Goal: Task Accomplishment & Management: Manage account settings

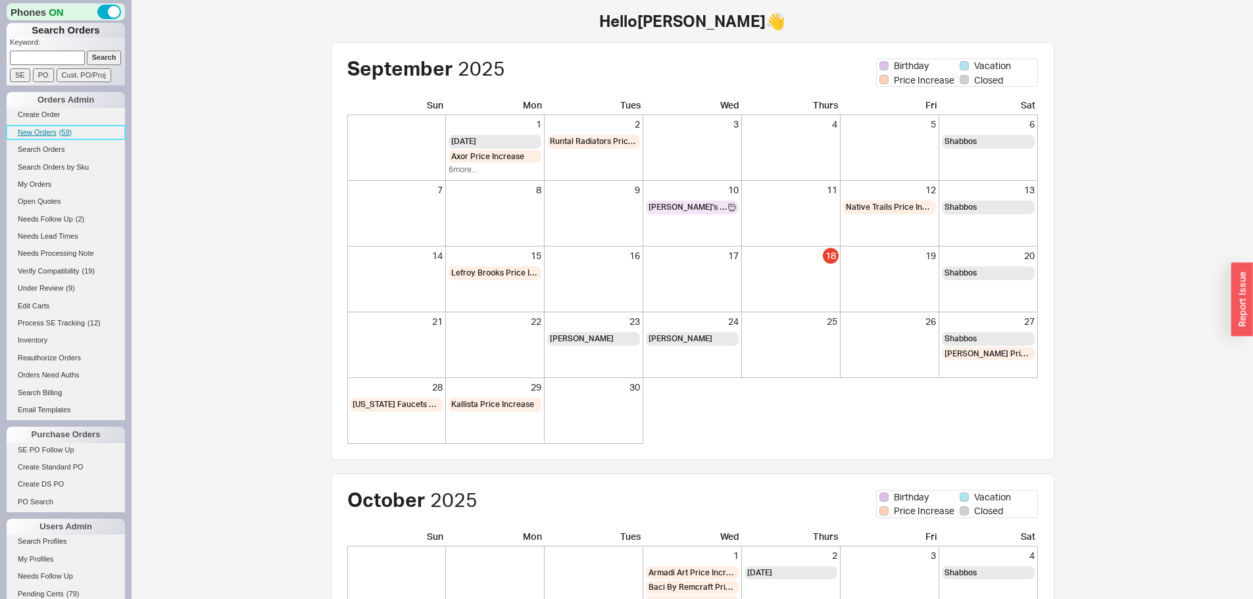
click at [47, 134] on span "New Orders" at bounding box center [37, 132] width 39 height 8
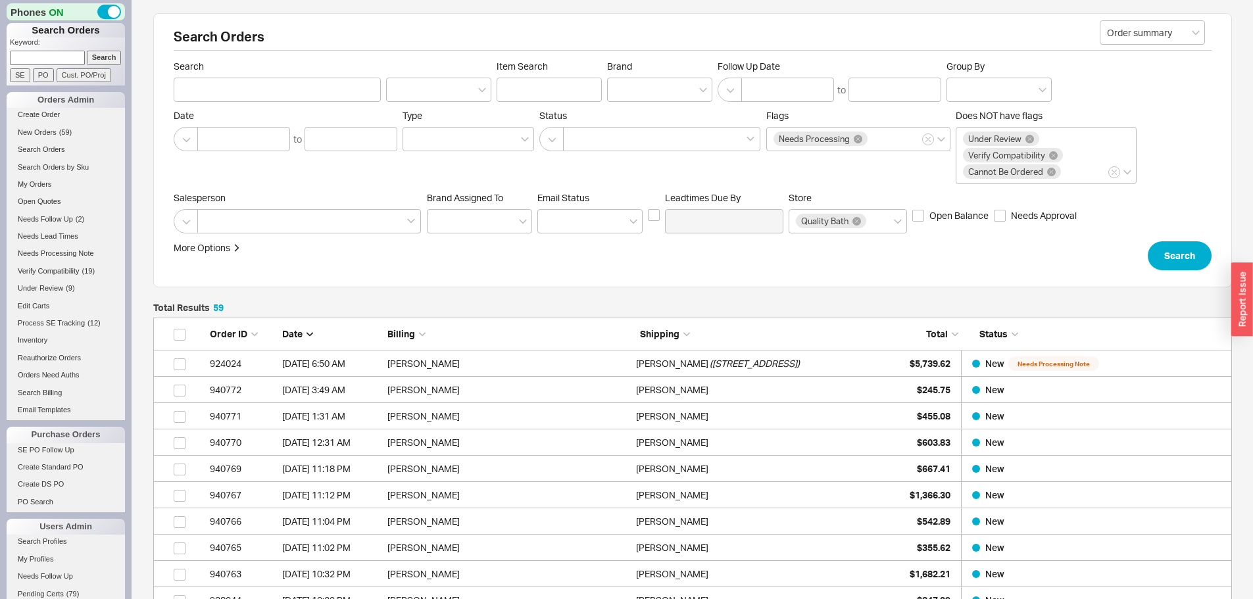
scroll to position [1575, 1069]
click at [42, 62] on input at bounding box center [47, 58] width 75 height 14
paste input "912163"
type input "912163"
click at [87, 51] on input "Search" at bounding box center [104, 58] width 35 height 14
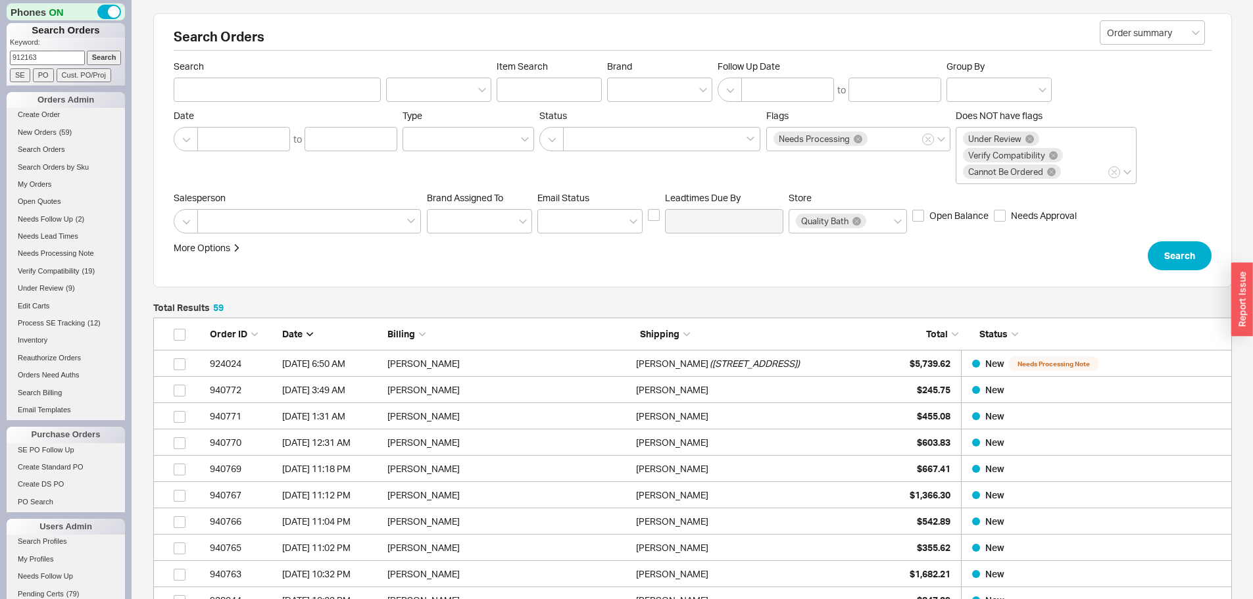
type input "912163"
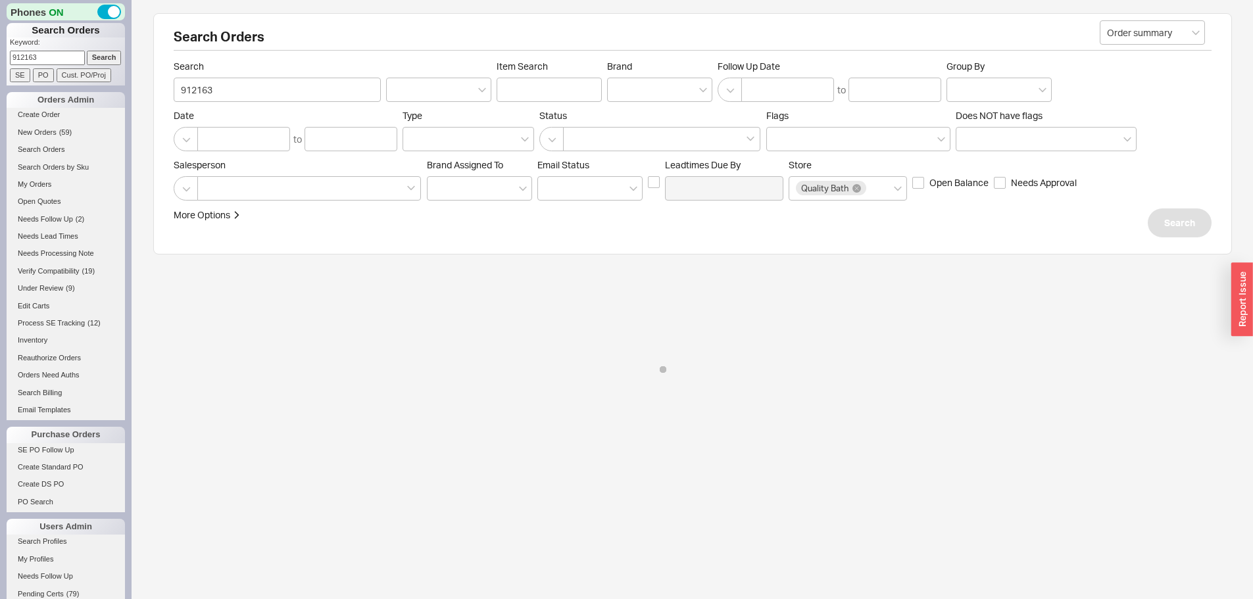
select select "LOW"
select select "3"
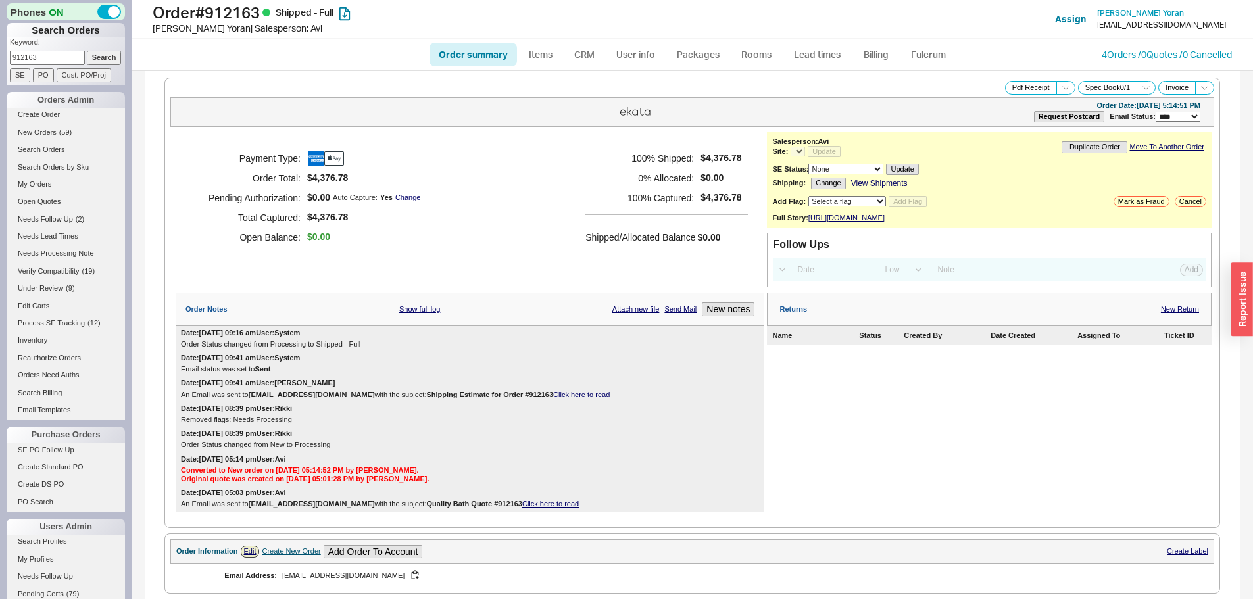
select select "*"
click at [1175, 314] on link "New Return" at bounding box center [1180, 309] width 38 height 9
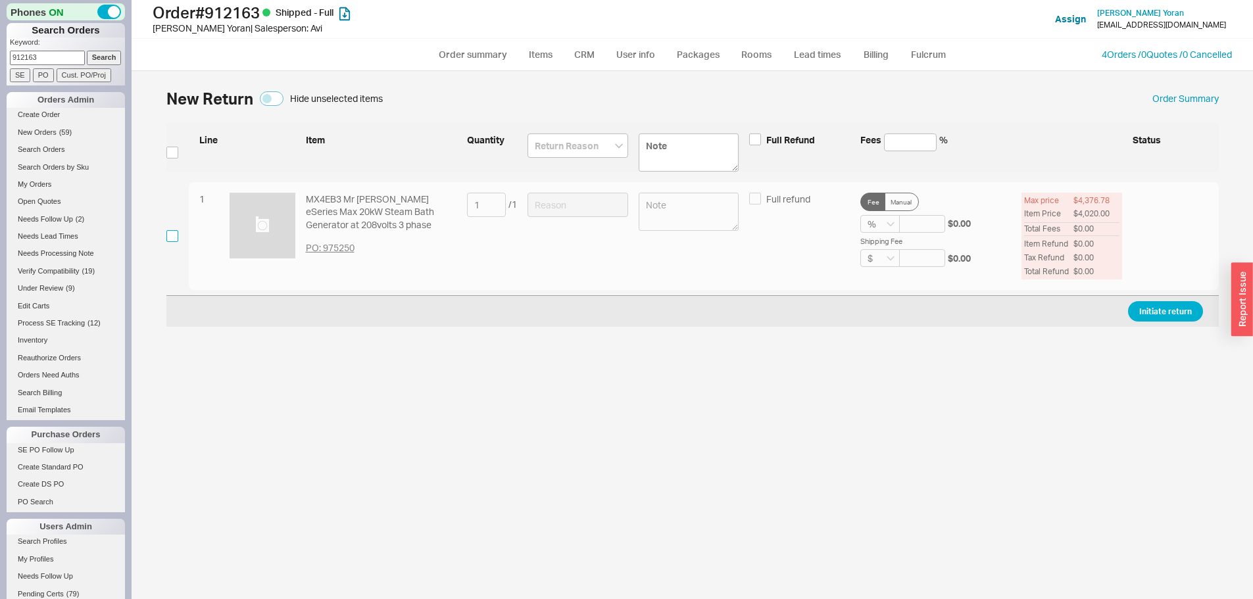
click at [170, 239] on input "checkbox" at bounding box center [172, 236] width 12 height 12
checkbox input "true"
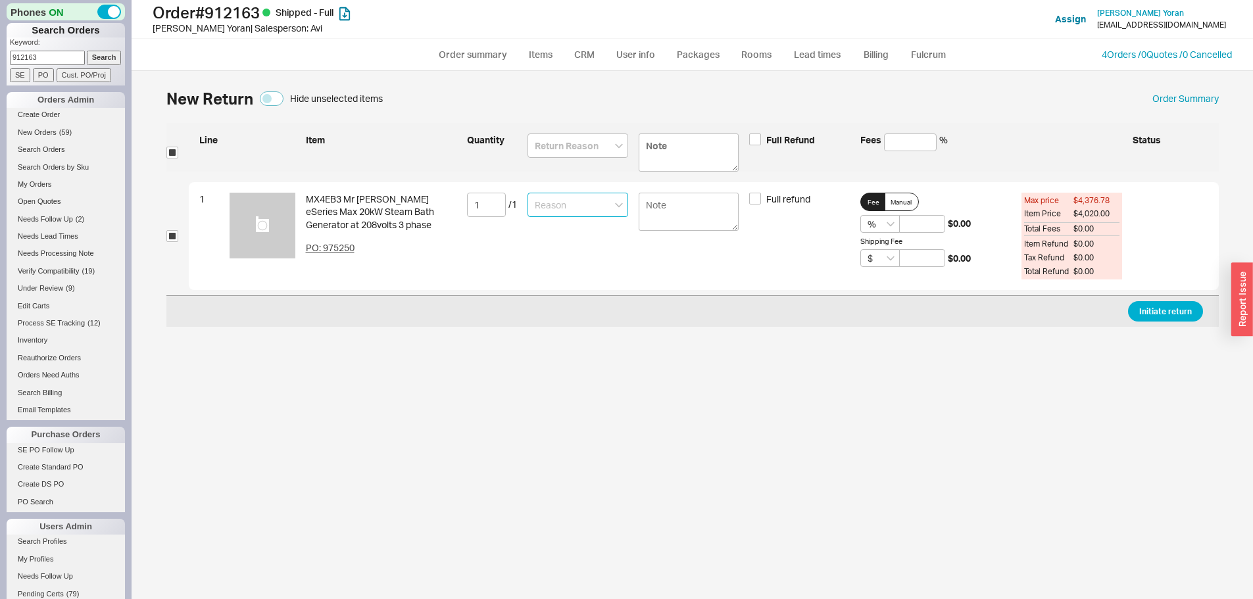
click at [565, 205] on input at bounding box center [577, 205] width 101 height 24
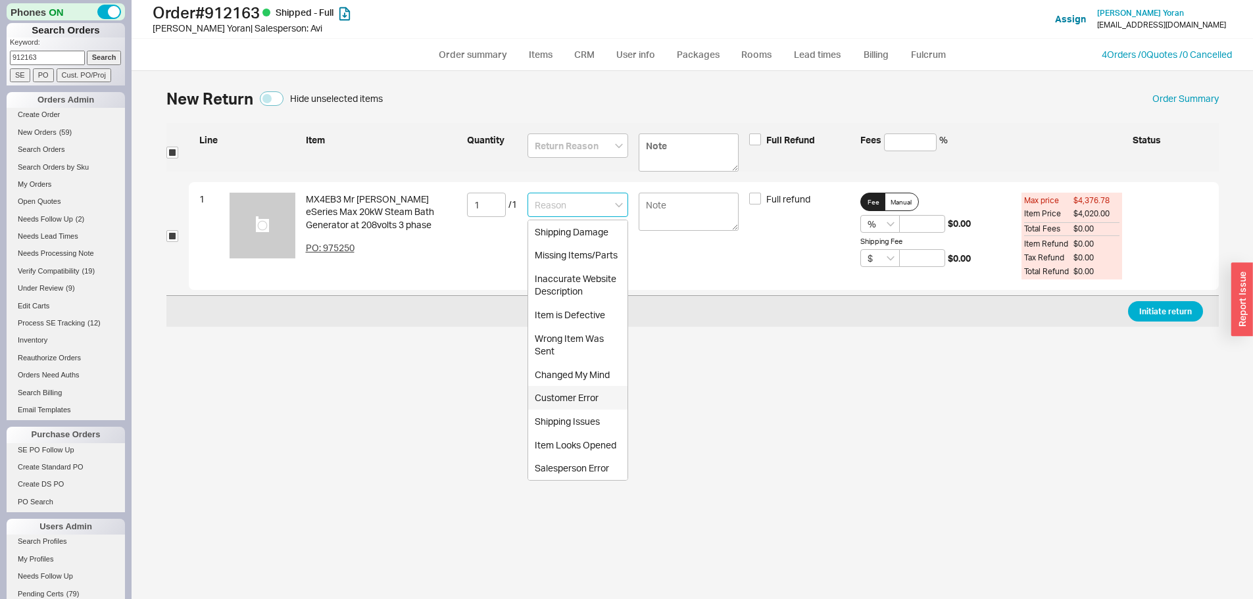
click at [581, 391] on div "Customer Error" at bounding box center [577, 398] width 99 height 24
type input "Customer Error"
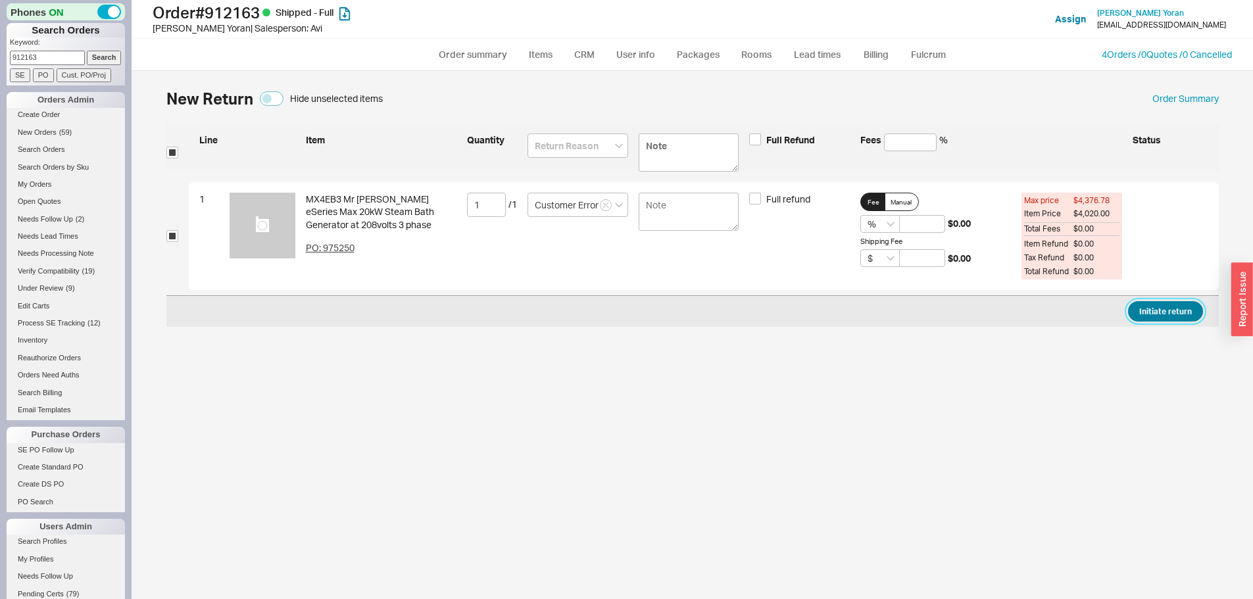
click at [1168, 313] on button "Initiate return" at bounding box center [1165, 311] width 75 height 20
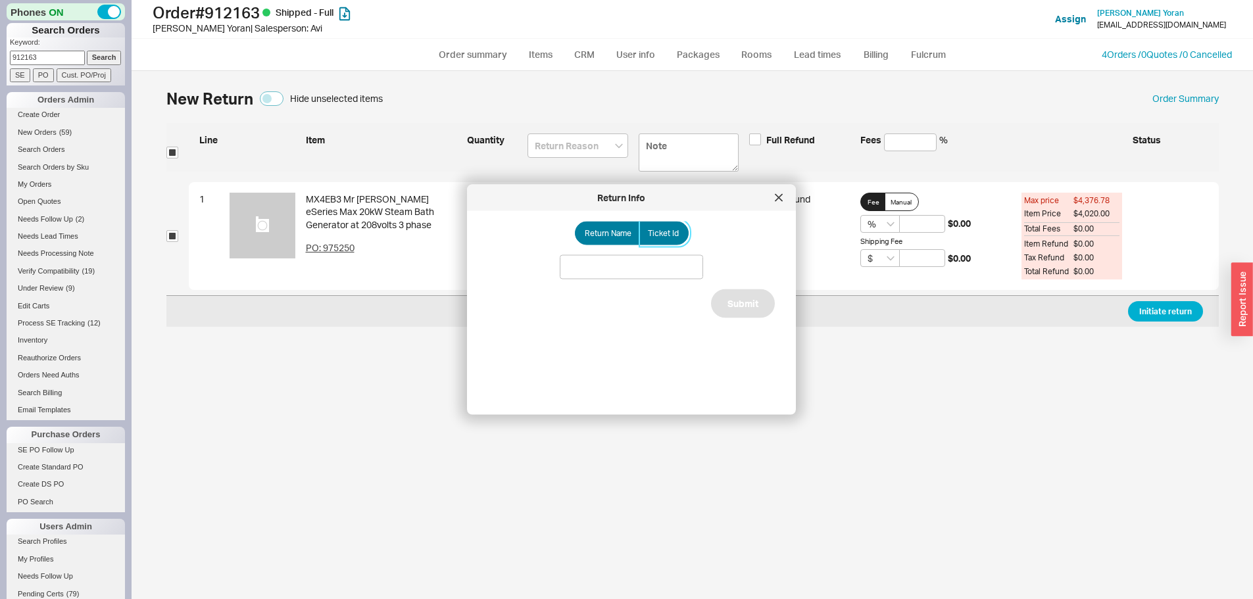
click at [657, 231] on span "Ticket Id" at bounding box center [663, 233] width 31 height 11
click at [0, 0] on input "Ticket Id" at bounding box center [0, 0] width 0 height 0
click at [646, 269] on input at bounding box center [631, 267] width 143 height 24
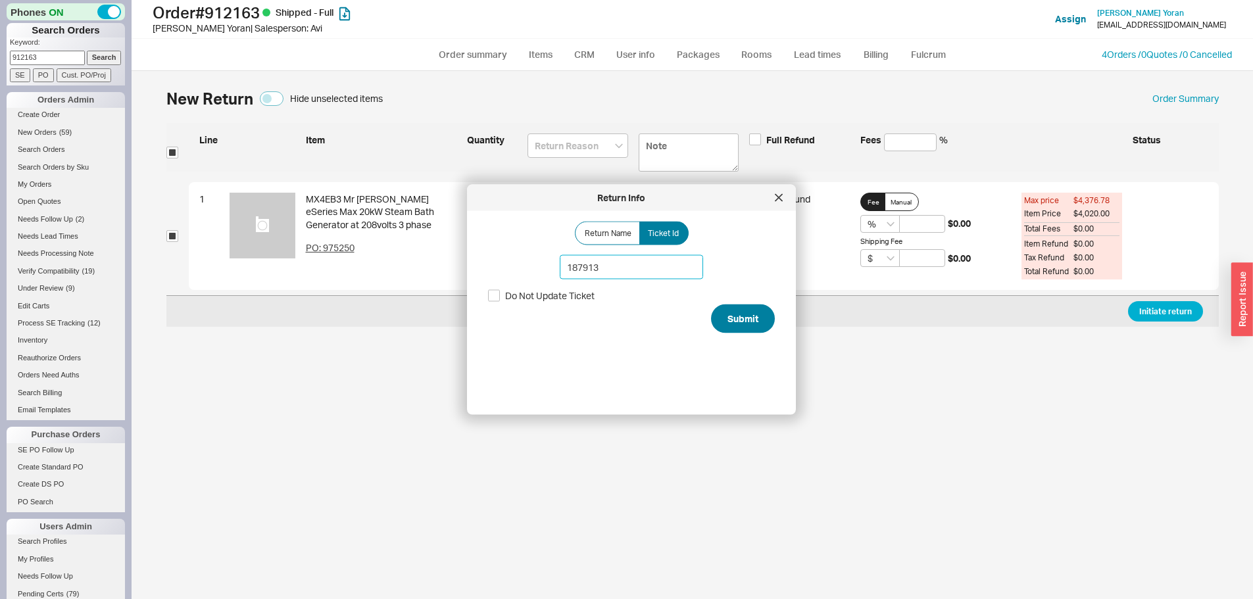
type input "187913"
click at [727, 315] on button "Submit" at bounding box center [743, 318] width 64 height 29
select select "*"
select select "LOW"
select select "3"
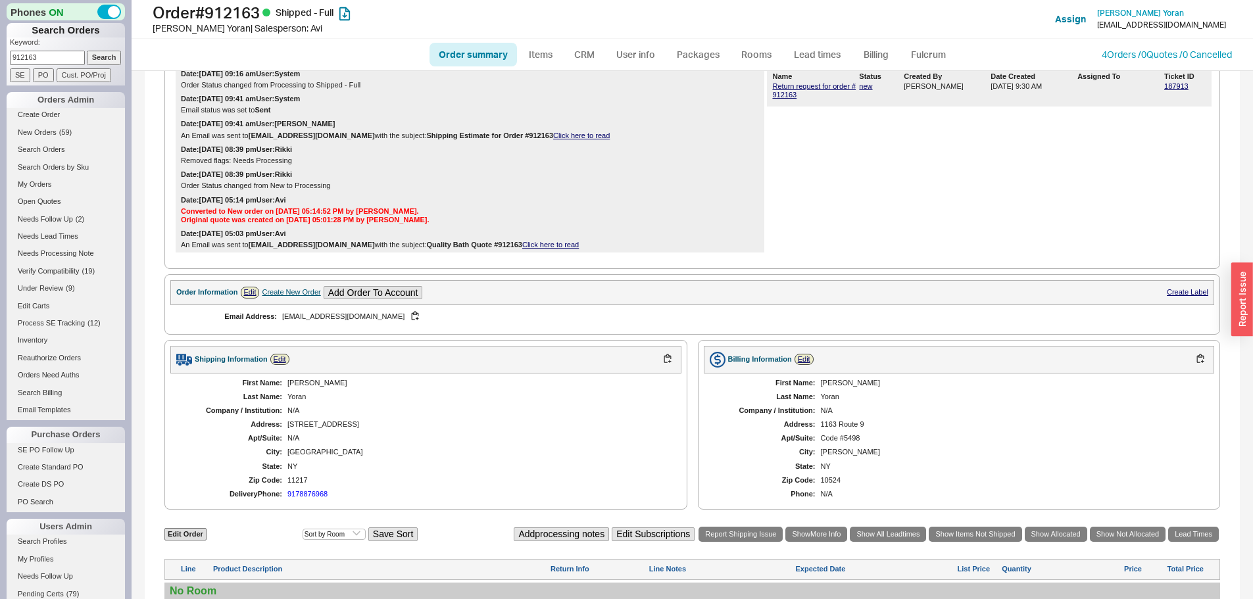
scroll to position [460, 0]
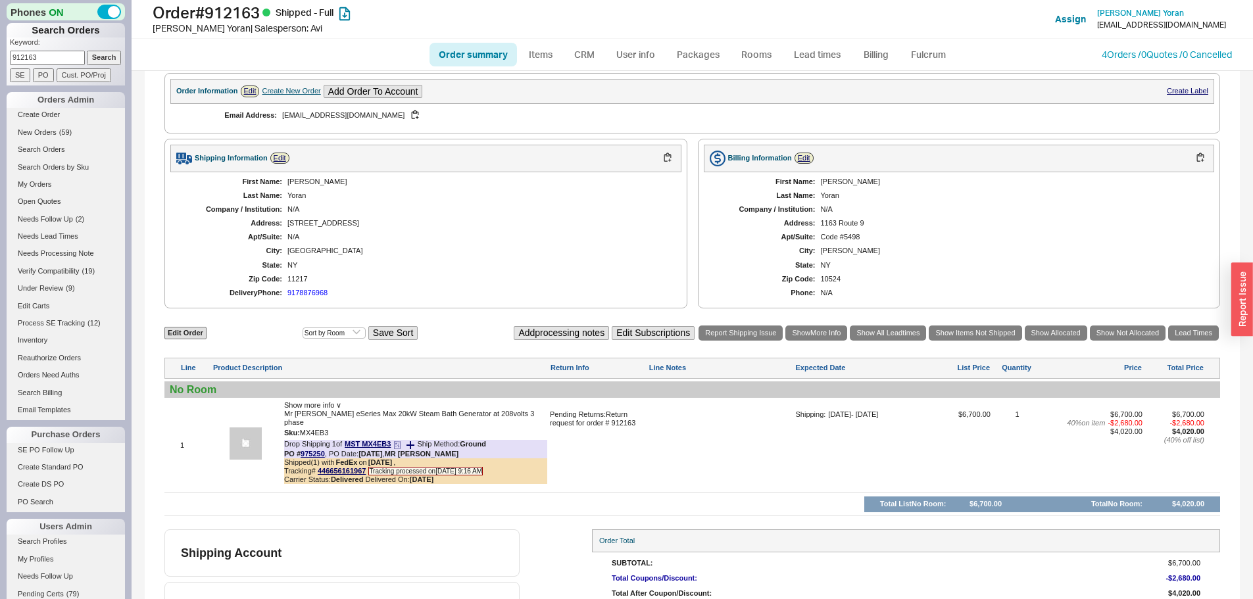
click at [416, 483] on b "4/25/25" at bounding box center [422, 479] width 24 height 8
click at [1125, 48] on div "4 Orders / 0 Quotes / 0 Cancelled" at bounding box center [1167, 54] width 130 height 13
click at [1124, 55] on link "4 Orders / 0 Quotes / 0 Cancelled" at bounding box center [1167, 54] width 130 height 11
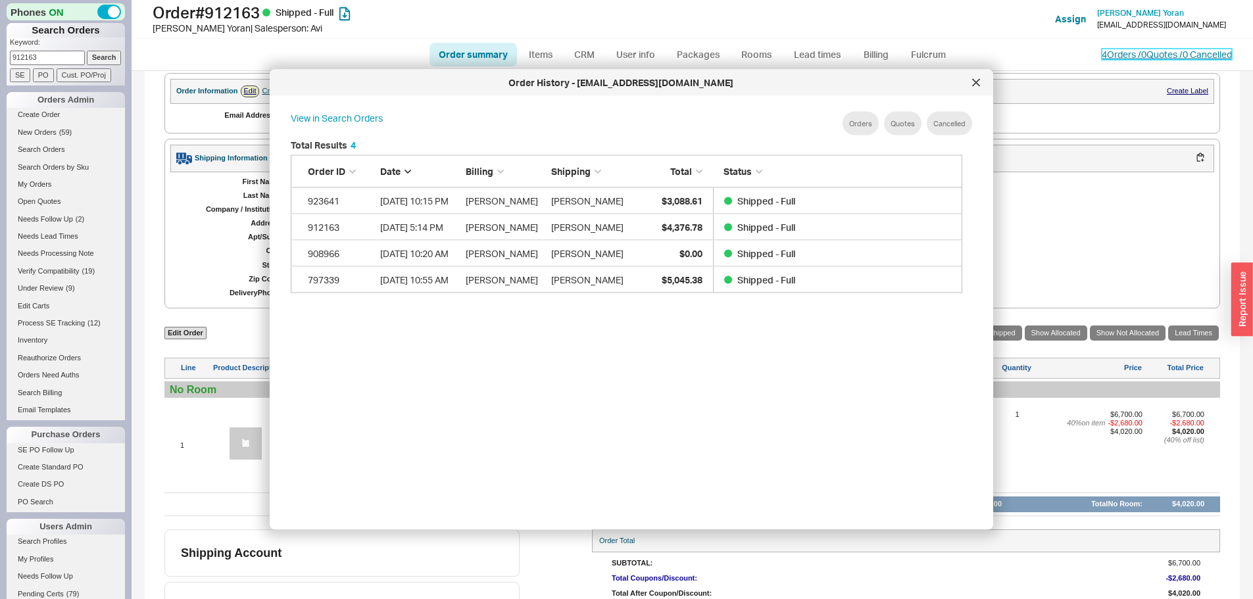
scroll to position [393, 683]
click at [978, 79] on icon at bounding box center [976, 83] width 8 height 8
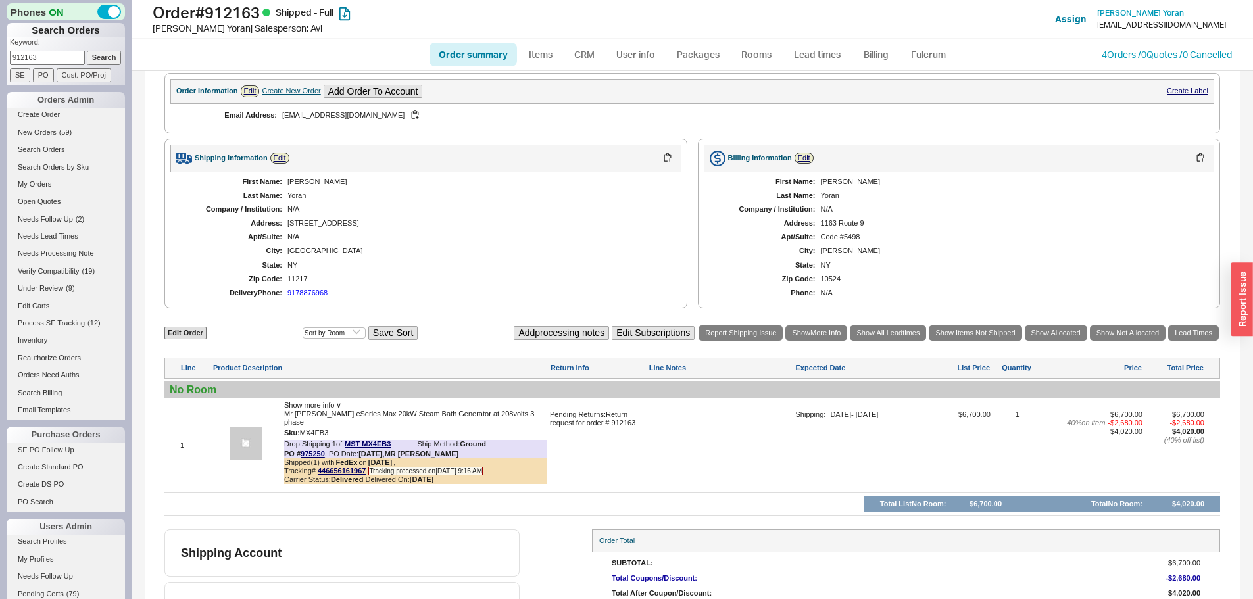
click at [31, 56] on input "912163" at bounding box center [47, 58] width 75 height 14
paste input "36736"
type input "936736"
click at [87, 51] on input "Search" at bounding box center [104, 58] width 35 height 14
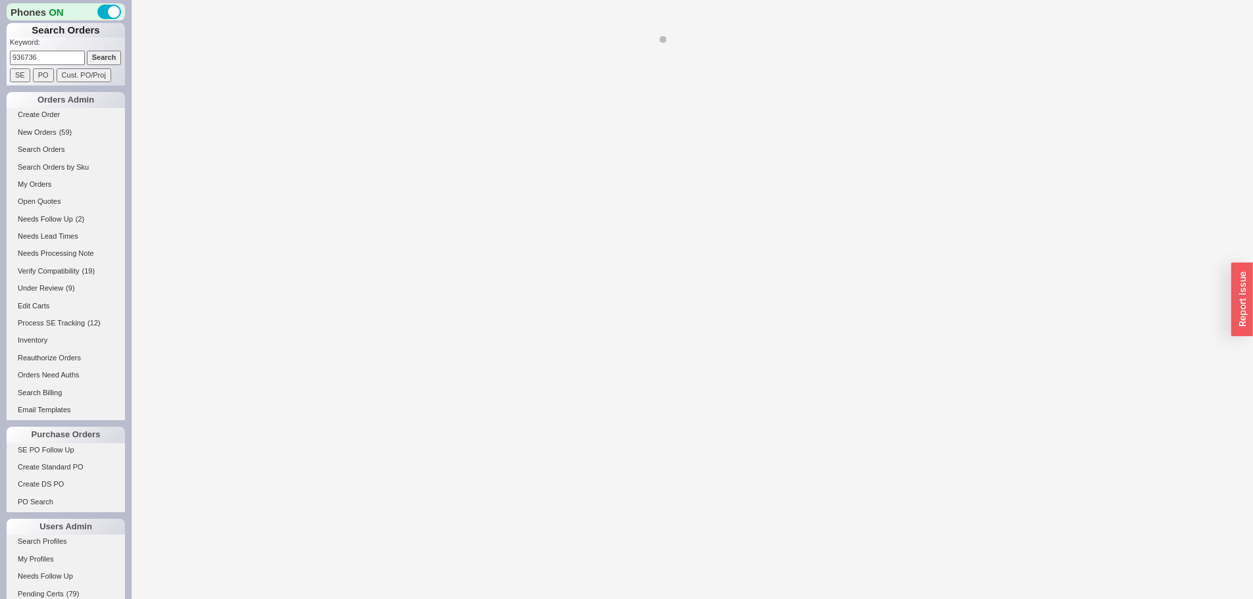
select select "*"
select select "LOW"
select select "3"
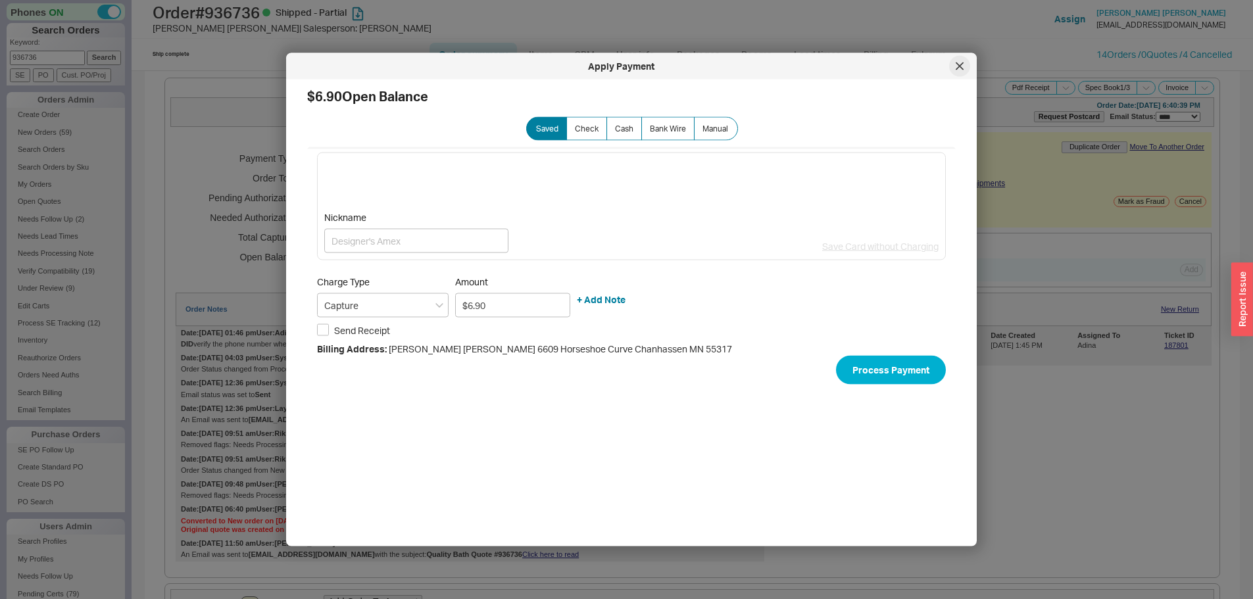
click at [960, 66] on icon at bounding box center [959, 65] width 7 height 7
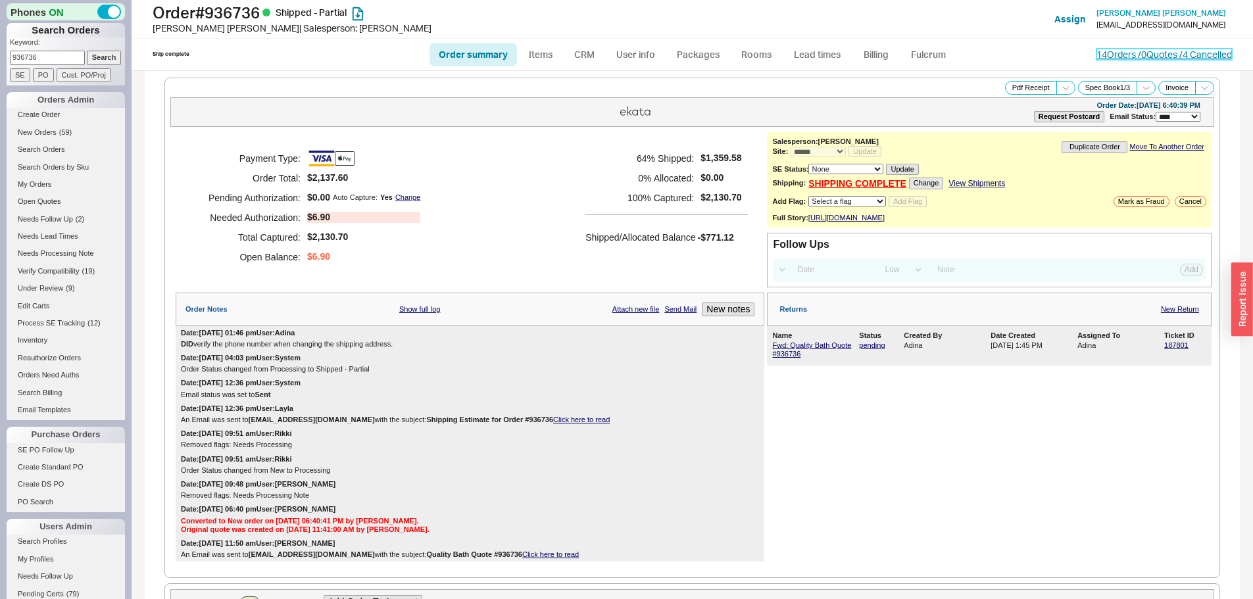
click at [1142, 50] on link "14 Orders / 0 Quotes / 4 Cancelled" at bounding box center [1163, 54] width 135 height 11
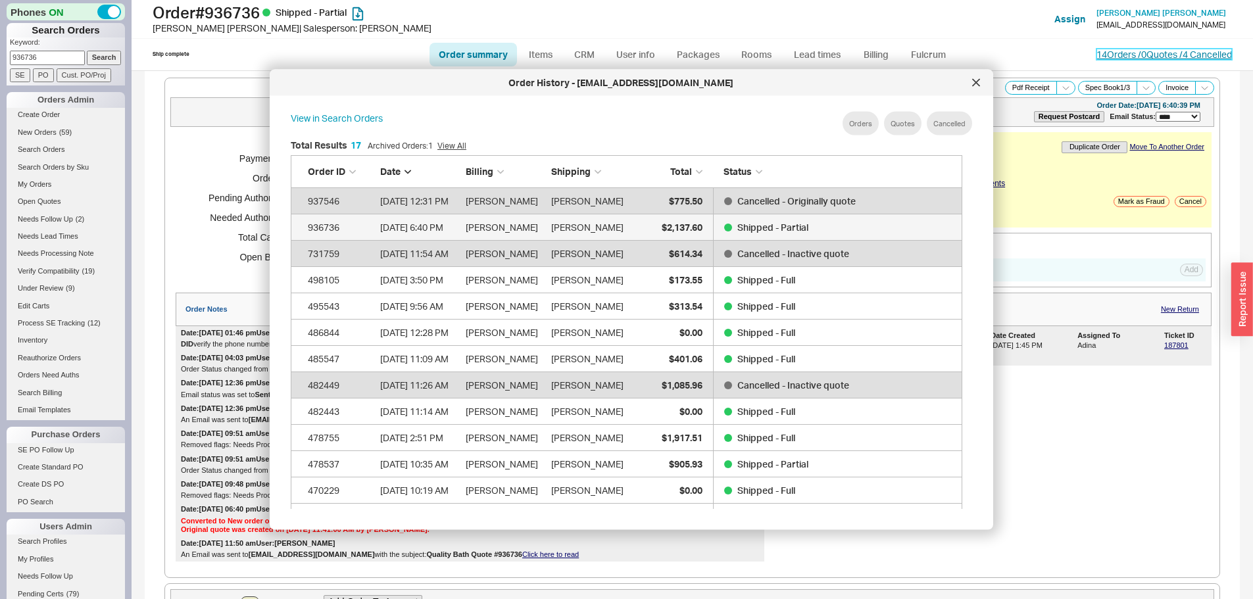
scroll to position [393, 683]
click at [980, 82] on div at bounding box center [975, 82] width 21 height 21
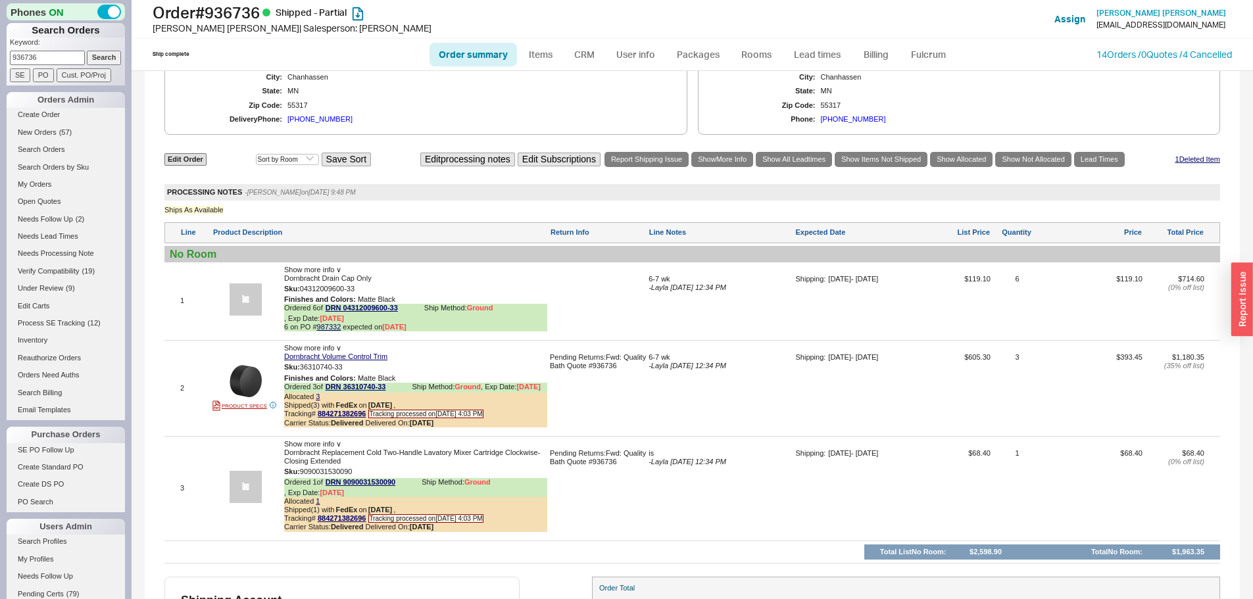
scroll to position [777, 0]
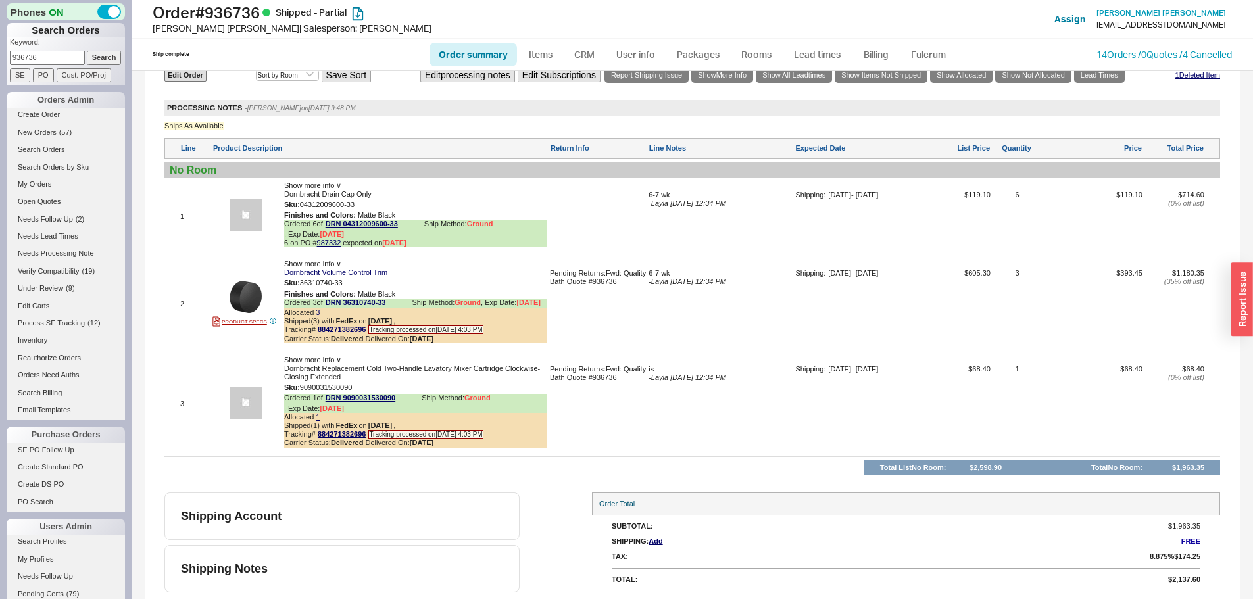
click at [643, 236] on div at bounding box center [598, 222] width 96 height 62
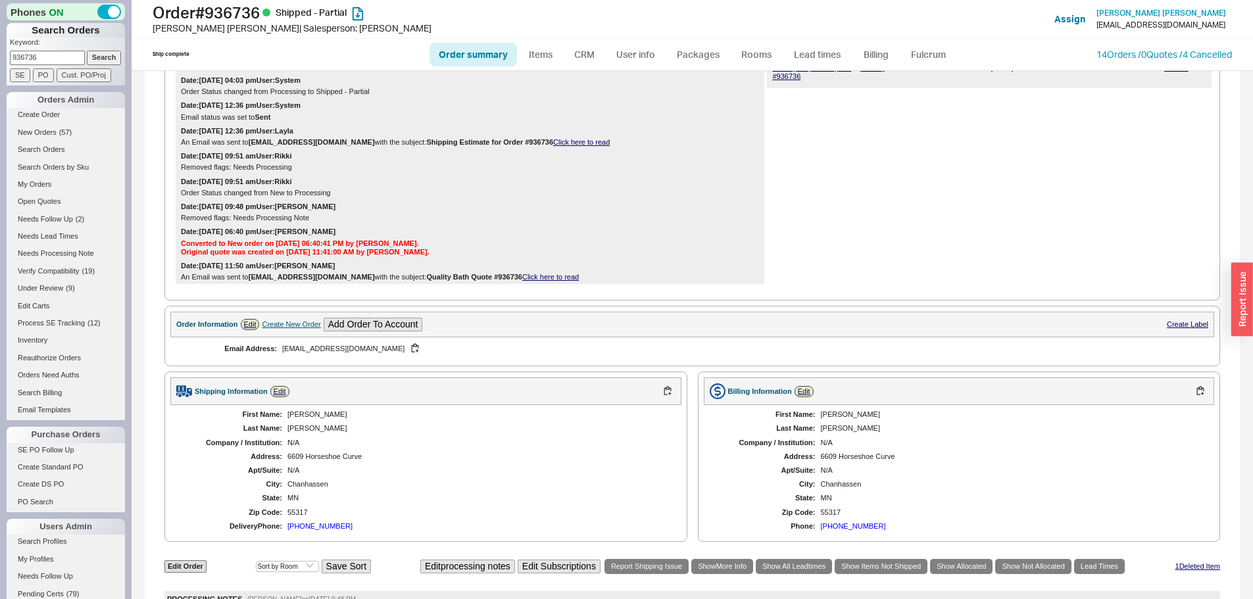
scroll to position [0, 0]
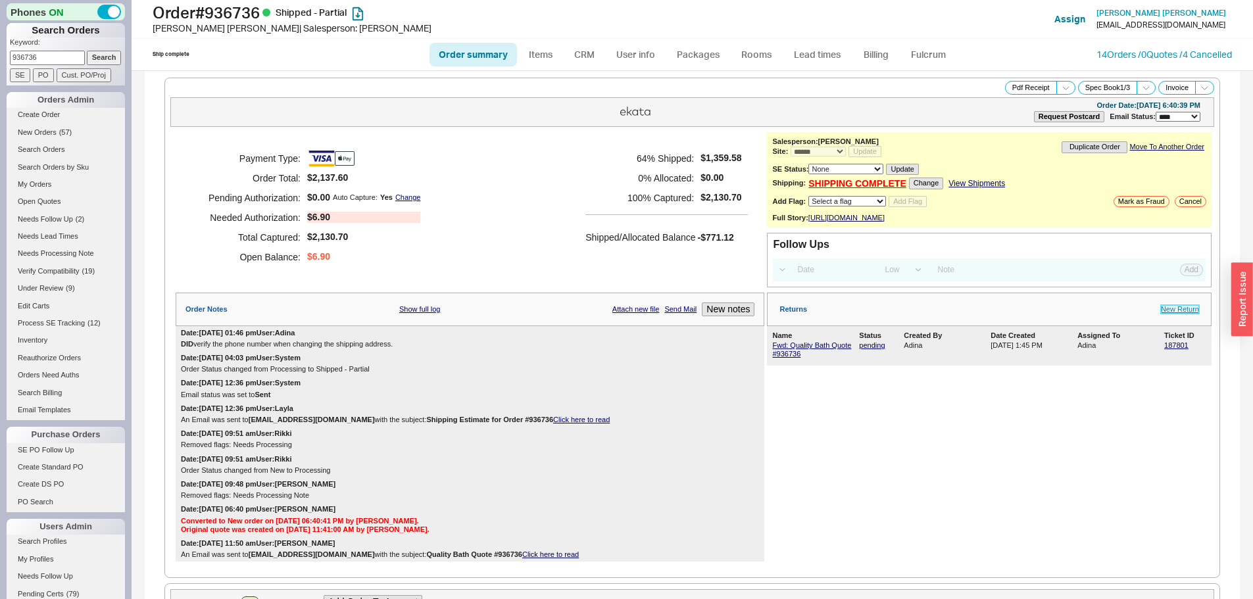
click at [1175, 314] on link "New Return" at bounding box center [1180, 309] width 38 height 9
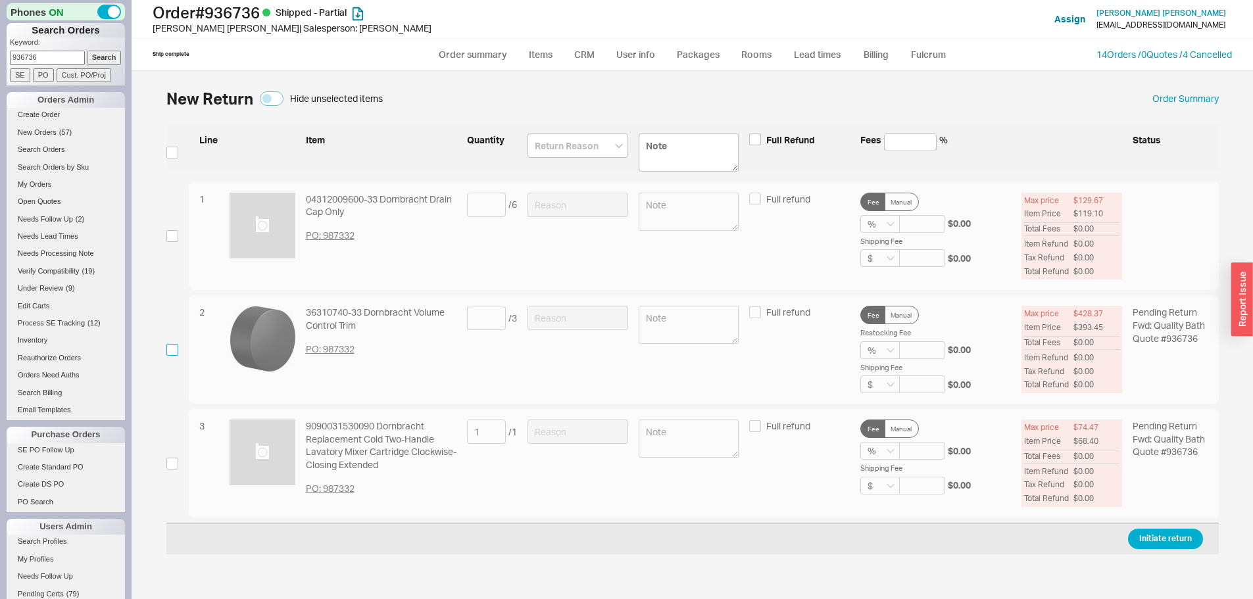
click at [175, 349] on input "checkbox" at bounding box center [172, 350] width 12 height 12
checkbox input "true"
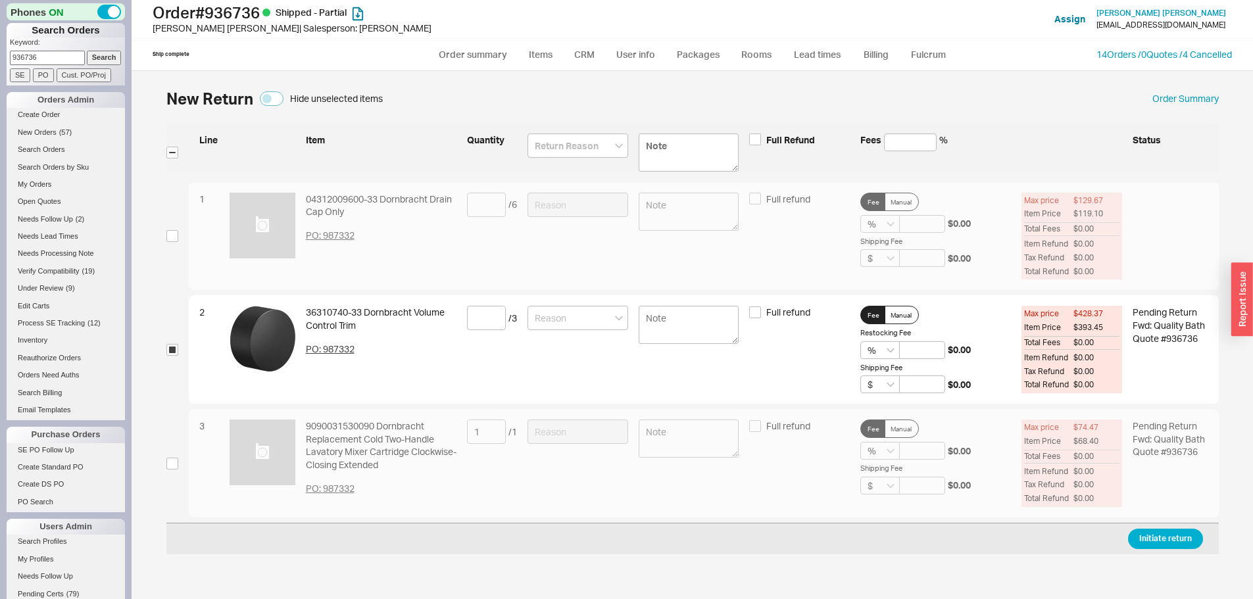
click at [519, 315] on div "2 36310740-33 Dornbracht Volume Control Trim PO: 987332 / 3 Full refund Fee Man…" at bounding box center [704, 349] width 1030 height 109
click at [494, 314] on input at bounding box center [486, 318] width 39 height 24
type input "2"
click at [595, 321] on input at bounding box center [577, 318] width 101 height 24
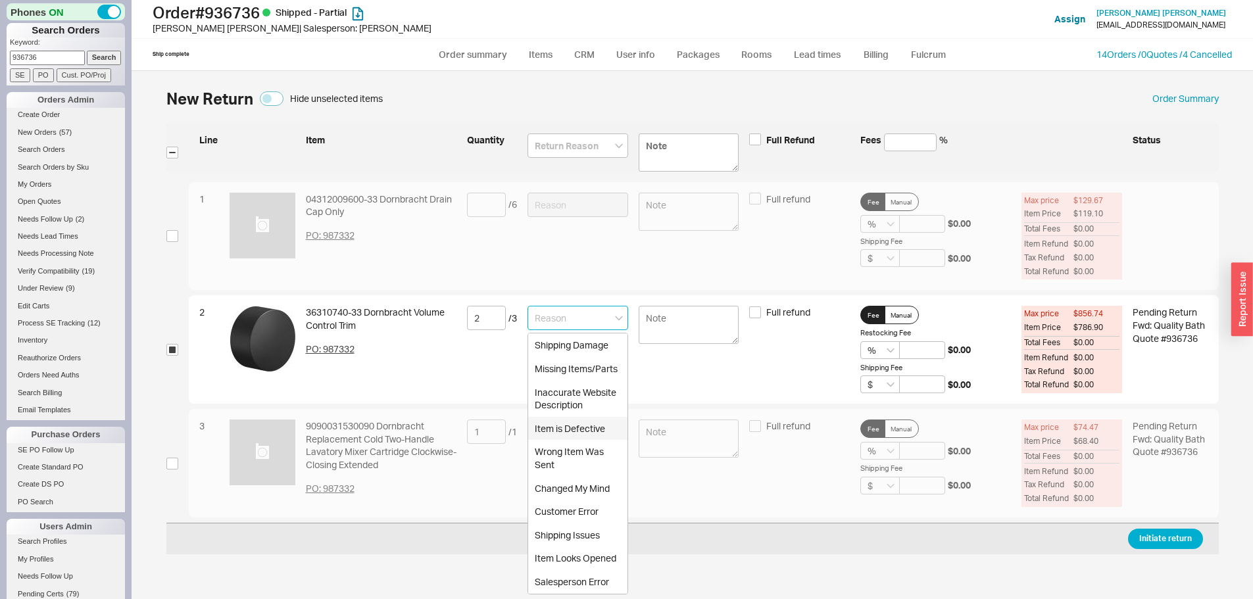
click at [592, 433] on div "Item is Defective" at bounding box center [577, 429] width 99 height 24
type input "Item is Defective"
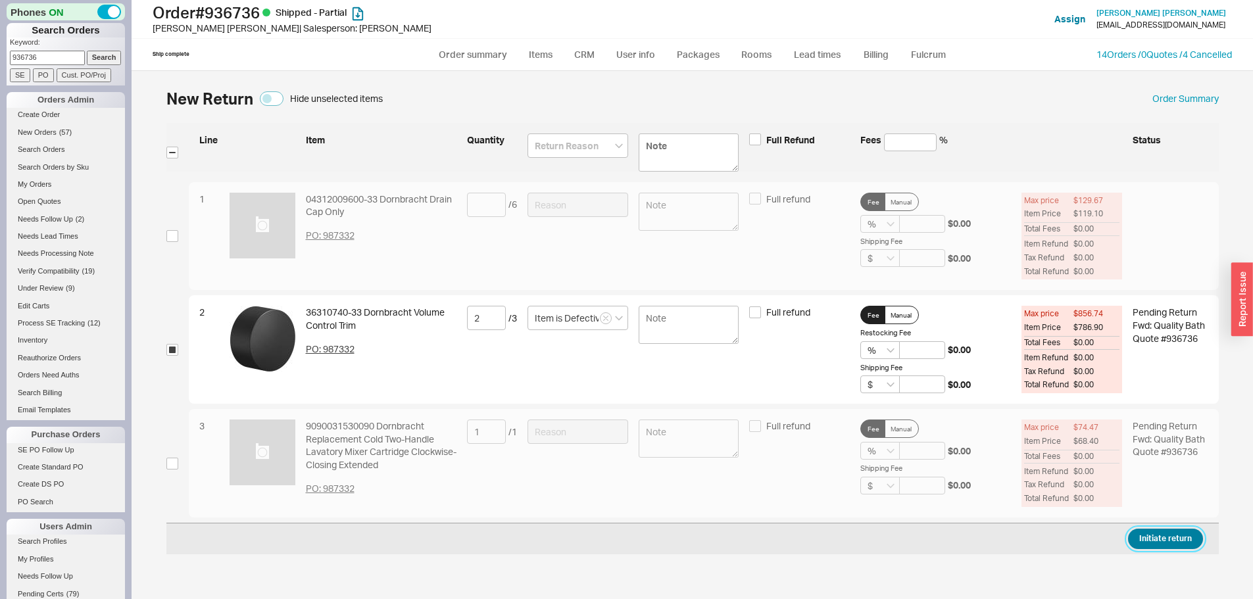
click at [1152, 531] on button "Initiate return" at bounding box center [1165, 539] width 75 height 20
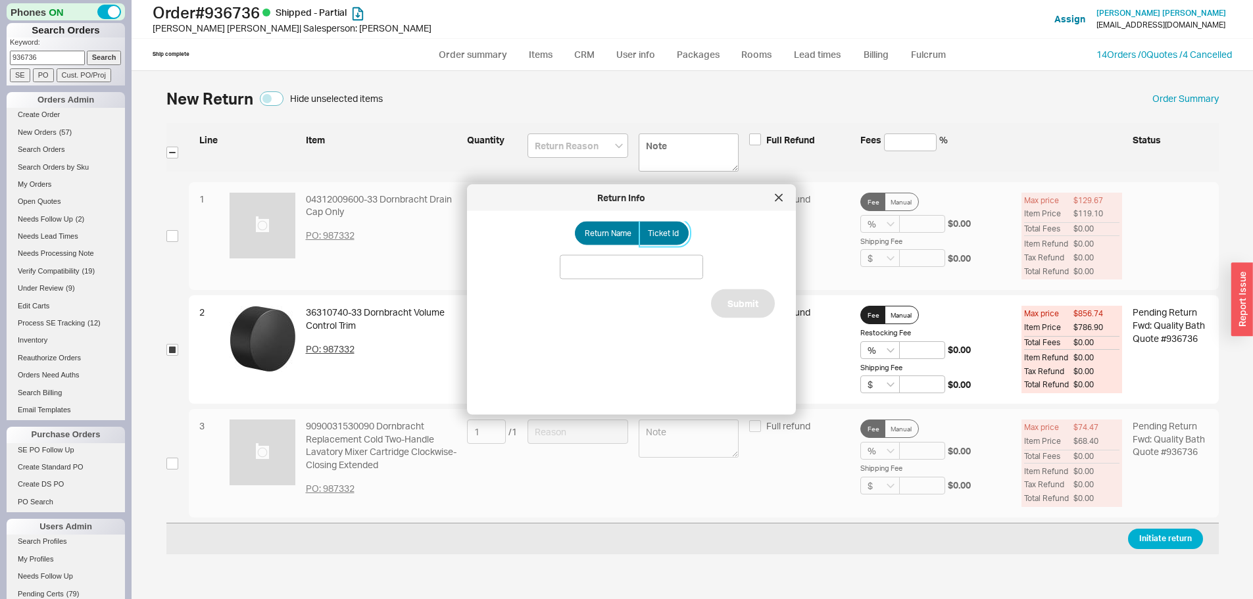
click at [662, 235] on span "Ticket Id" at bounding box center [663, 233] width 31 height 11
click at [0, 0] on input "Ticket Id" at bounding box center [0, 0] width 0 height 0
click at [659, 260] on input at bounding box center [631, 267] width 143 height 24
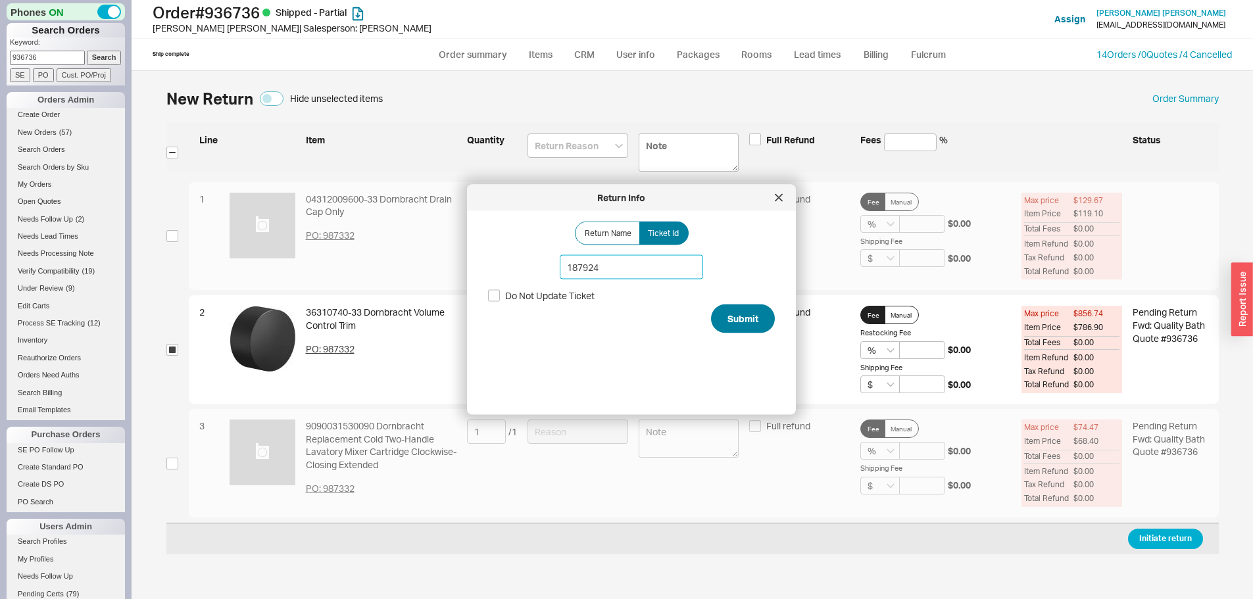
type input "187924"
click at [720, 313] on button "Submit" at bounding box center [743, 318] width 64 height 29
select select "*"
select select "LOW"
select select "3"
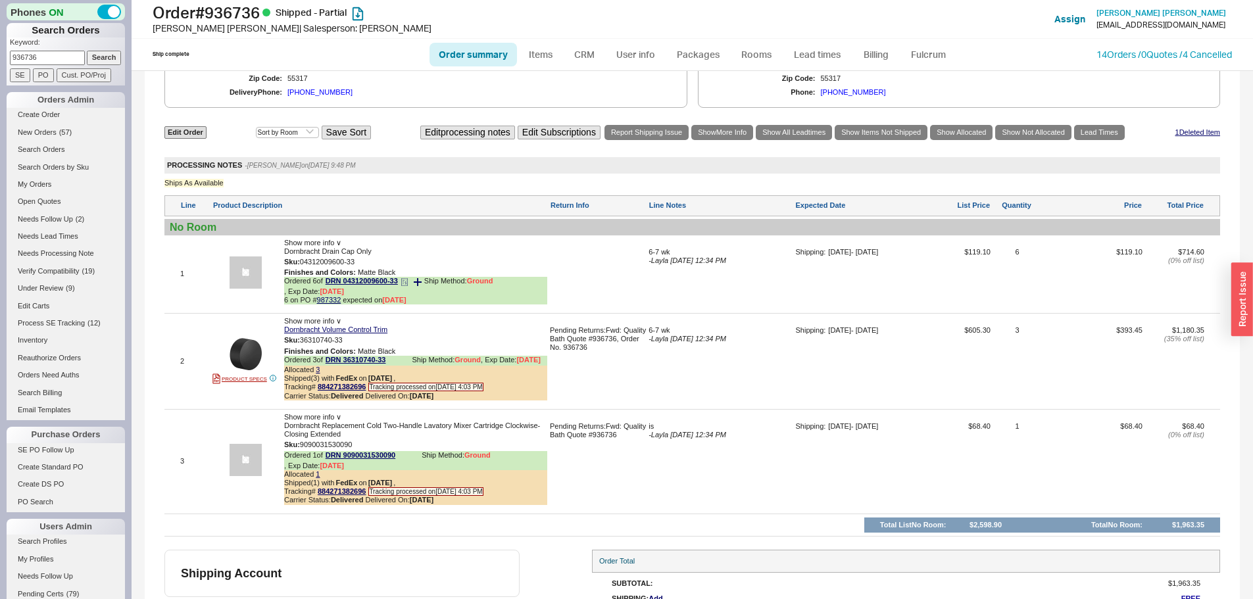
scroll to position [777, 0]
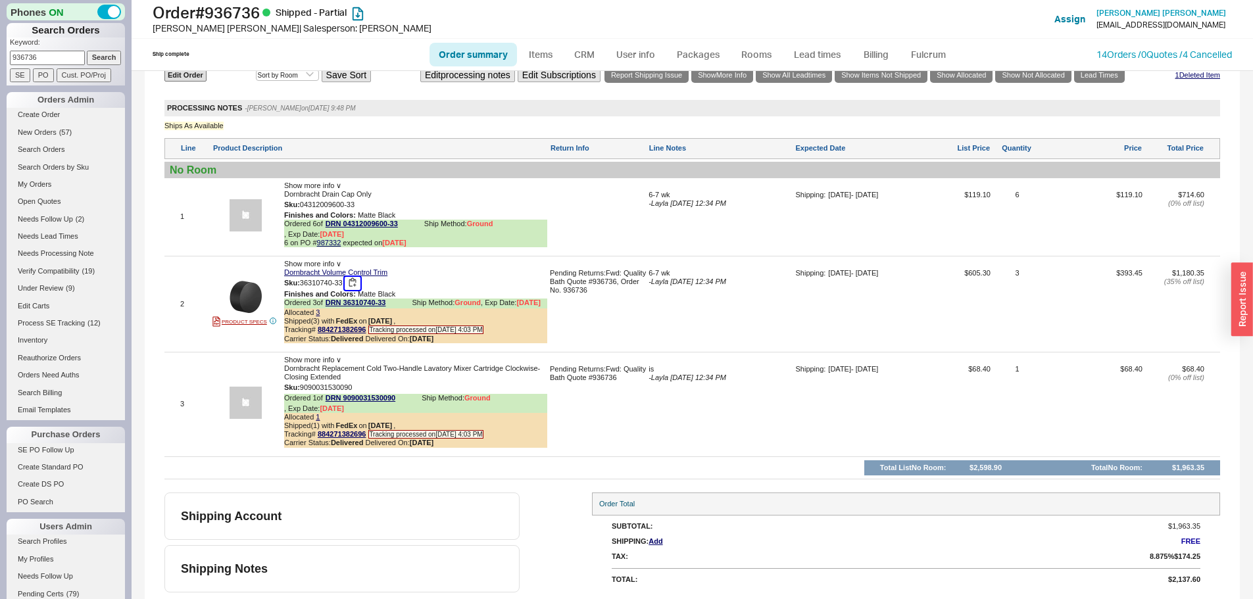
click at [353, 283] on button "button" at bounding box center [353, 283] width 16 height 12
click at [1113, 56] on link "14 Orders / 0 Quotes / 4 Cancelled" at bounding box center [1163, 54] width 135 height 11
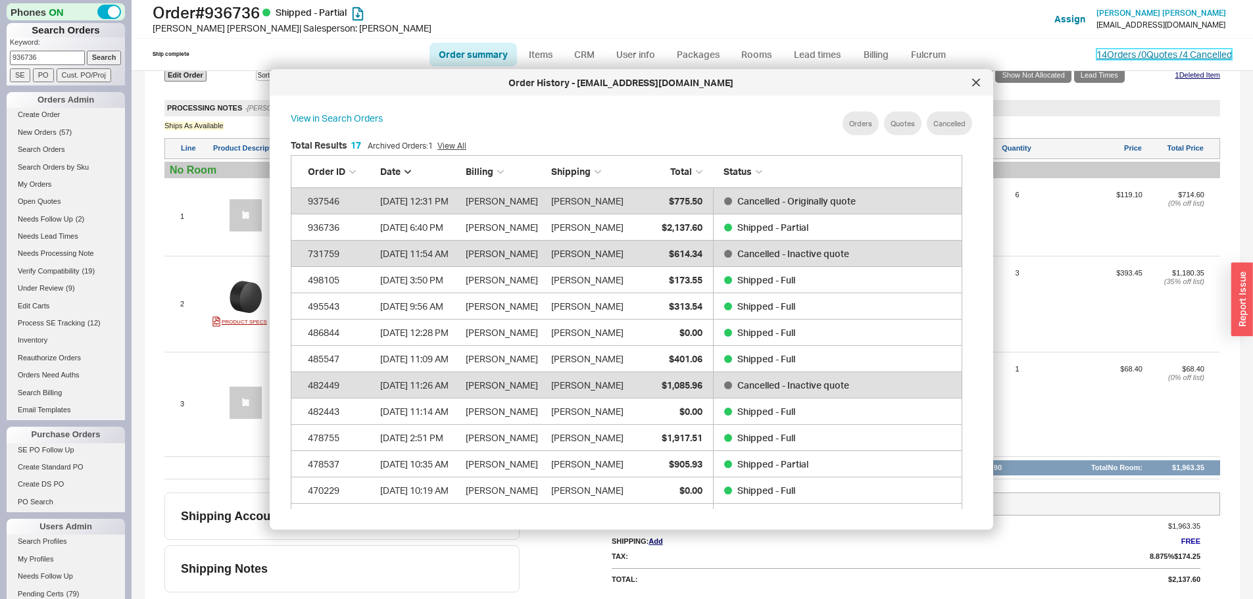
scroll to position [393, 683]
click at [965, 78] on div at bounding box center [975, 82] width 21 height 21
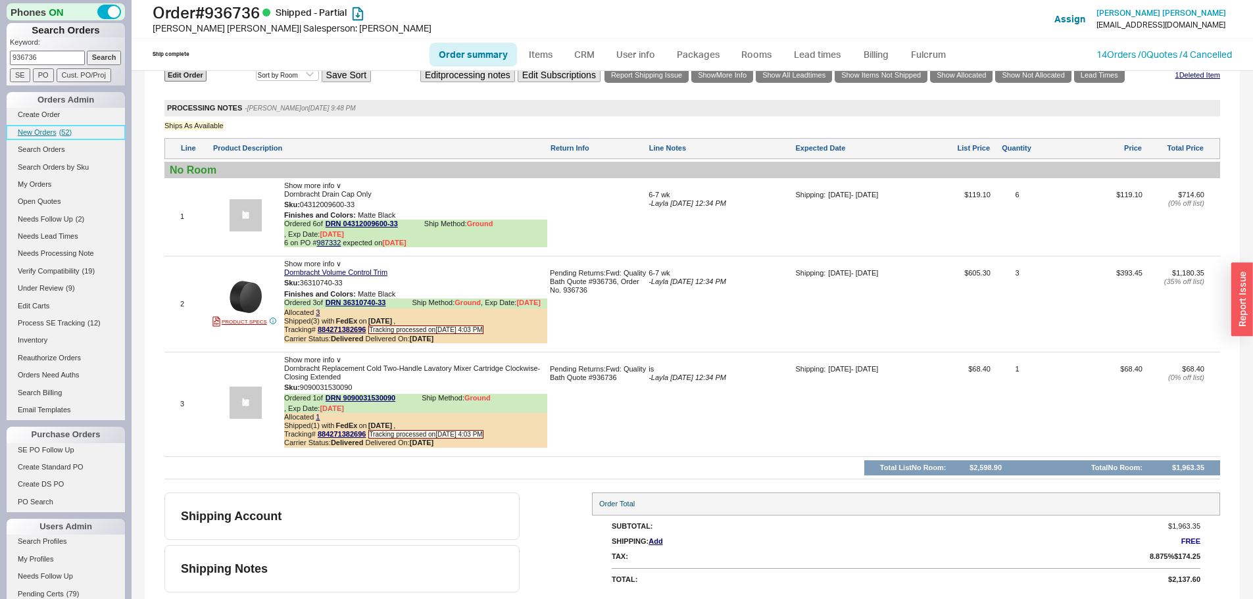
click at [38, 131] on span "New Orders" at bounding box center [37, 132] width 39 height 8
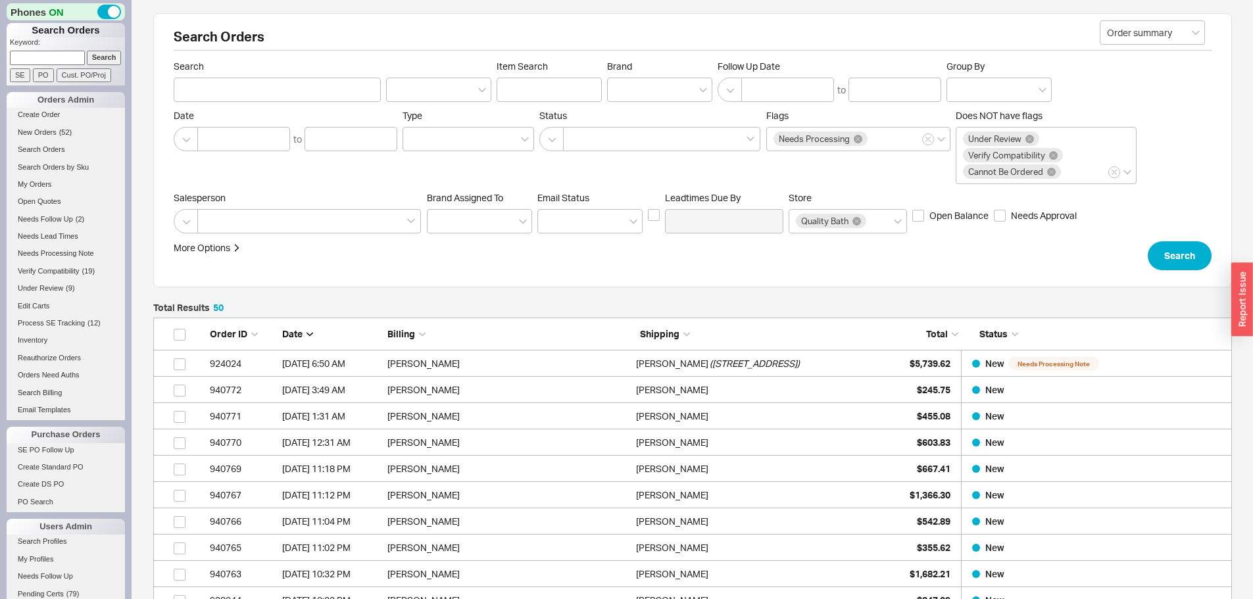
scroll to position [1338, 1069]
click at [40, 134] on span "New Orders" at bounding box center [37, 132] width 39 height 8
click at [57, 61] on input at bounding box center [47, 58] width 75 height 14
type input "939675"
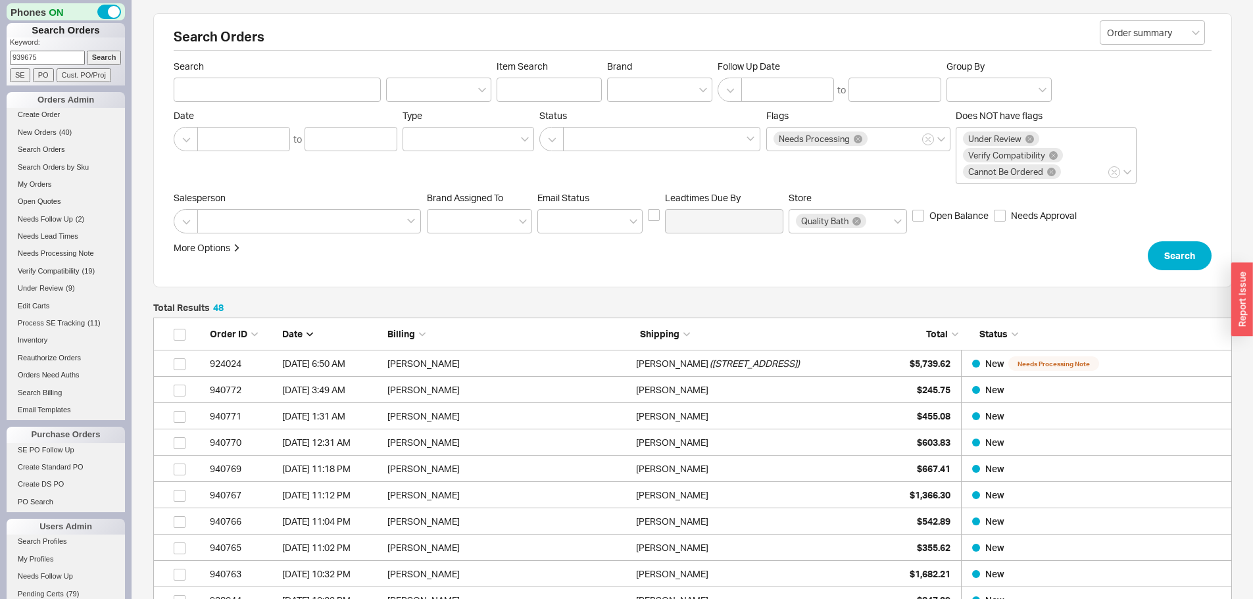
click at [87, 51] on input "Search" at bounding box center [104, 58] width 35 height 14
type input "939675"
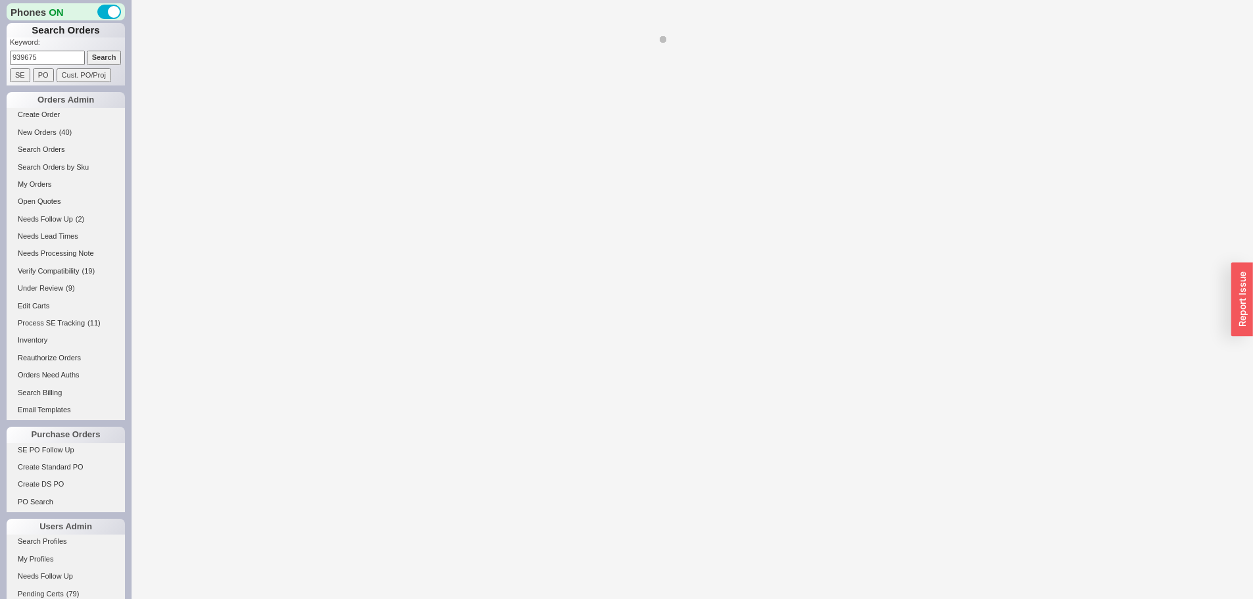
select select "*"
select select "LOW"
select select "3"
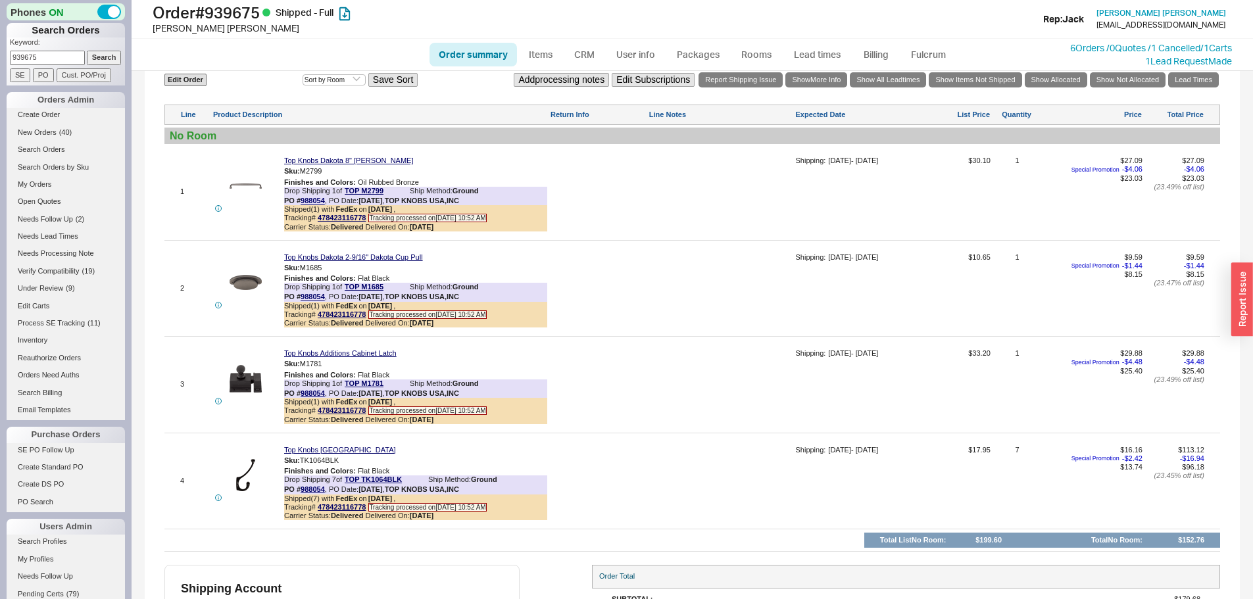
scroll to position [631, 0]
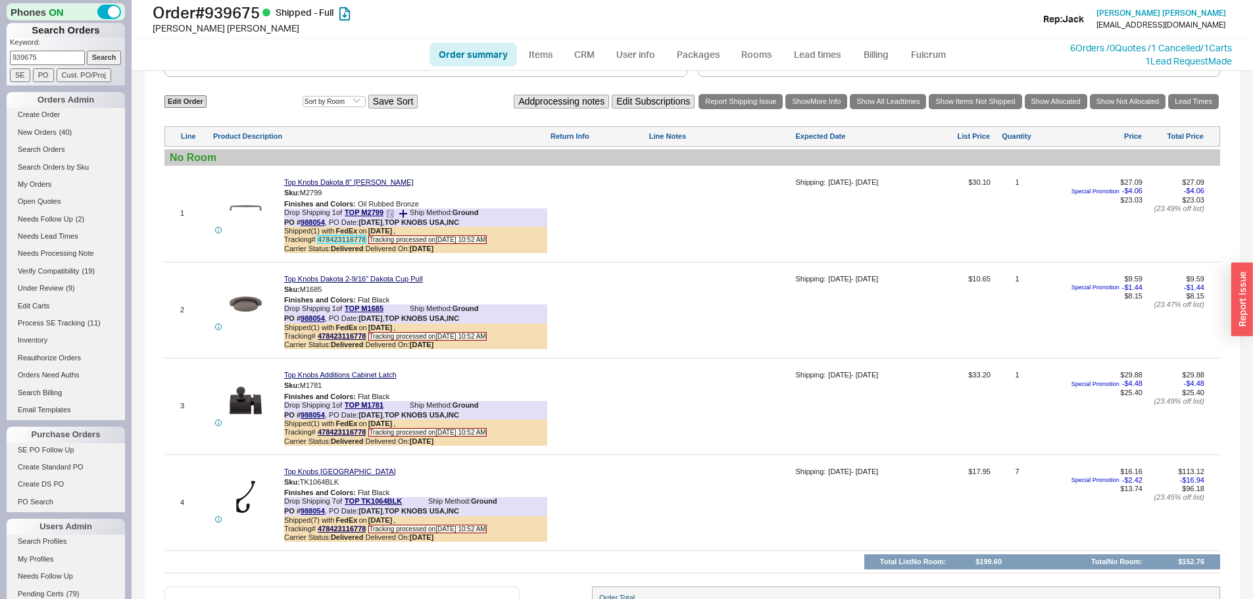
click at [344, 243] on link "478423116778" at bounding box center [342, 239] width 48 height 8
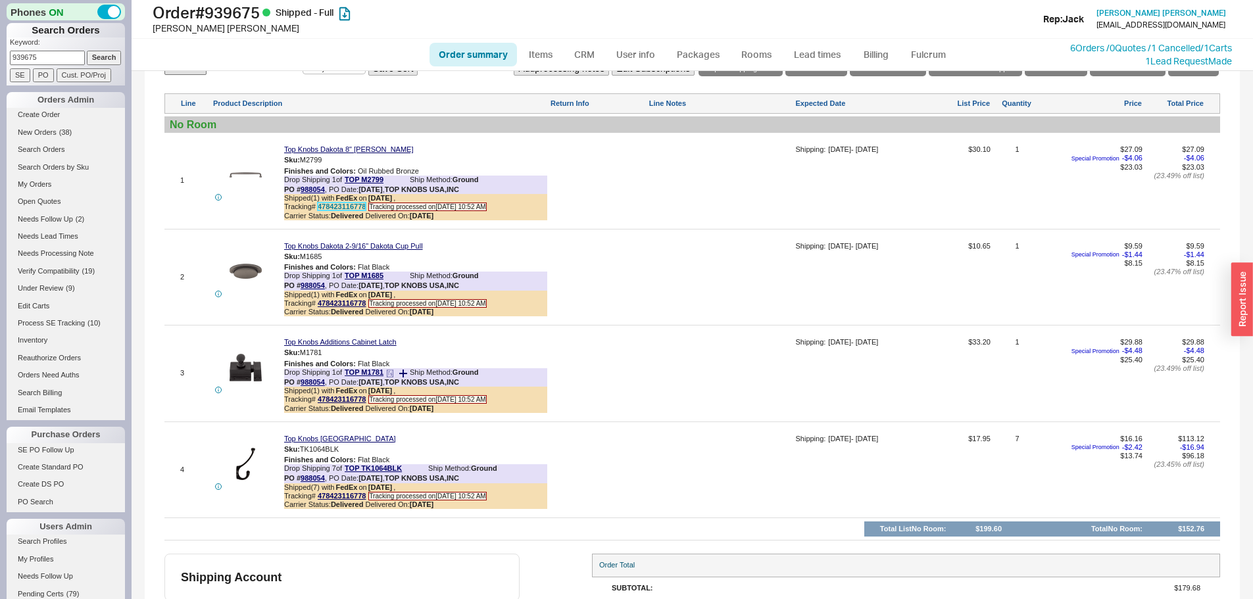
scroll to position [696, 0]
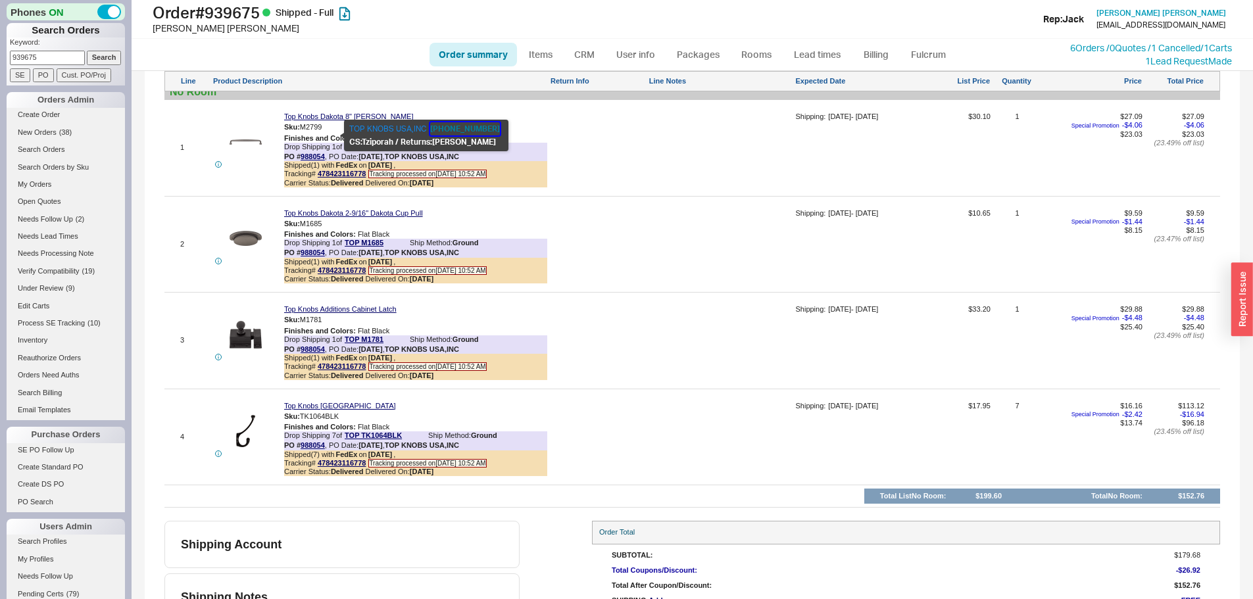
click at [446, 130] on button "800-499-9095" at bounding box center [465, 128] width 70 height 13
click at [435, 138] on span "Returns: Chaya" at bounding box center [448, 142] width 95 height 10
click at [607, 141] on div at bounding box center [598, 152] width 96 height 80
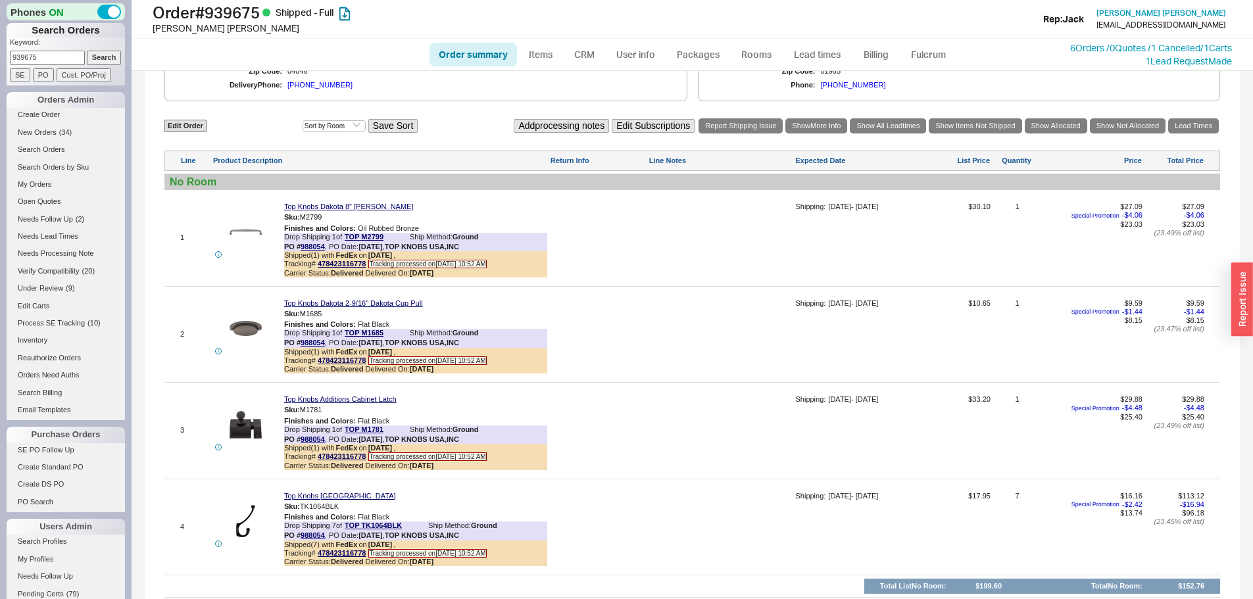
scroll to position [433, 0]
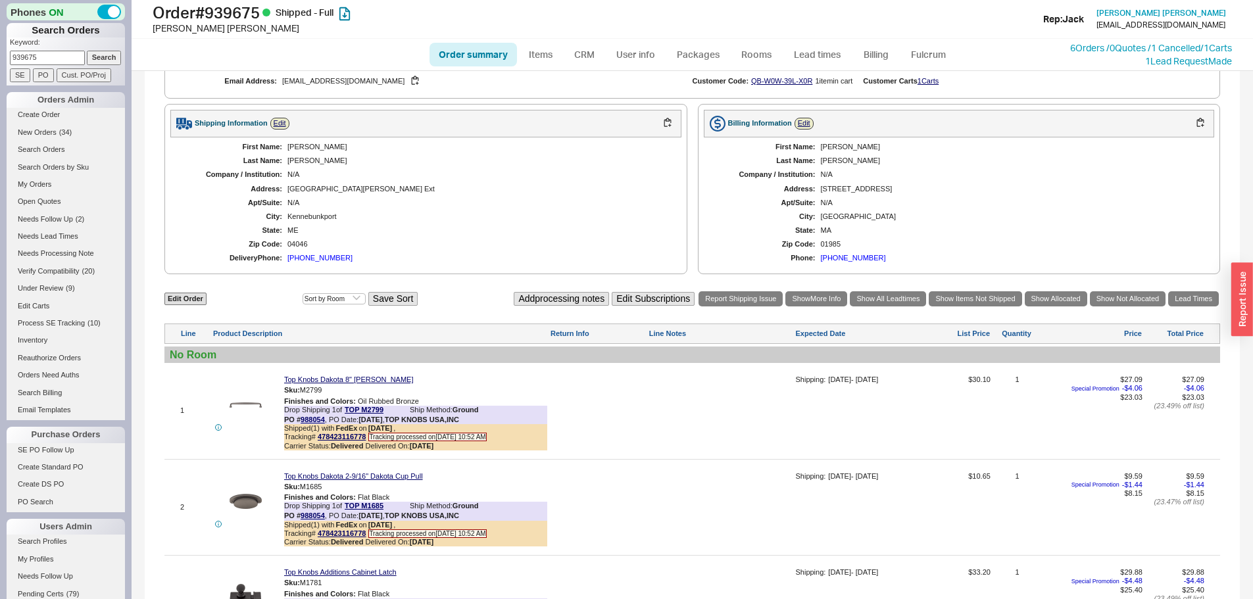
click at [304, 179] on div "N/A" at bounding box center [477, 174] width 381 height 9
click at [319, 165] on div "Baratta" at bounding box center [477, 161] width 381 height 9
click at [291, 165] on div "Baratta" at bounding box center [477, 161] width 381 height 9
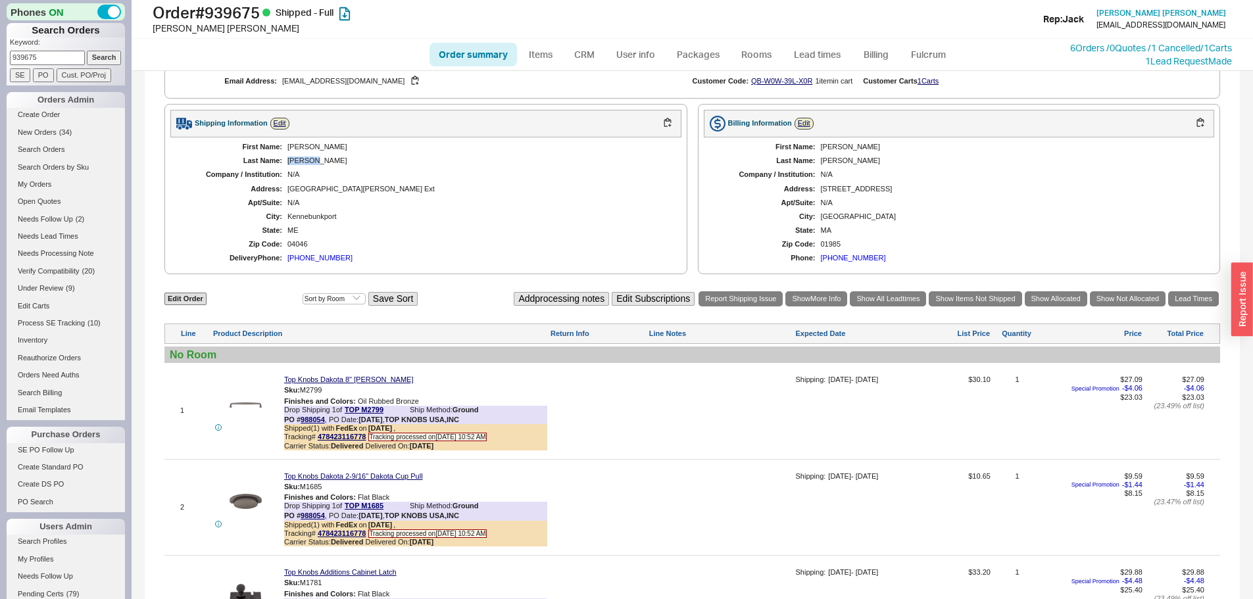
click at [291, 165] on div "Baratta" at bounding box center [477, 161] width 381 height 9
click at [304, 219] on div "First Name: Christine Last Name: Baratta Company / Institution: N/A Address: 9 …" at bounding box center [425, 202] width 511 height 131
click at [309, 203] on div "First Name: Christine Last Name: Baratta Company / Institution: N/A Address: 9 …" at bounding box center [425, 202] width 511 height 131
click at [306, 151] on div "Christine" at bounding box center [477, 147] width 381 height 9
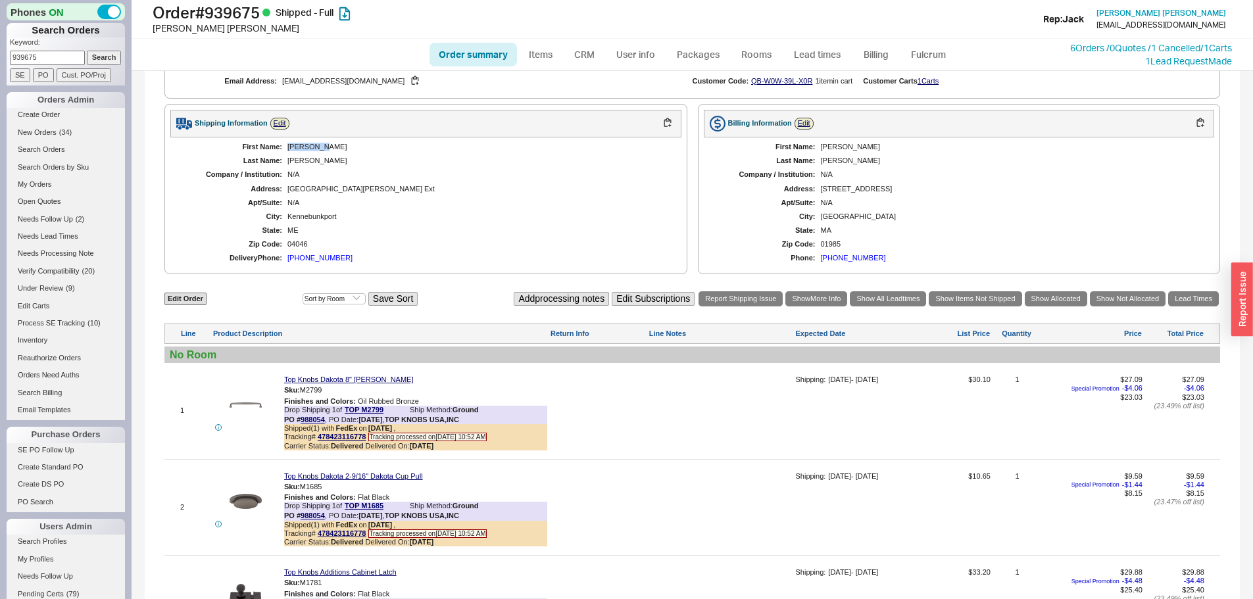
click at [306, 151] on div "Christine" at bounding box center [477, 147] width 381 height 9
click at [295, 165] on div "Baratta" at bounding box center [477, 161] width 381 height 9
click at [300, 193] on div "9 Ward Road Ext" at bounding box center [477, 189] width 381 height 9
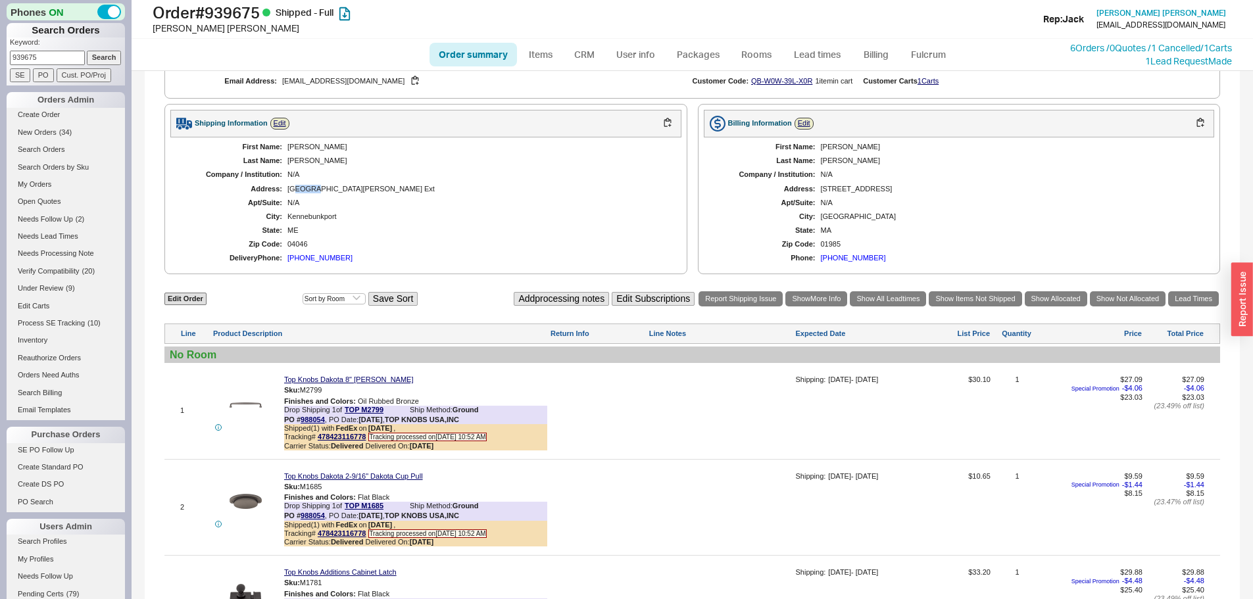
click at [300, 193] on div "9 Ward Road Ext" at bounding box center [477, 189] width 381 height 9
click at [328, 193] on div "9 Ward Road Ext" at bounding box center [477, 189] width 381 height 9
click at [340, 441] on link "478423116778" at bounding box center [342, 437] width 48 height 8
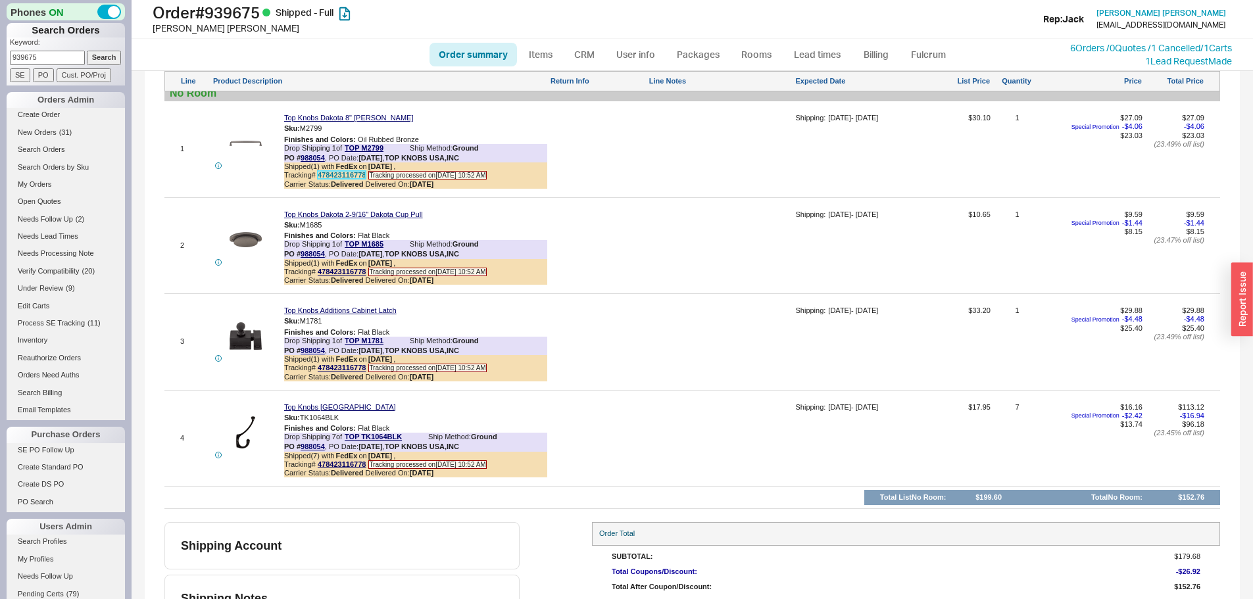
scroll to position [696, 0]
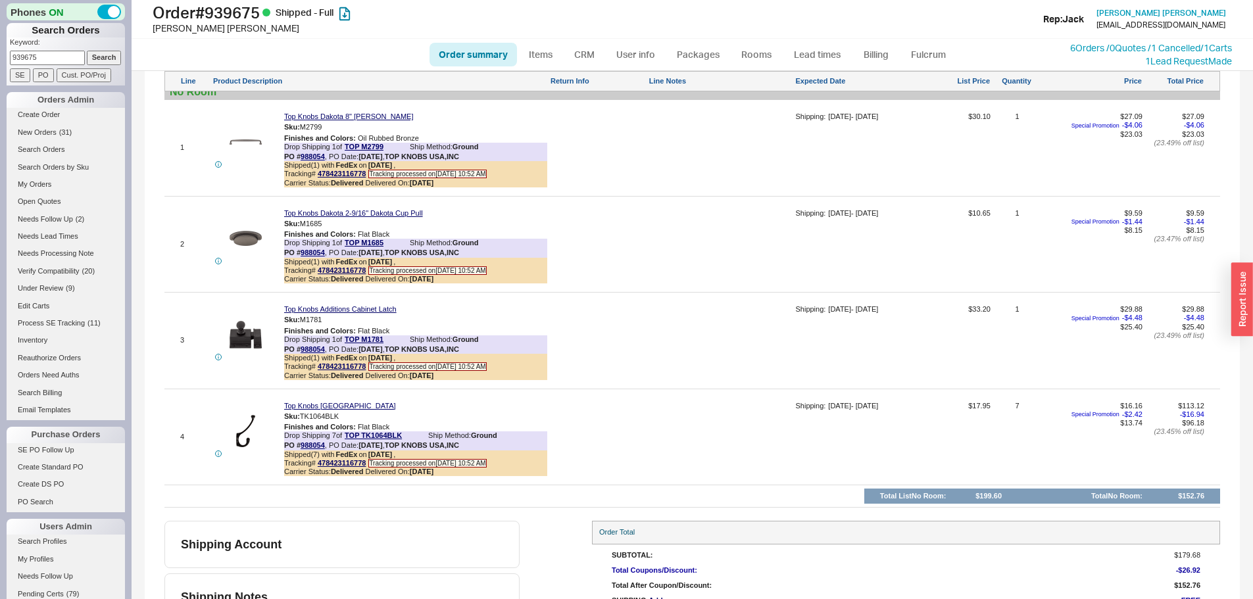
click at [748, 316] on div at bounding box center [720, 345] width 144 height 80
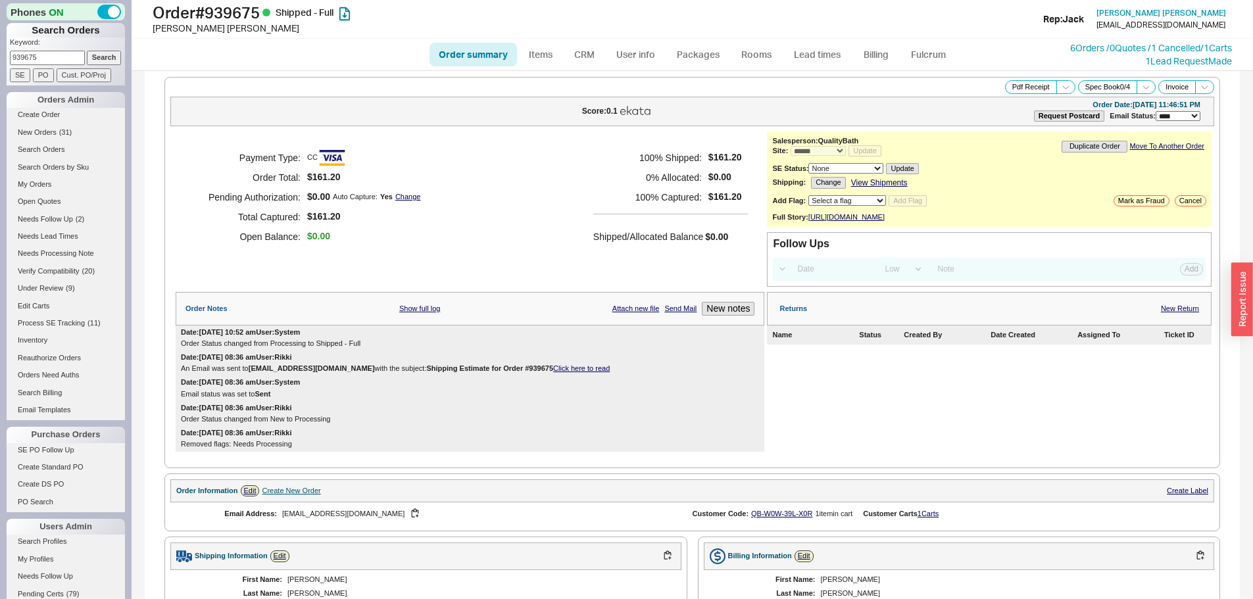
scroll to position [0, 0]
click at [1173, 324] on div "Returns New Return" at bounding box center [989, 310] width 445 height 34
click at [1173, 314] on link "New Return" at bounding box center [1180, 309] width 38 height 9
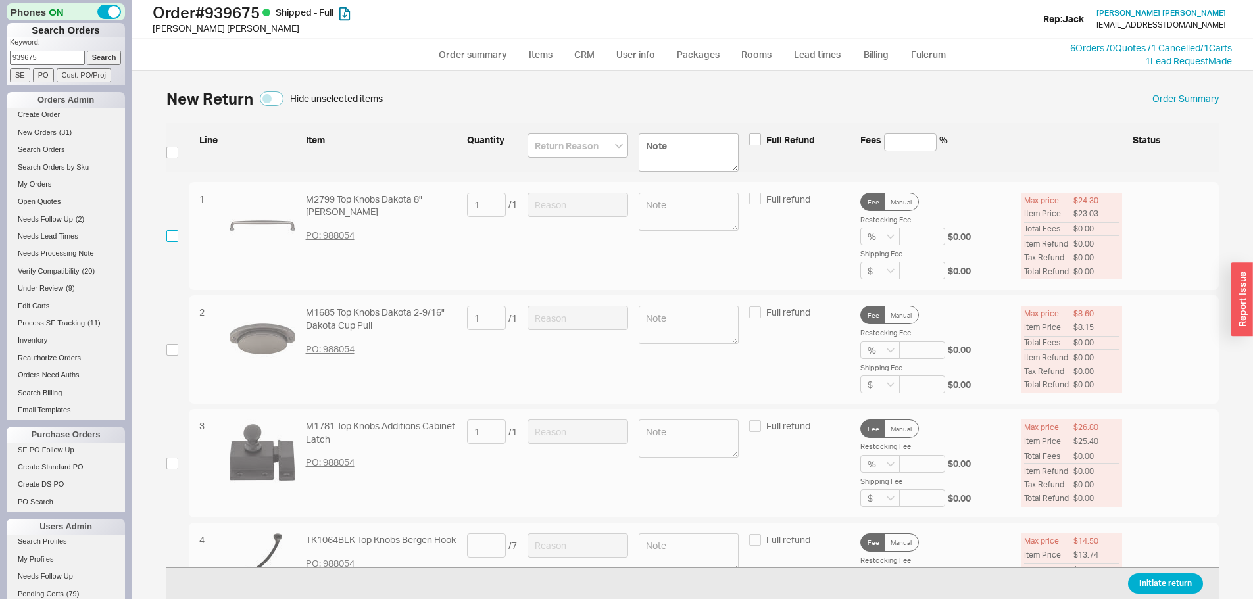
click at [170, 236] on input "checkbox" at bounding box center [172, 236] width 12 height 12
checkbox input "true"
click at [581, 209] on input at bounding box center [577, 205] width 101 height 24
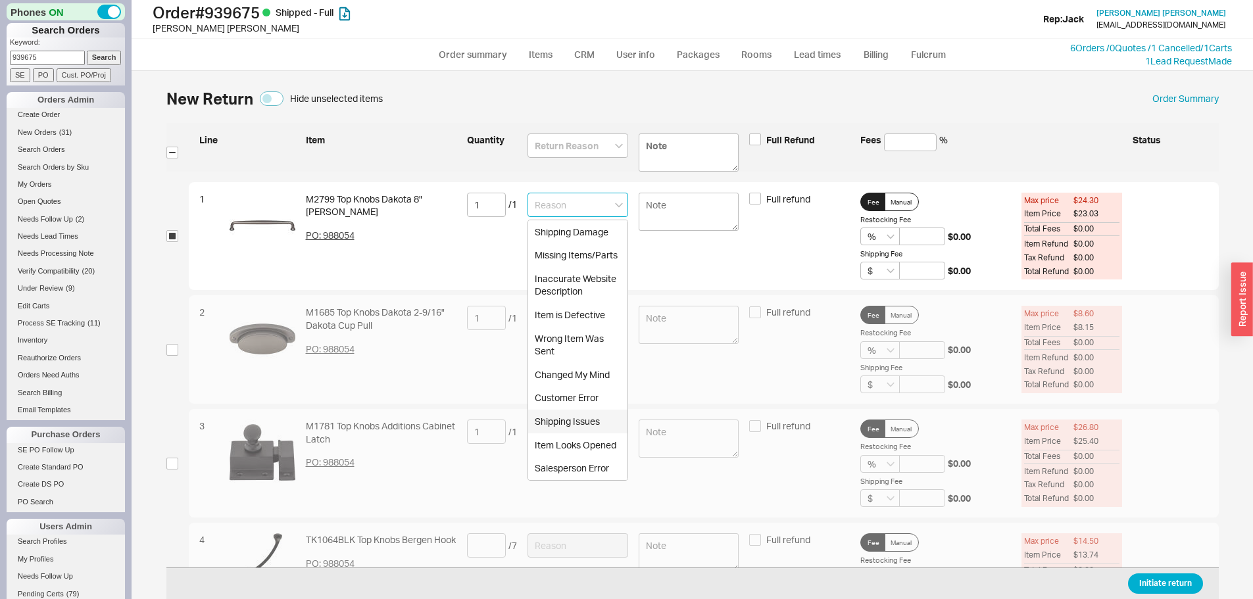
click at [578, 422] on div "Shipping Issues" at bounding box center [577, 422] width 99 height 24
type input "Shipping Issues"
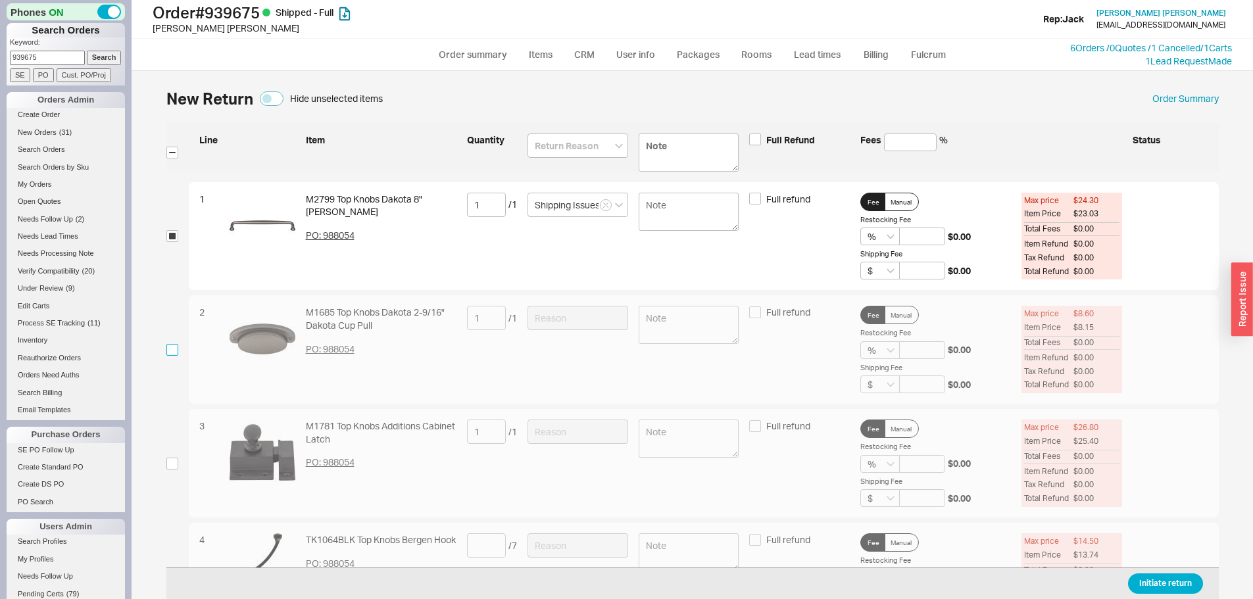
click at [172, 349] on input "checkbox" at bounding box center [172, 350] width 12 height 12
checkbox input "true"
click at [577, 324] on input at bounding box center [577, 318] width 101 height 24
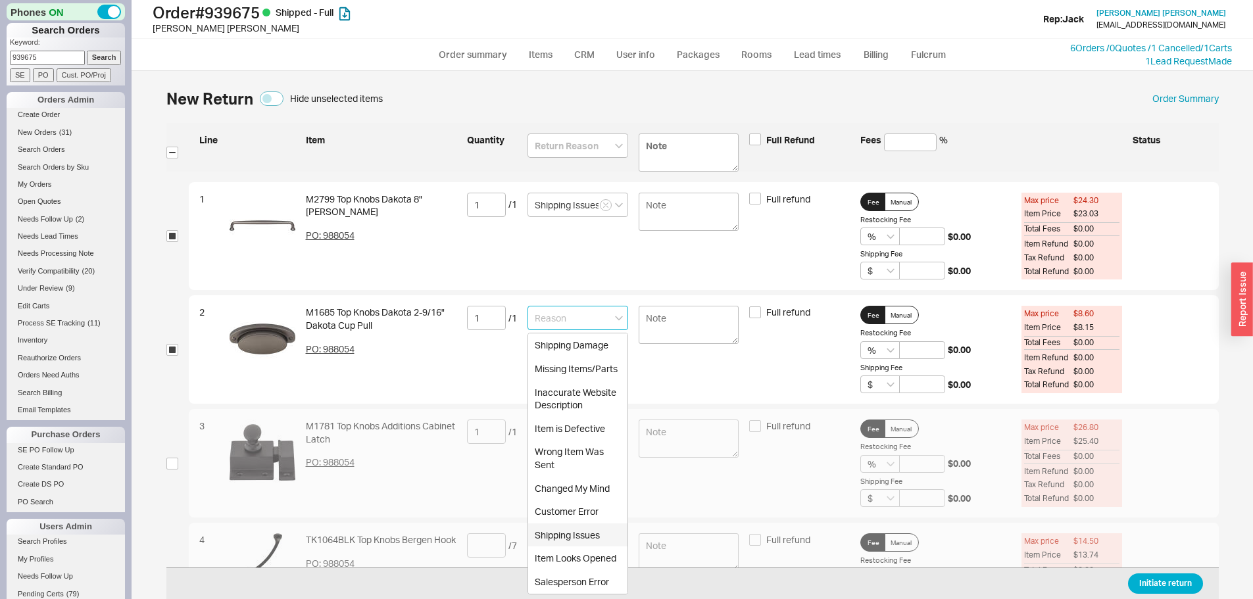
click at [580, 533] on div "Shipping Issues" at bounding box center [577, 535] width 99 height 24
type input "Shipping Issues"
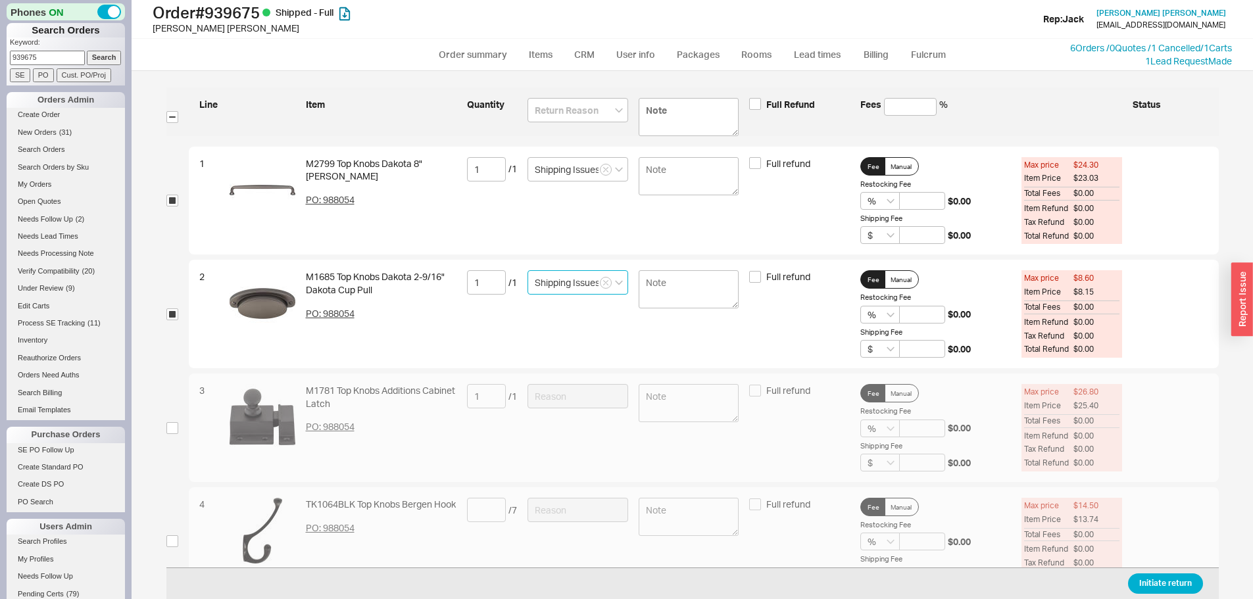
scroll to position [69, 0]
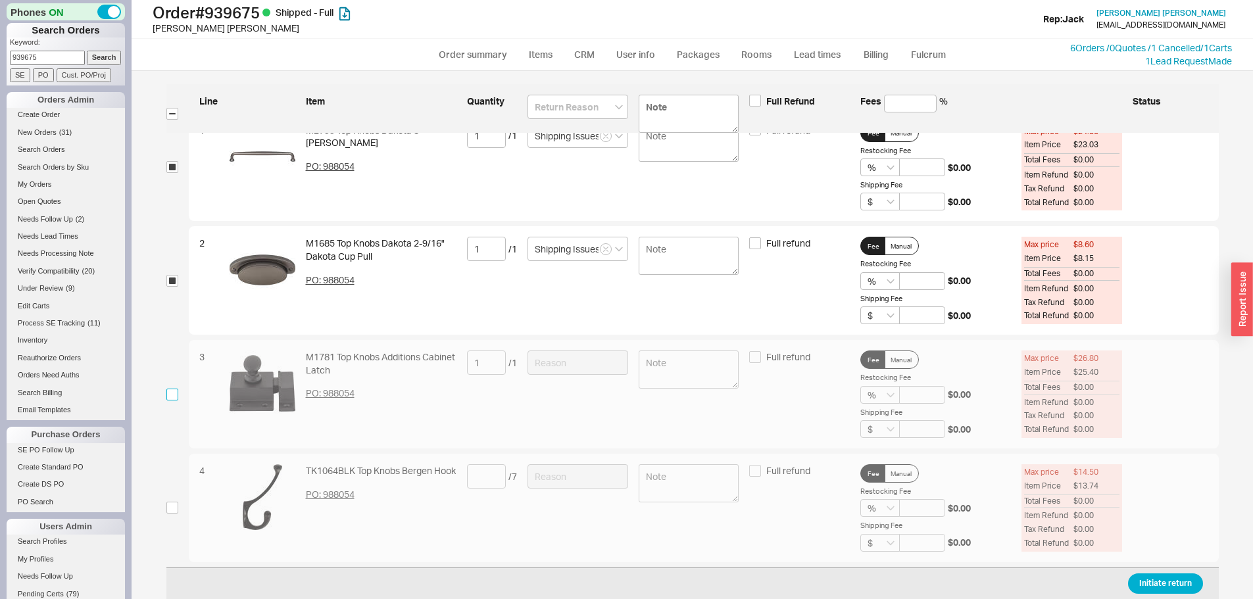
click at [175, 396] on input "checkbox" at bounding box center [172, 395] width 12 height 12
checkbox input "true"
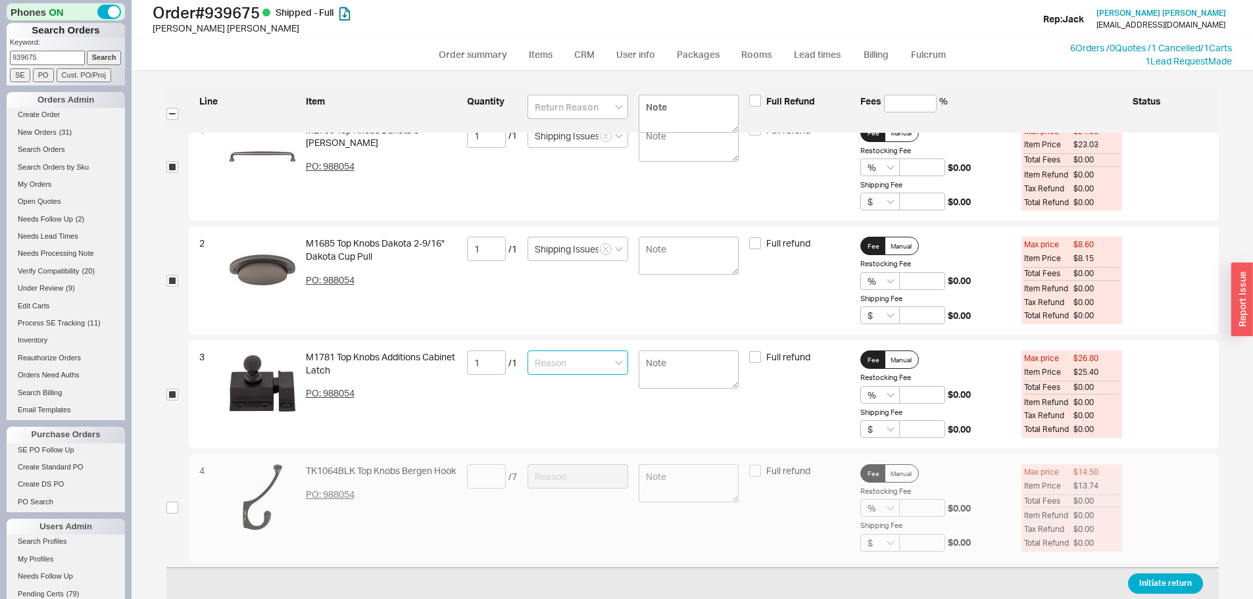
click at [585, 366] on input at bounding box center [577, 363] width 101 height 24
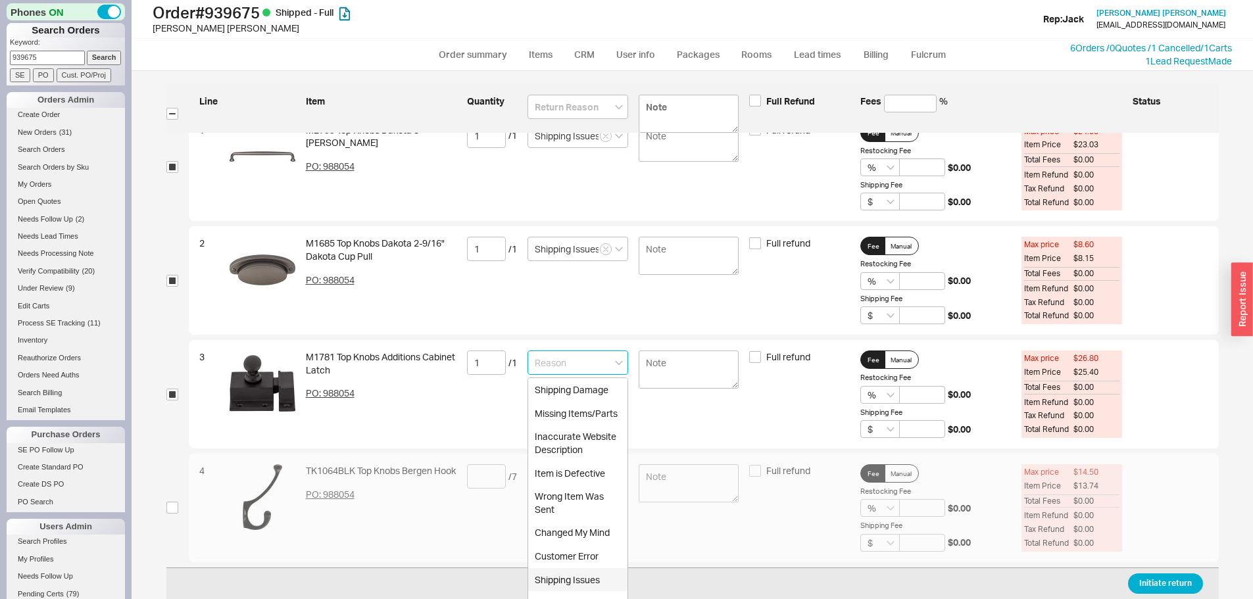
click at [593, 579] on div "Shipping Issues" at bounding box center [577, 580] width 99 height 24
type input "Shipping Issues"
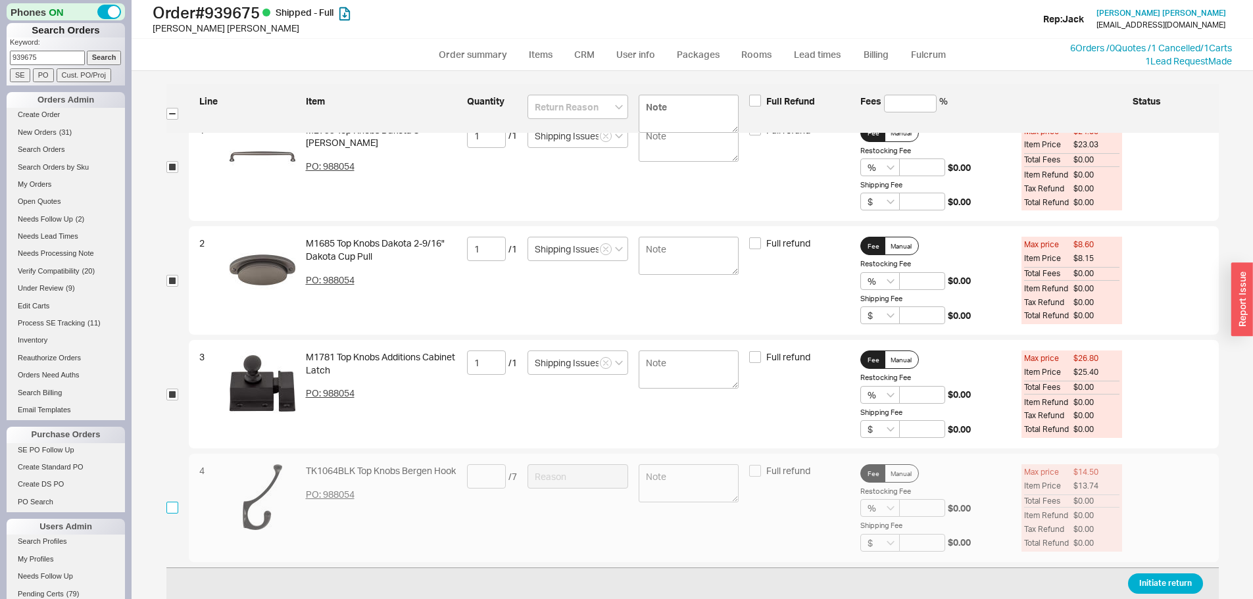
click at [170, 513] on input "checkbox" at bounding box center [172, 508] width 12 height 12
checkbox input "true"
click at [473, 473] on input at bounding box center [486, 476] width 39 height 24
type input "7"
click at [570, 474] on input at bounding box center [577, 476] width 101 height 24
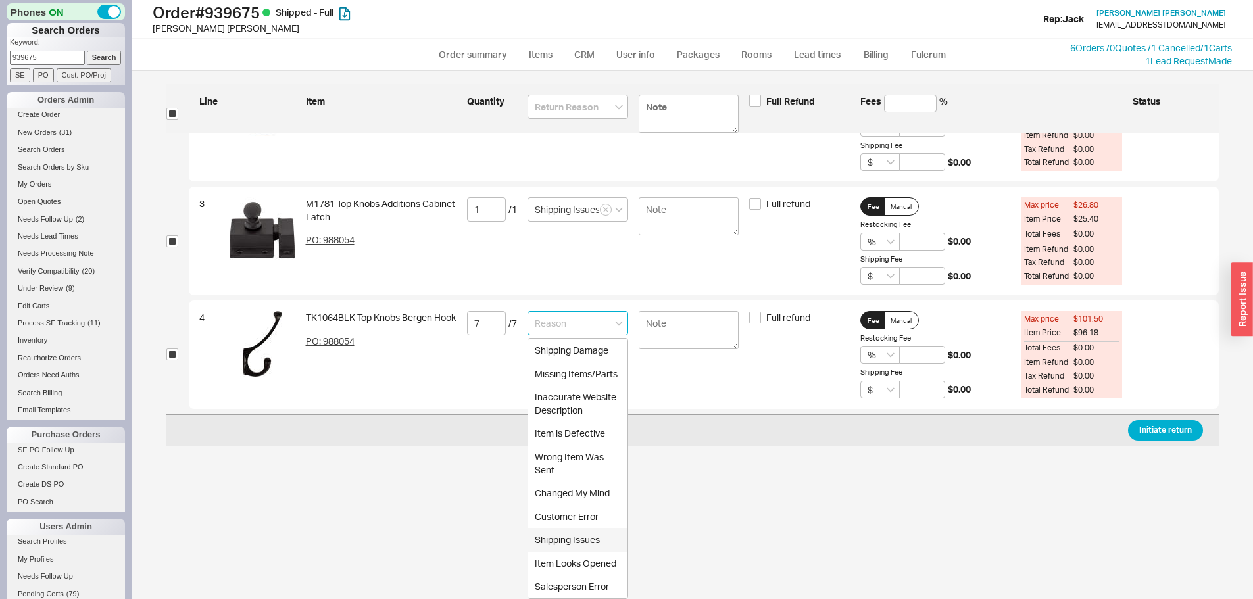
click at [595, 536] on div "Shipping Issues" at bounding box center [577, 540] width 99 height 24
type input "Shipping Issues"
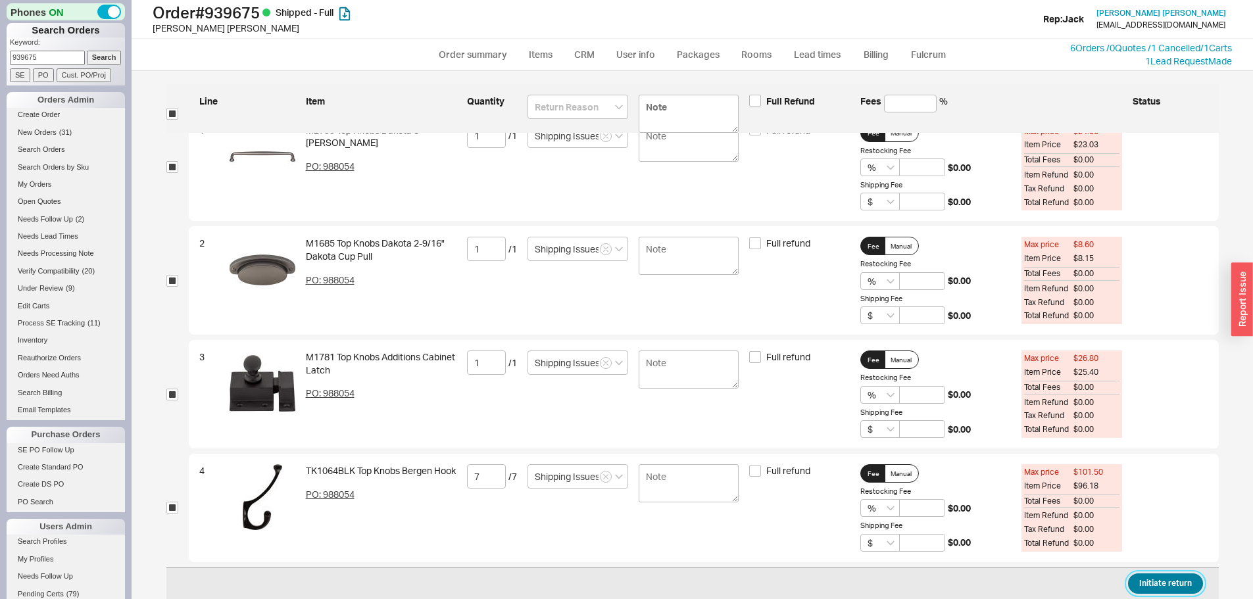
click at [1165, 585] on button "Initiate return" at bounding box center [1165, 583] width 75 height 20
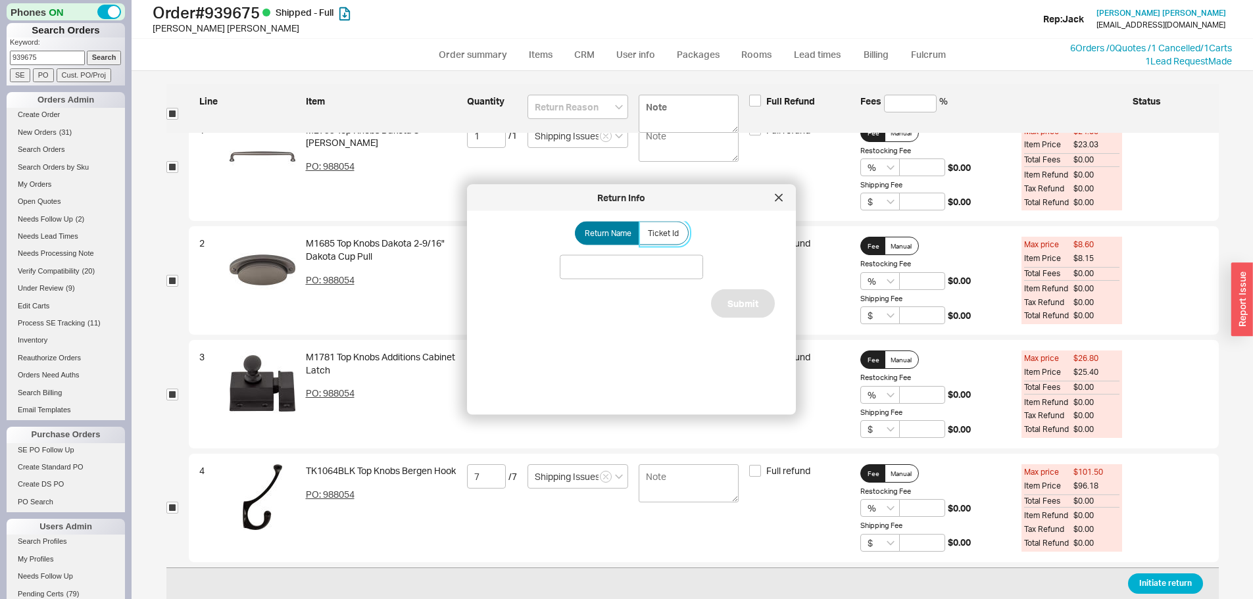
click at [666, 234] on span "Ticket Id" at bounding box center [663, 233] width 31 height 11
click at [0, 0] on input "Ticket Id" at bounding box center [0, 0] width 0 height 0
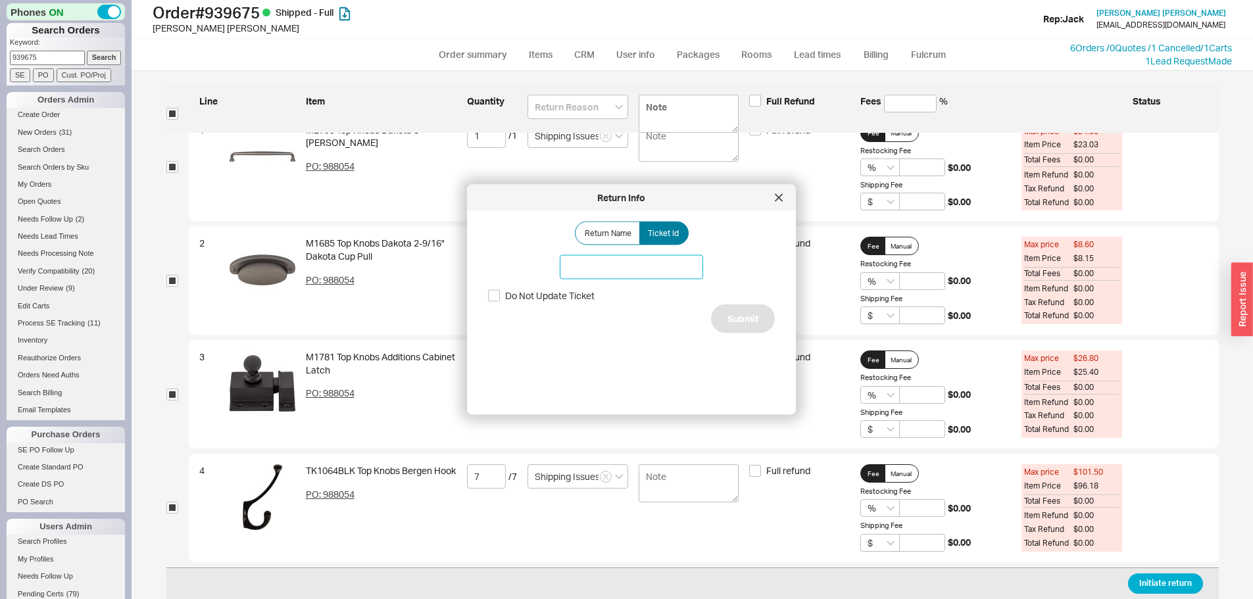
click at [646, 273] on input at bounding box center [631, 267] width 143 height 24
type input "187938"
click at [729, 314] on button "Submit" at bounding box center [743, 318] width 64 height 29
select select "*"
select select "LOW"
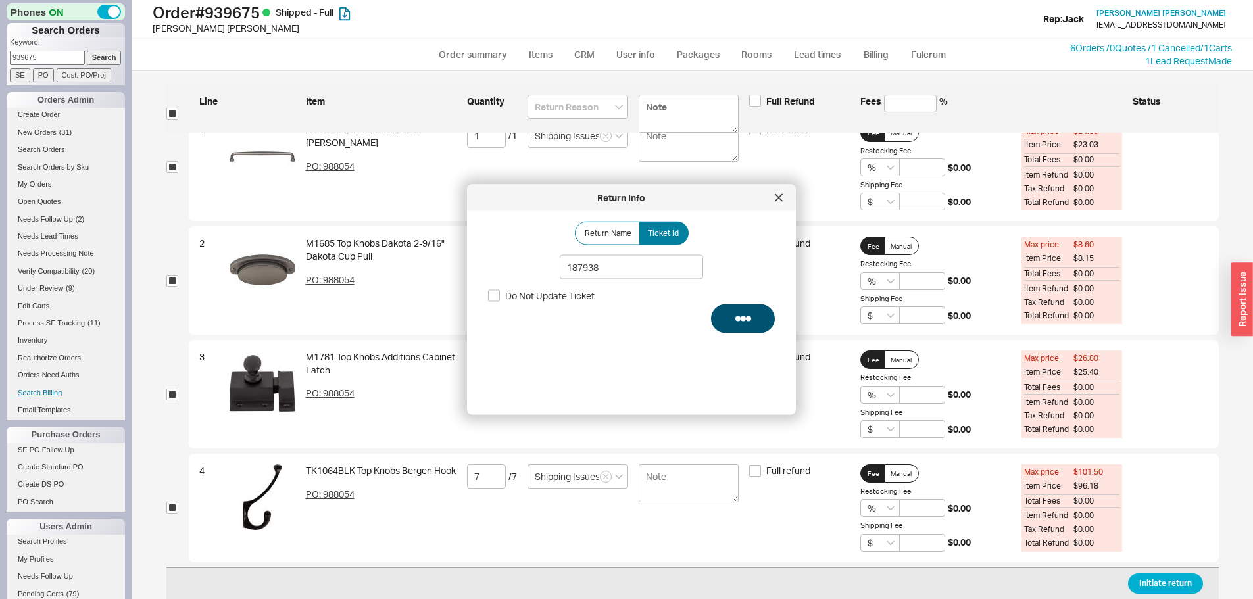
select select "3"
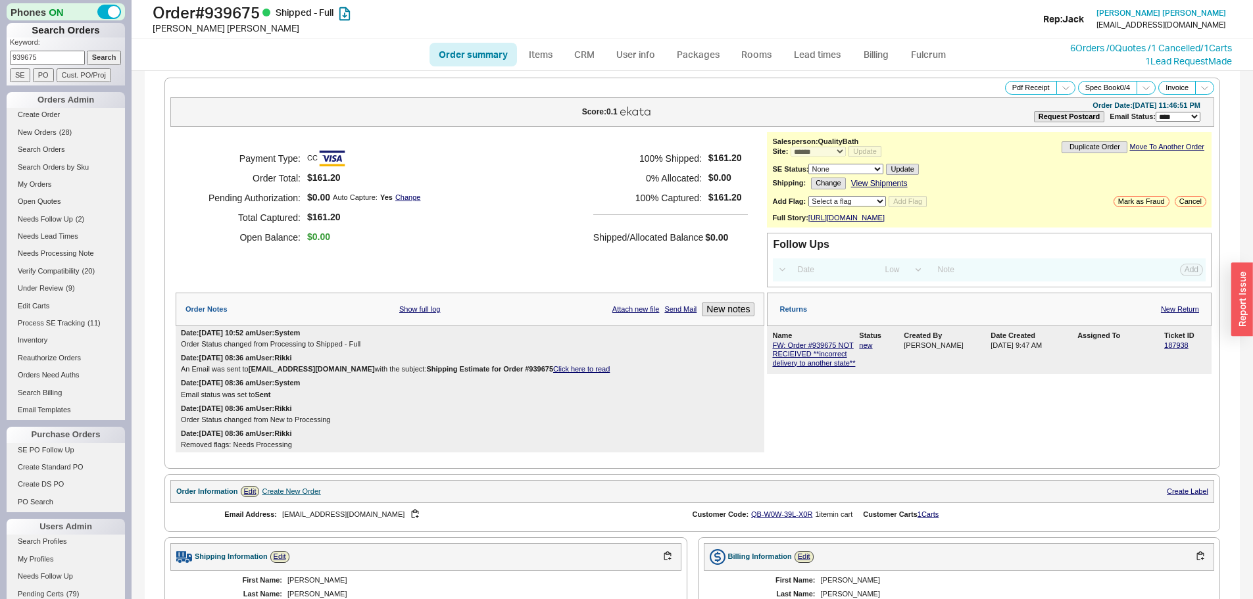
click at [65, 61] on input "939675" at bounding box center [47, 58] width 75 height 14
type input "940758"
click at [87, 51] on input "Search" at bounding box center [104, 58] width 35 height 14
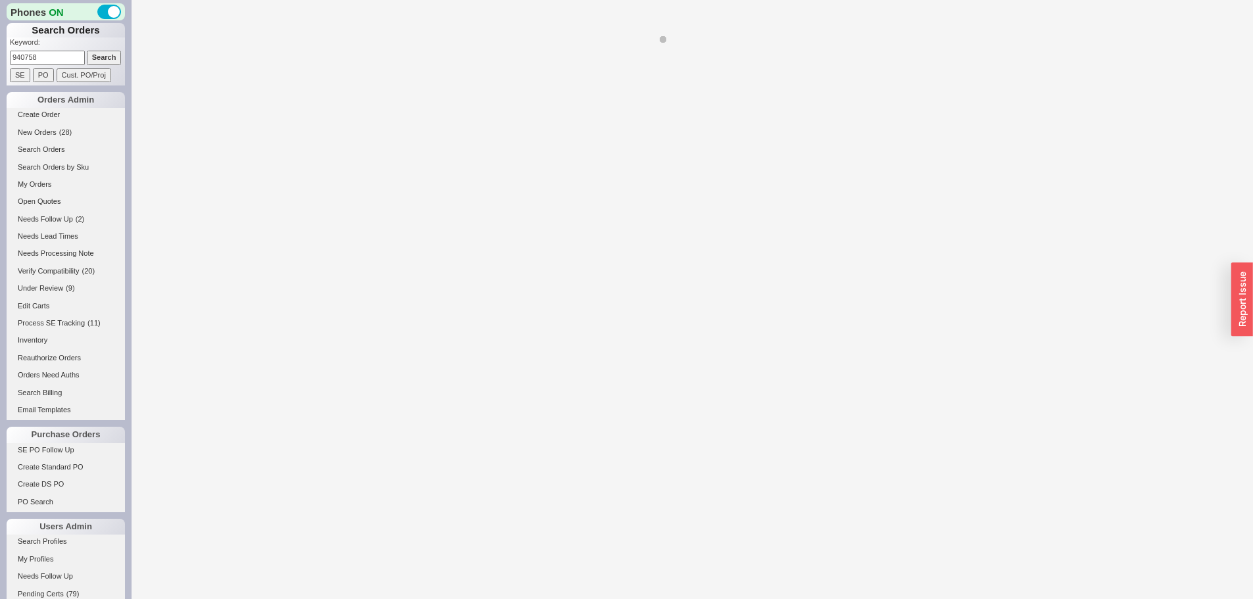
select select "*"
select select "LOW"
select select "3"
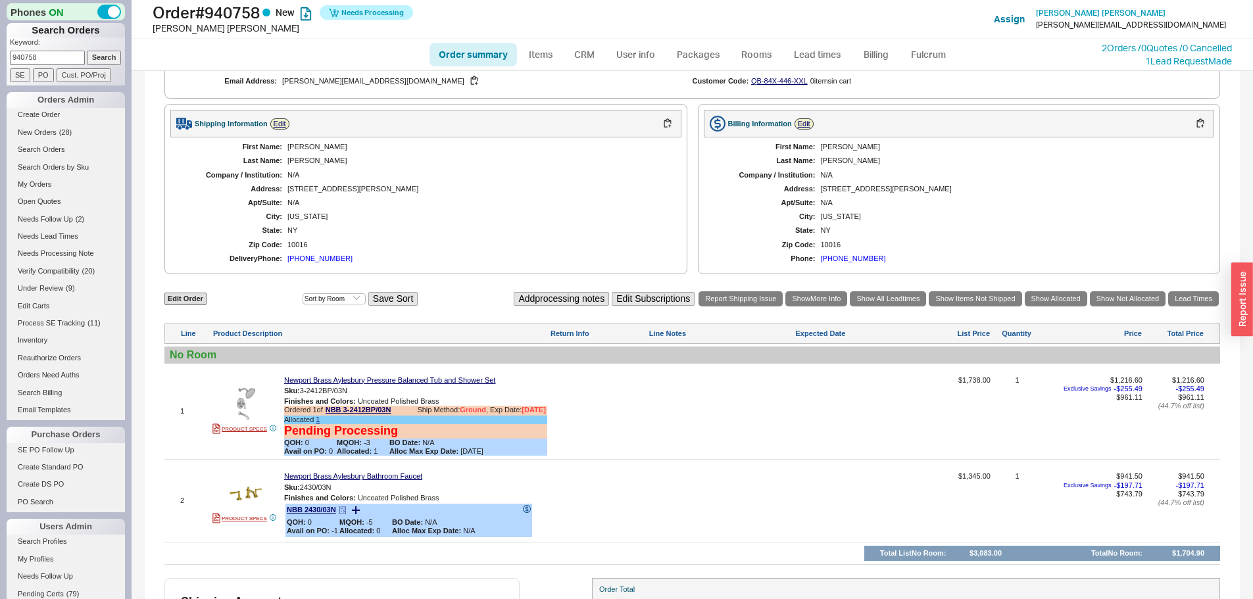
scroll to position [328, 0]
click at [318, 424] on link "1" at bounding box center [318, 420] width 4 height 8
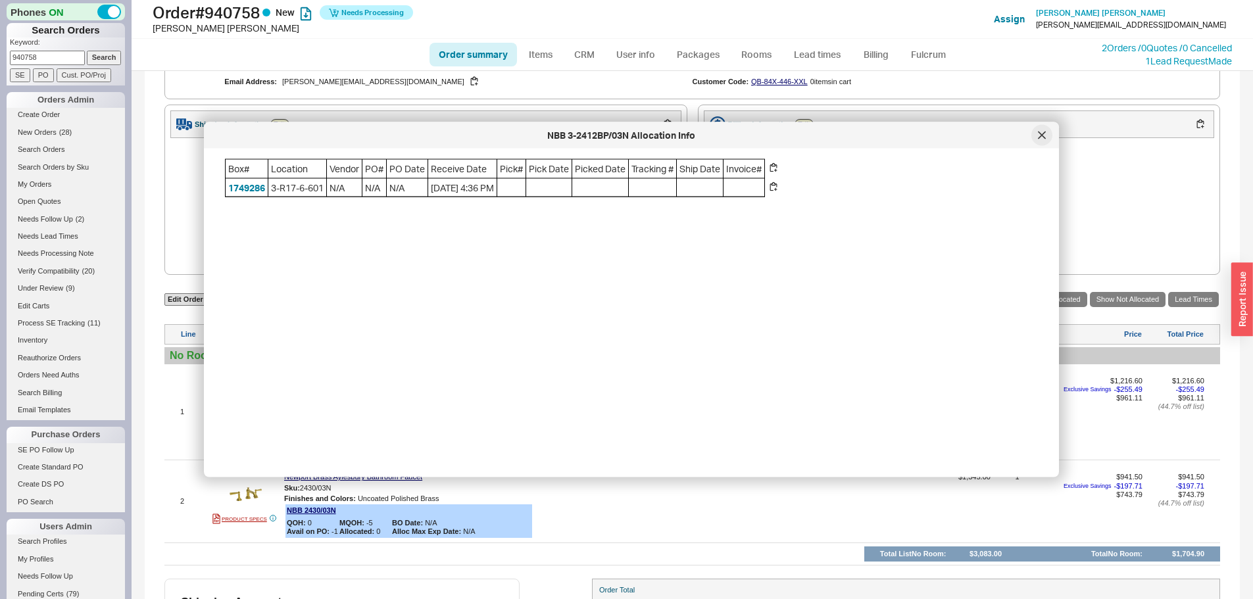
click at [1046, 134] on div at bounding box center [1041, 135] width 21 height 21
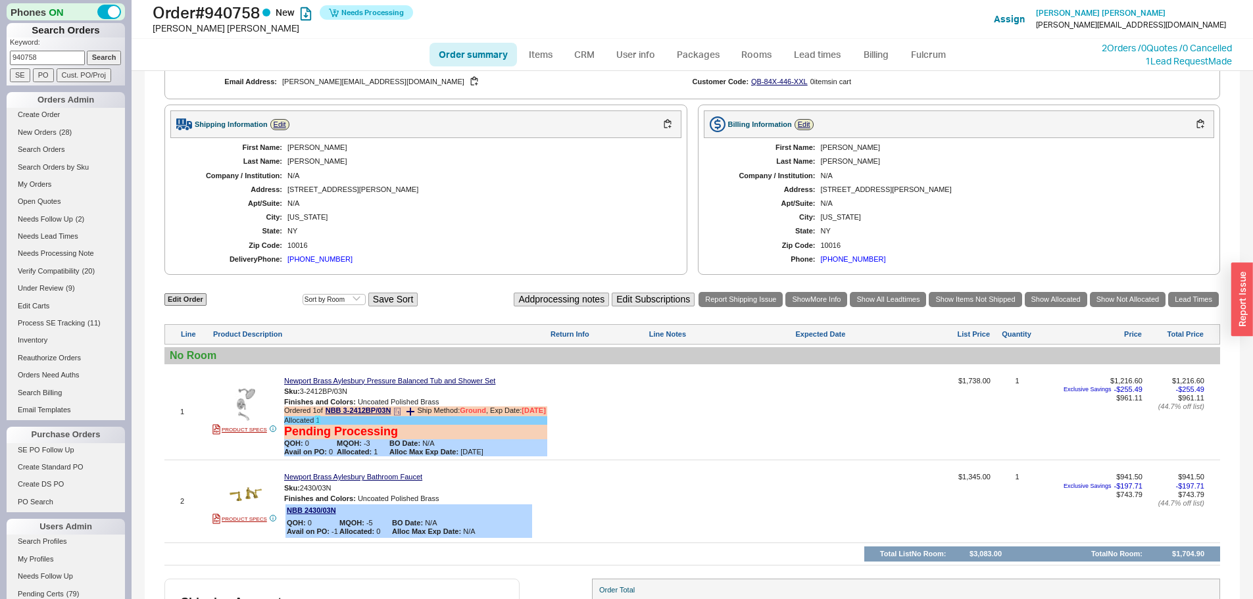
click at [316, 424] on link "1" at bounding box center [318, 420] width 4 height 8
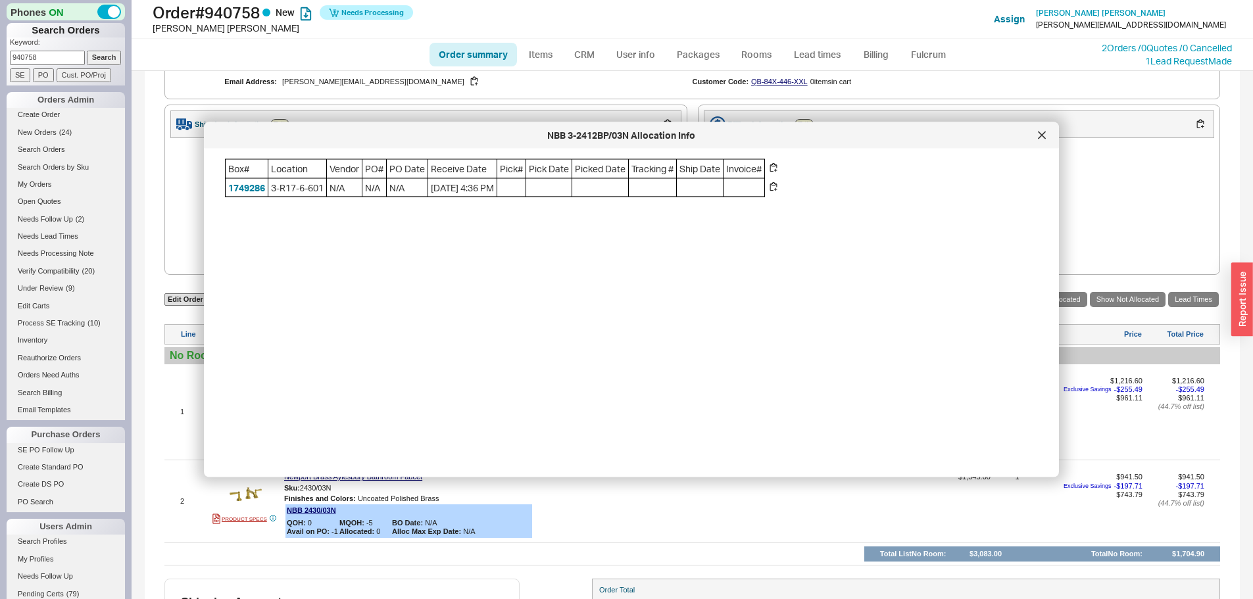
click at [1033, 143] on div "NBB 3-2412BP/03N Allocation Info" at bounding box center [631, 135] width 855 height 26
click at [1042, 138] on icon at bounding box center [1042, 136] width 8 height 8
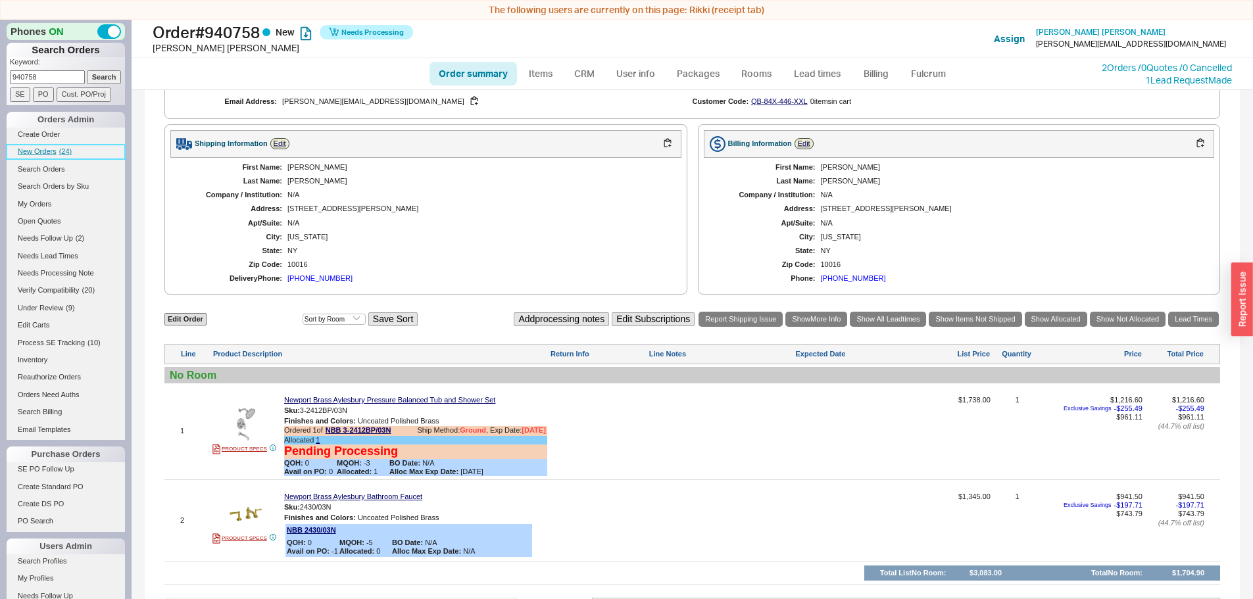
click at [61, 156] on link "New Orders ( 24 )" at bounding box center [66, 152] width 118 height 14
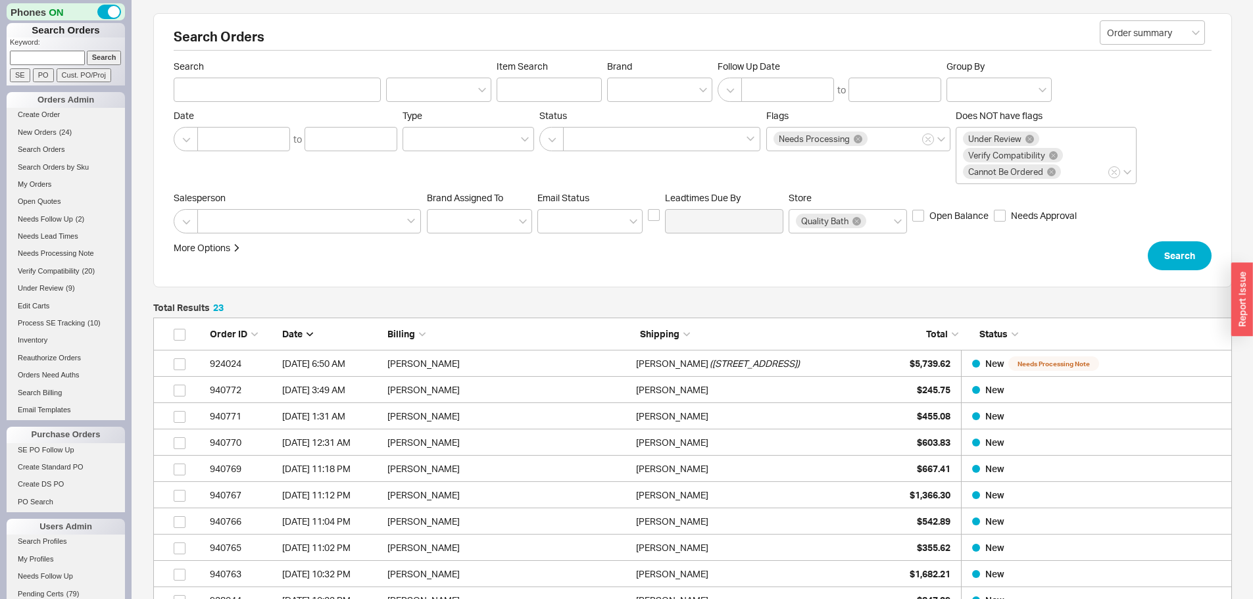
scroll to position [628, 1069]
click at [49, 138] on link "New Orders ( 23 )" at bounding box center [66, 133] width 118 height 14
click at [26, 61] on input at bounding box center [47, 58] width 75 height 14
type input "937670"
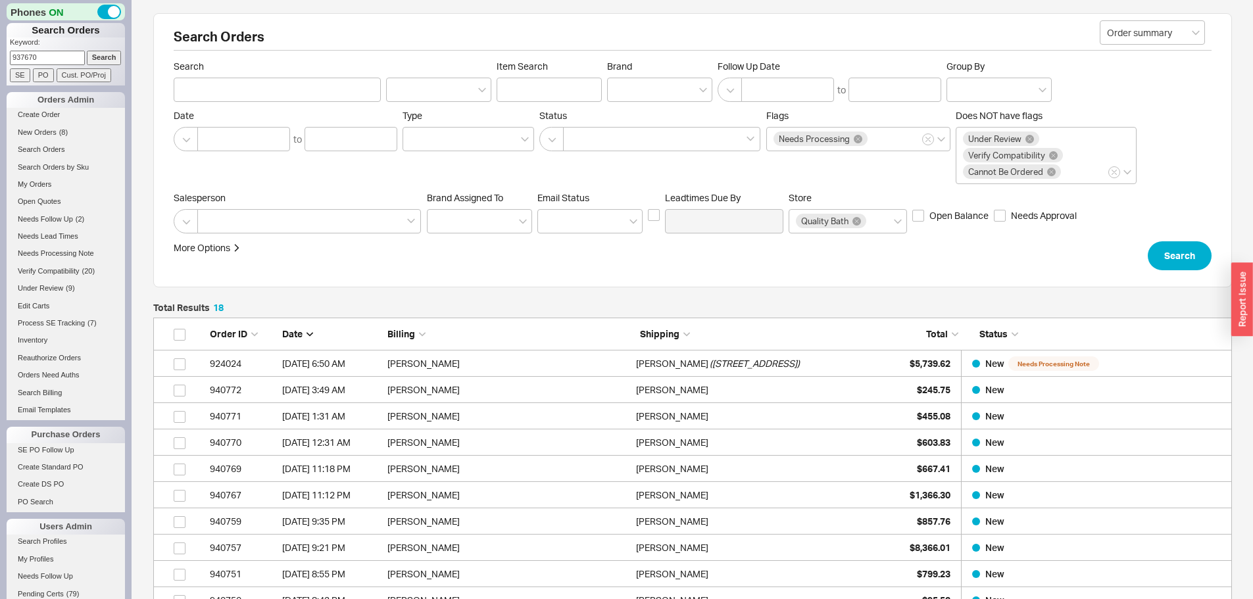
click at [87, 51] on input "Search" at bounding box center [104, 58] width 35 height 14
type input "937670"
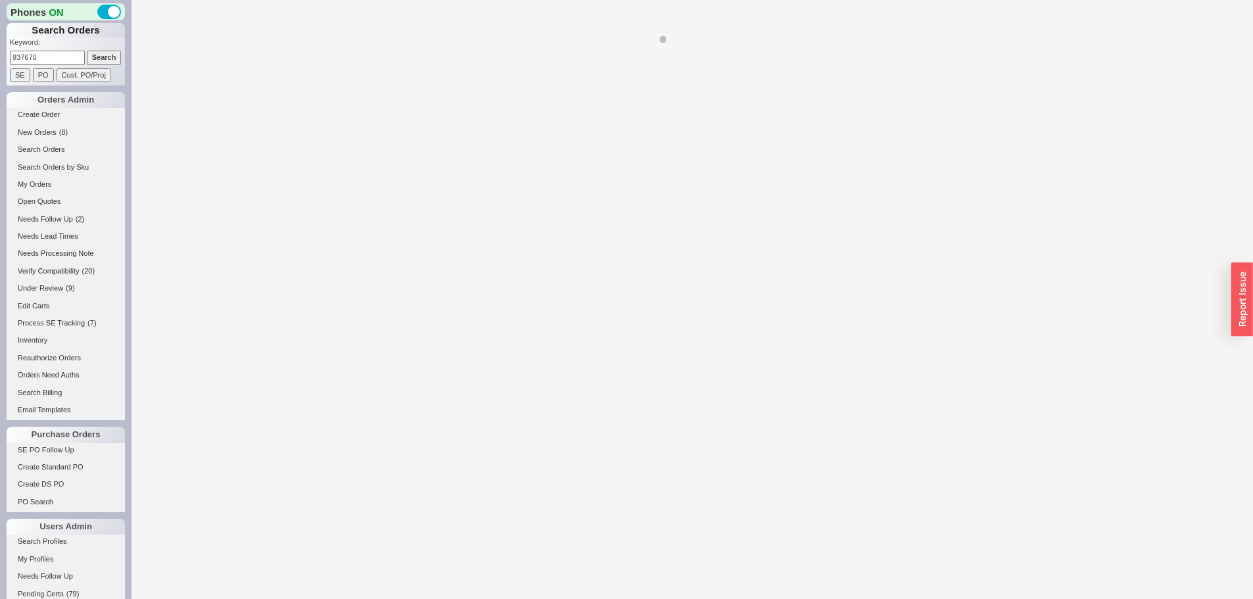
select select "*"
select select "LOW"
select select "3"
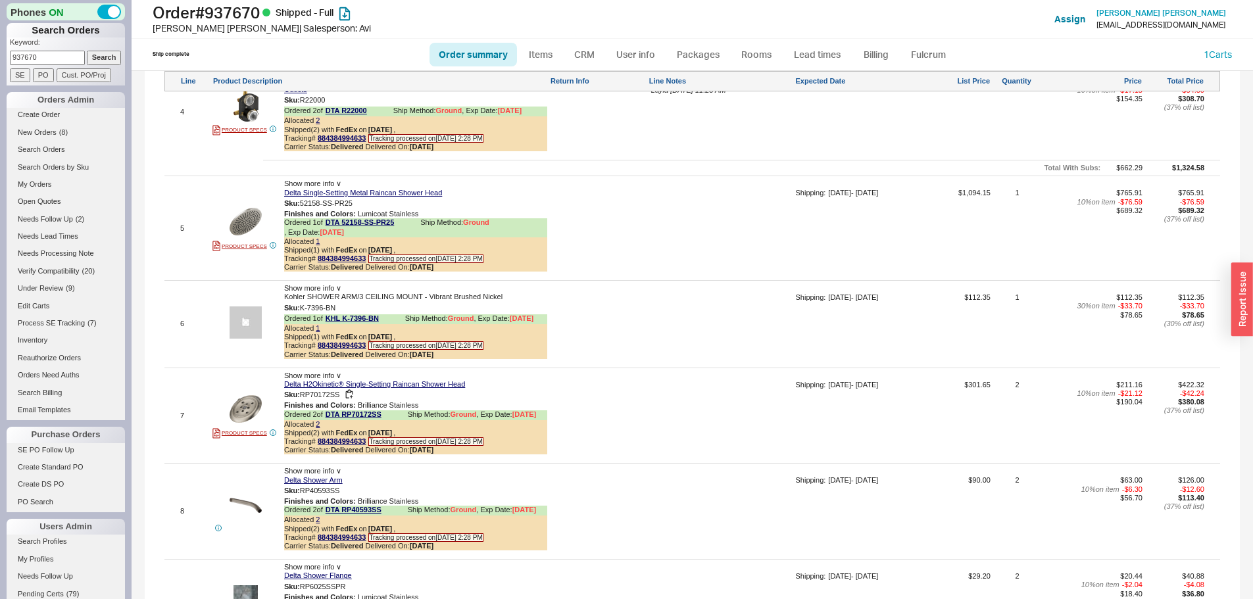
scroll to position [1250, 0]
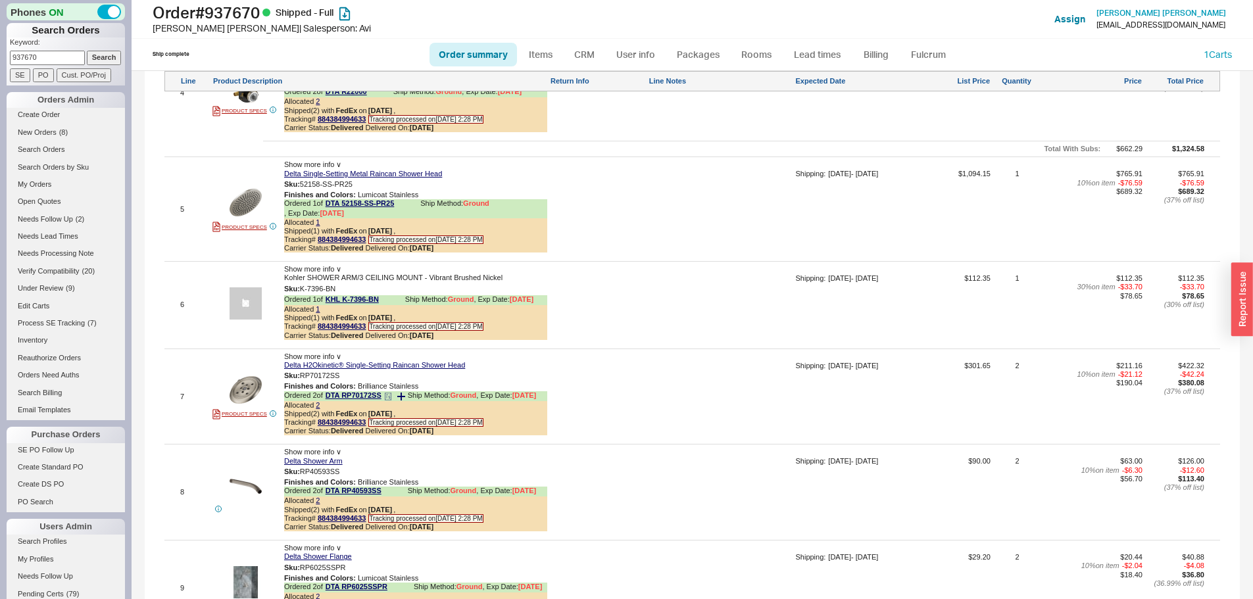
click at [387, 401] on icon at bounding box center [388, 397] width 8 height 8
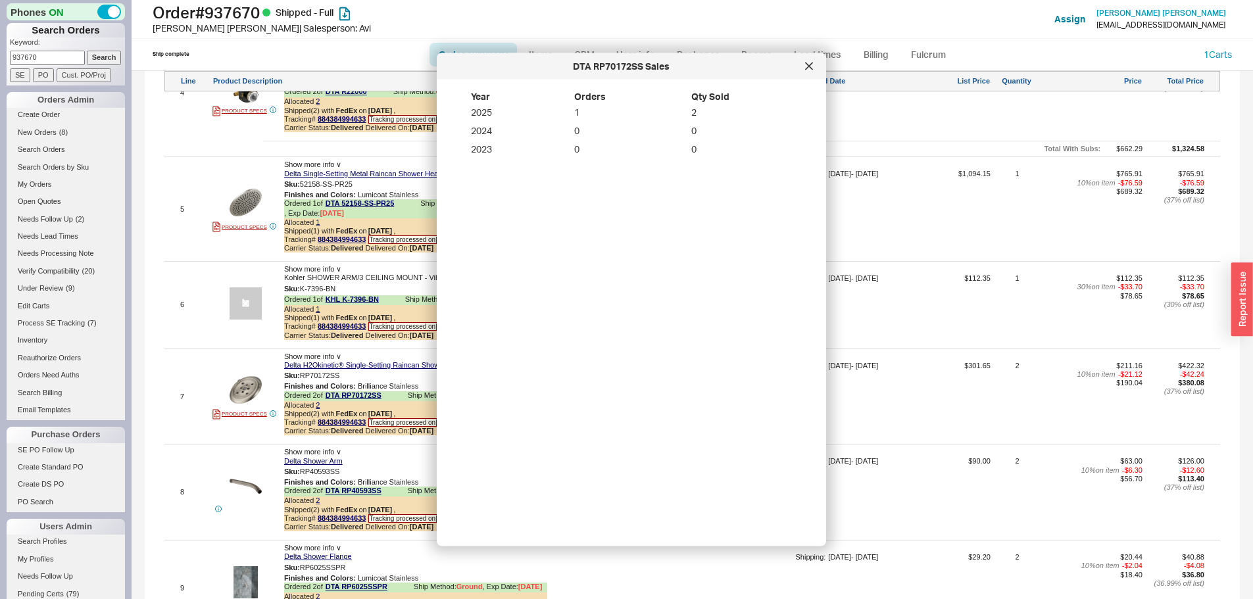
click at [812, 67] on icon at bounding box center [809, 66] width 8 height 8
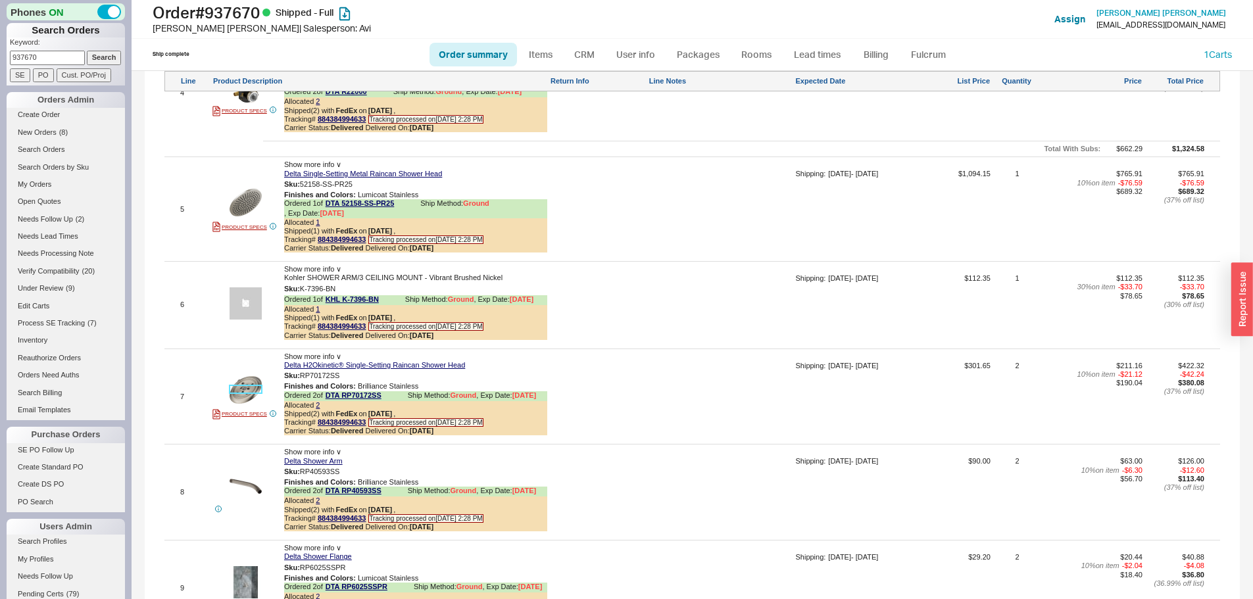
click at [258, 398] on img at bounding box center [246, 390] width 32 height 32
click at [743, 381] on div at bounding box center [720, 402] width 144 height 80
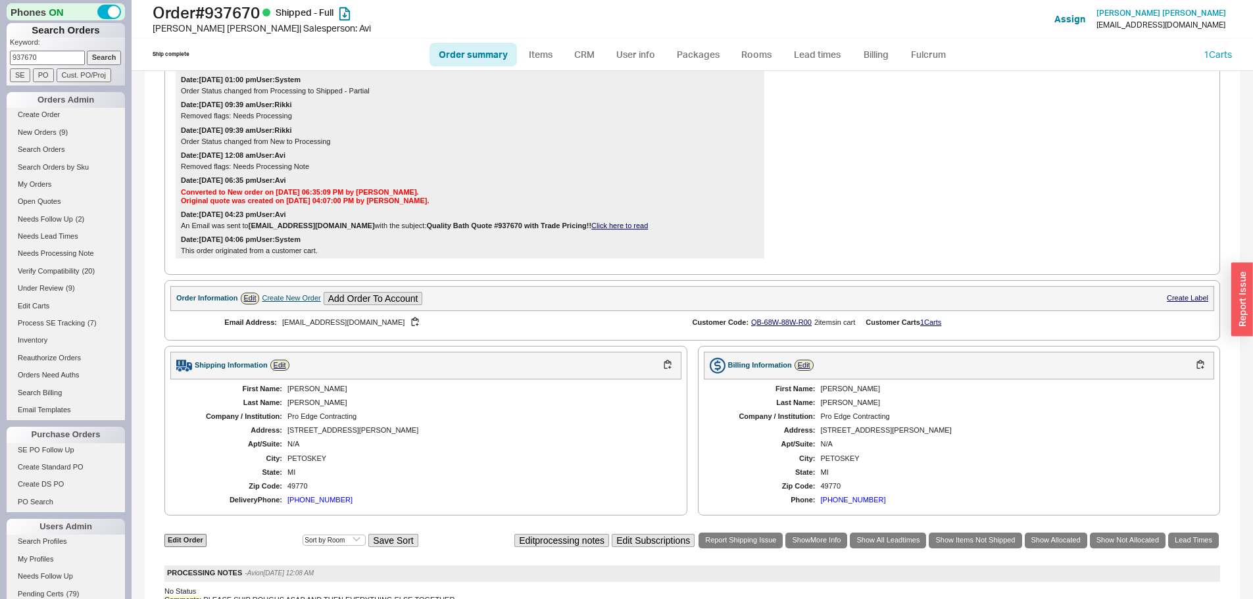
scroll to position [0, 0]
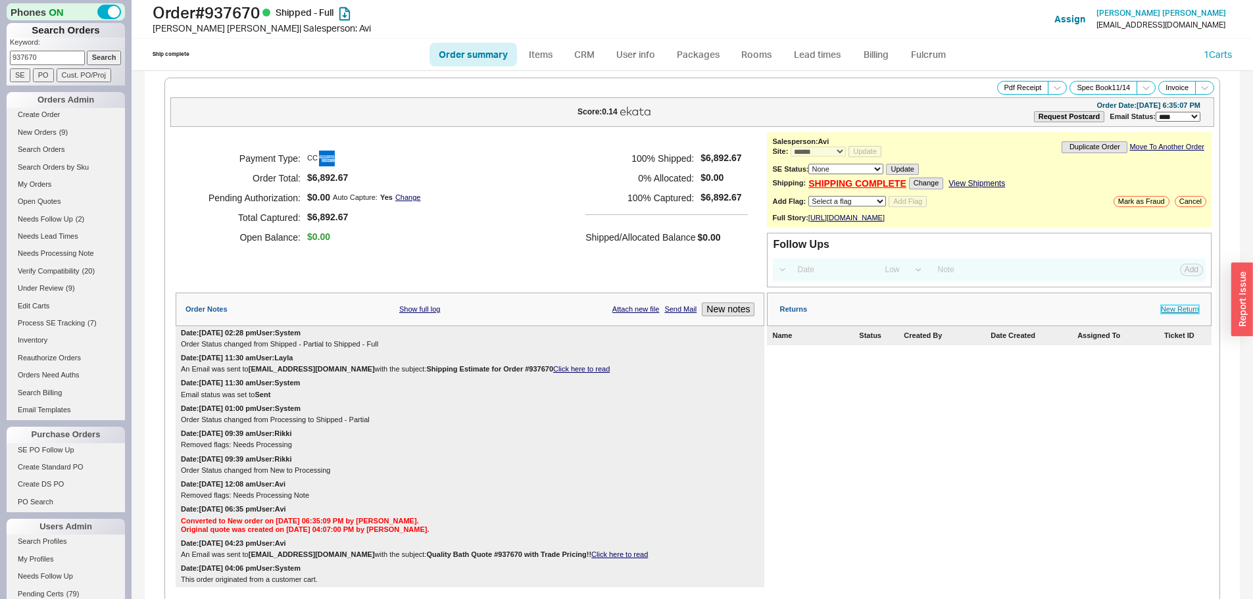
click at [1179, 314] on link "New Return" at bounding box center [1180, 309] width 38 height 9
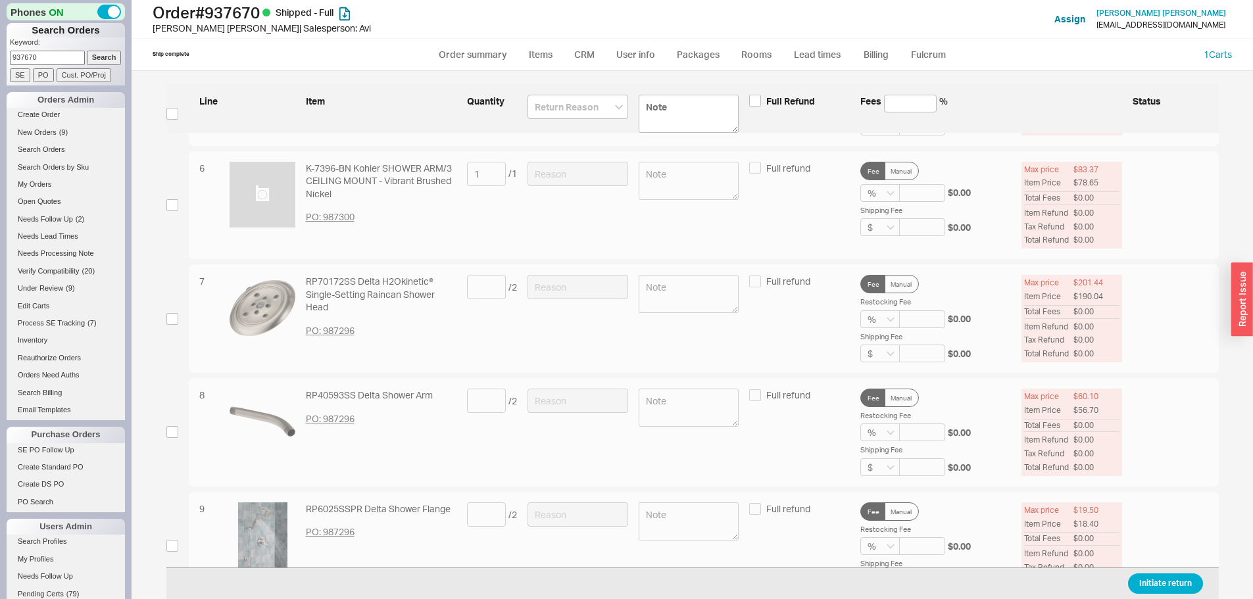
scroll to position [592, 0]
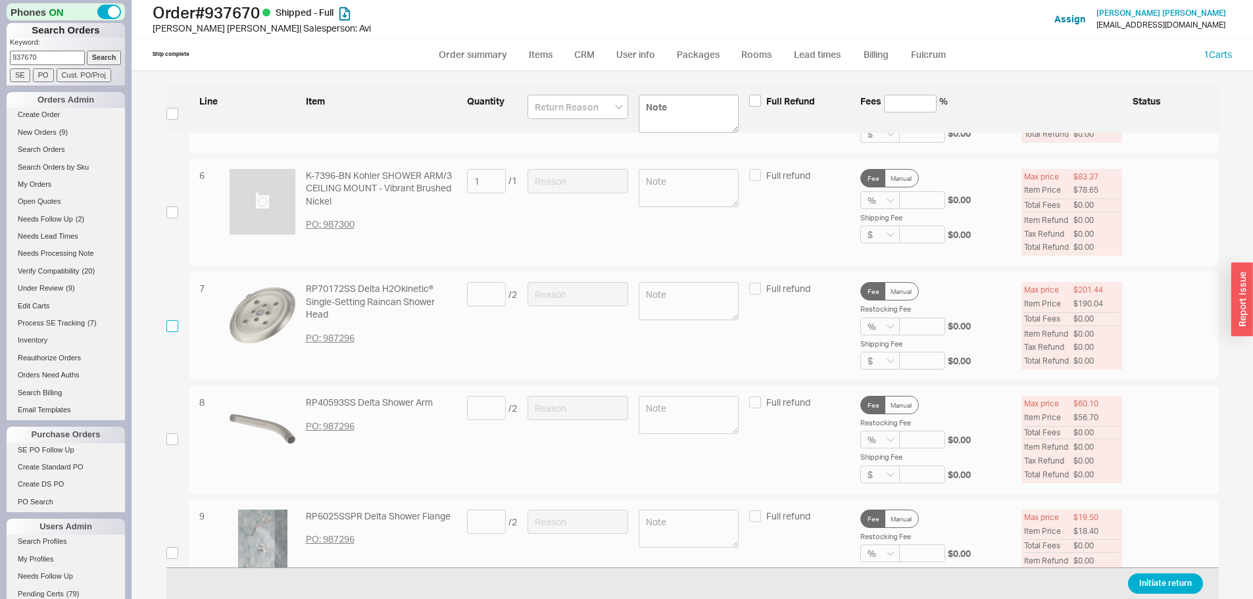
drag, startPoint x: 174, startPoint y: 326, endPoint x: 317, endPoint y: 320, distance: 143.5
click at [173, 326] on input "checkbox" at bounding box center [172, 326] width 12 height 12
checkbox input "true"
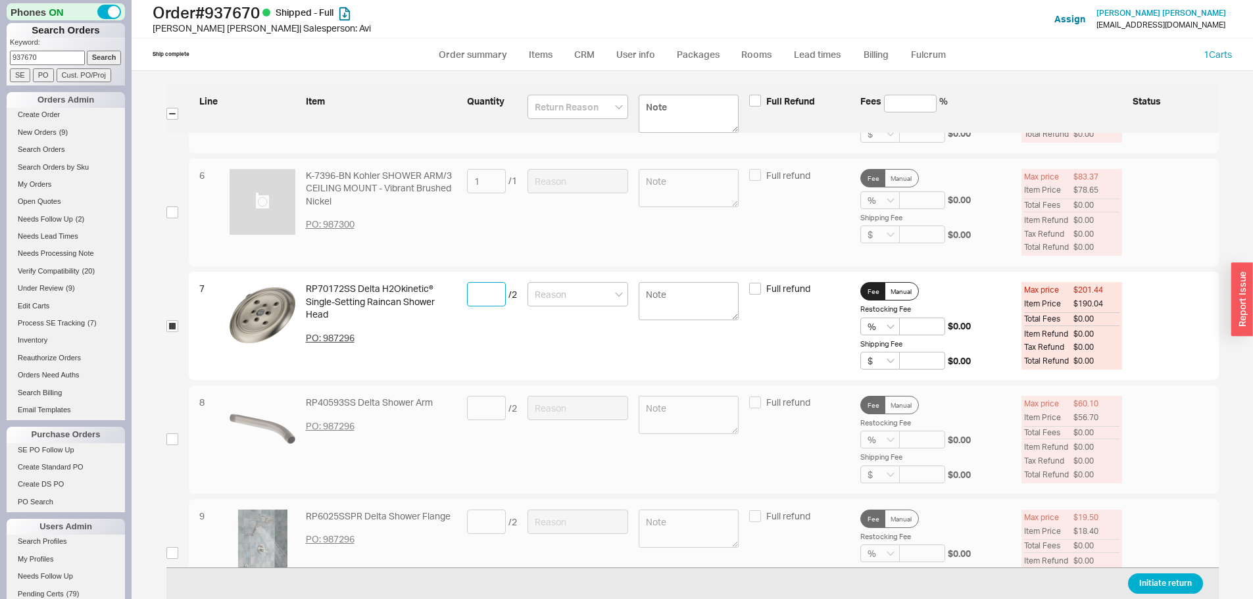
click at [467, 293] on input at bounding box center [486, 294] width 39 height 24
type input "2"
click at [516, 297] on div "7 RP70172SS Delta H2Okinetic® Single-Setting Raincan Shower Head PO: 987296 2 /…" at bounding box center [704, 326] width 1030 height 109
click at [541, 287] on input at bounding box center [577, 294] width 101 height 24
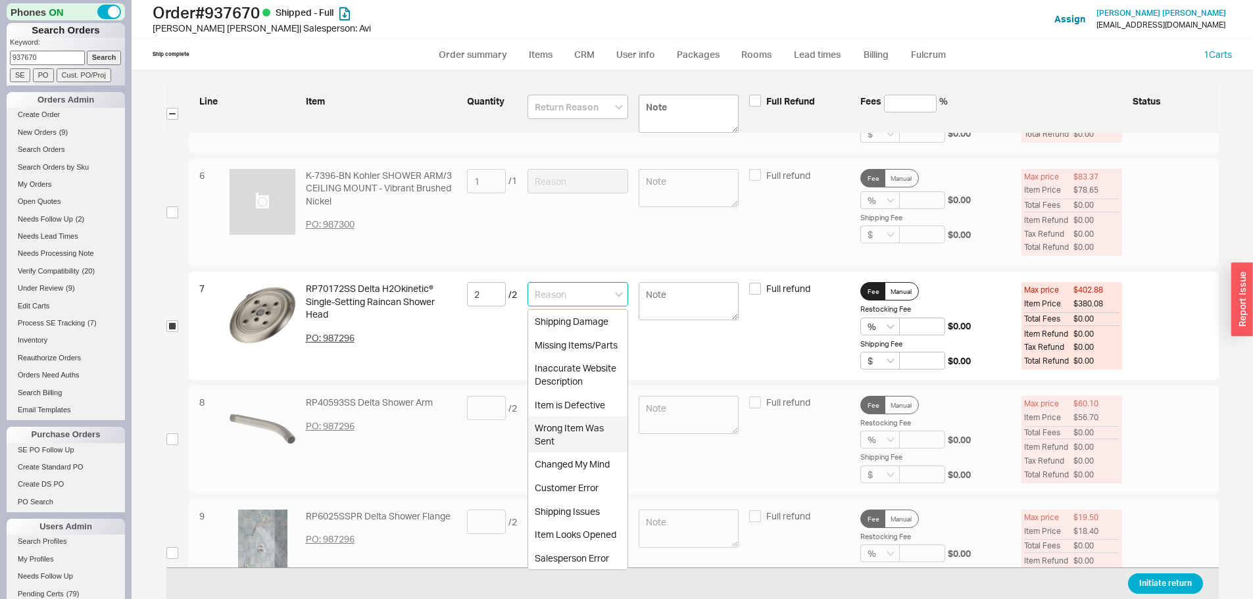
click at [598, 434] on div "Wrong Item Was Sent" at bounding box center [577, 434] width 99 height 36
type input "Wrong Item Was Sent"
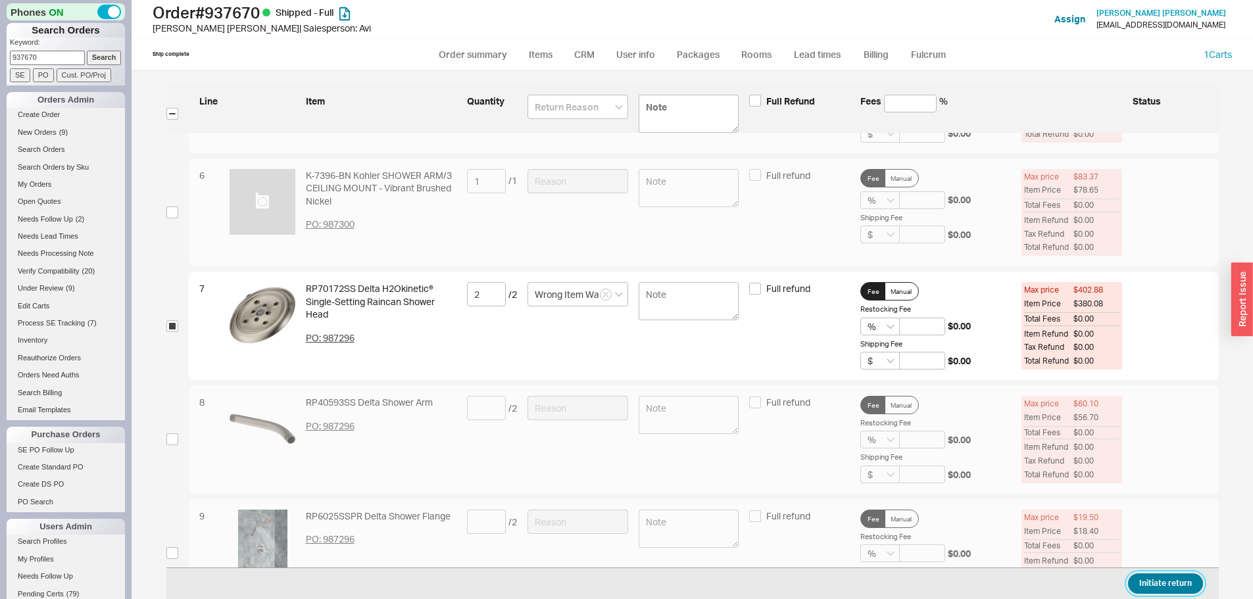
click at [1180, 584] on button "Initiate return" at bounding box center [1165, 583] width 75 height 20
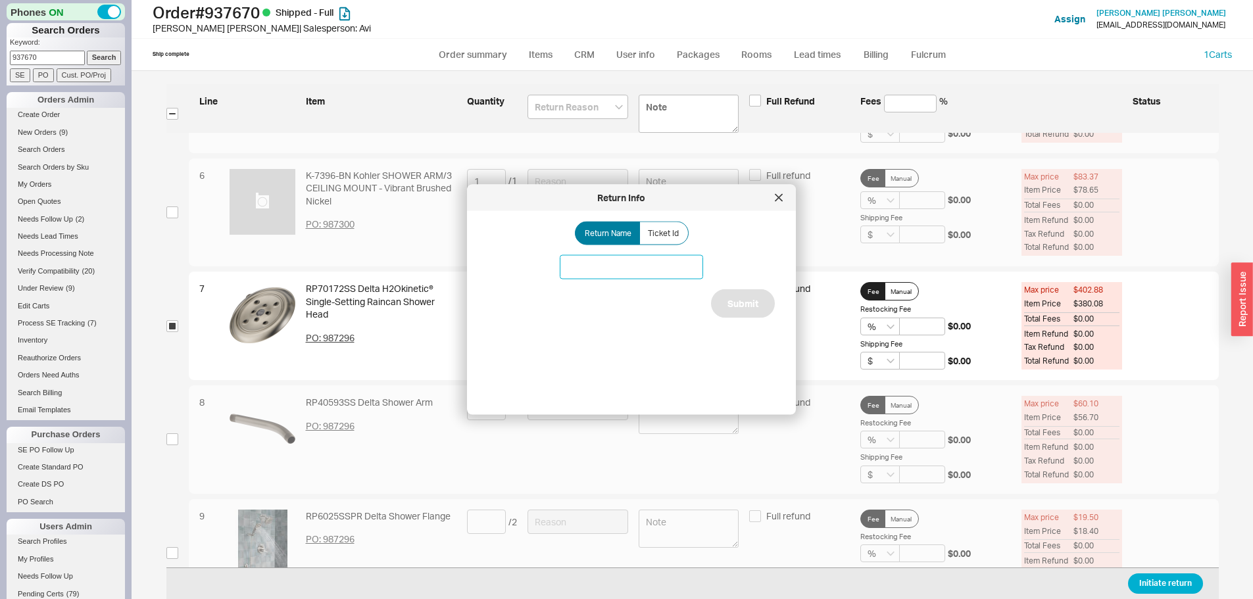
drag, startPoint x: 595, startPoint y: 274, endPoint x: 596, endPoint y: 267, distance: 7.4
click at [595, 274] on input at bounding box center [631, 267] width 143 height 24
type input "B"
type input "Delta showerhead issue"
click at [721, 311] on button "Submit" at bounding box center [743, 303] width 64 height 29
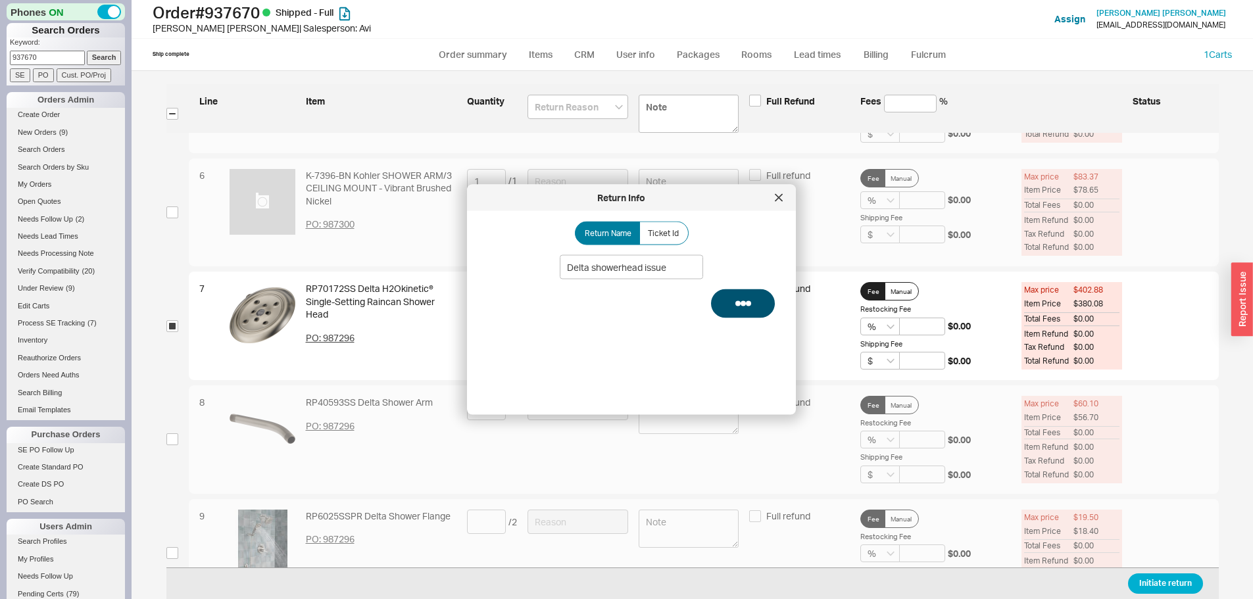
select select "*"
select select "LOW"
select select "3"
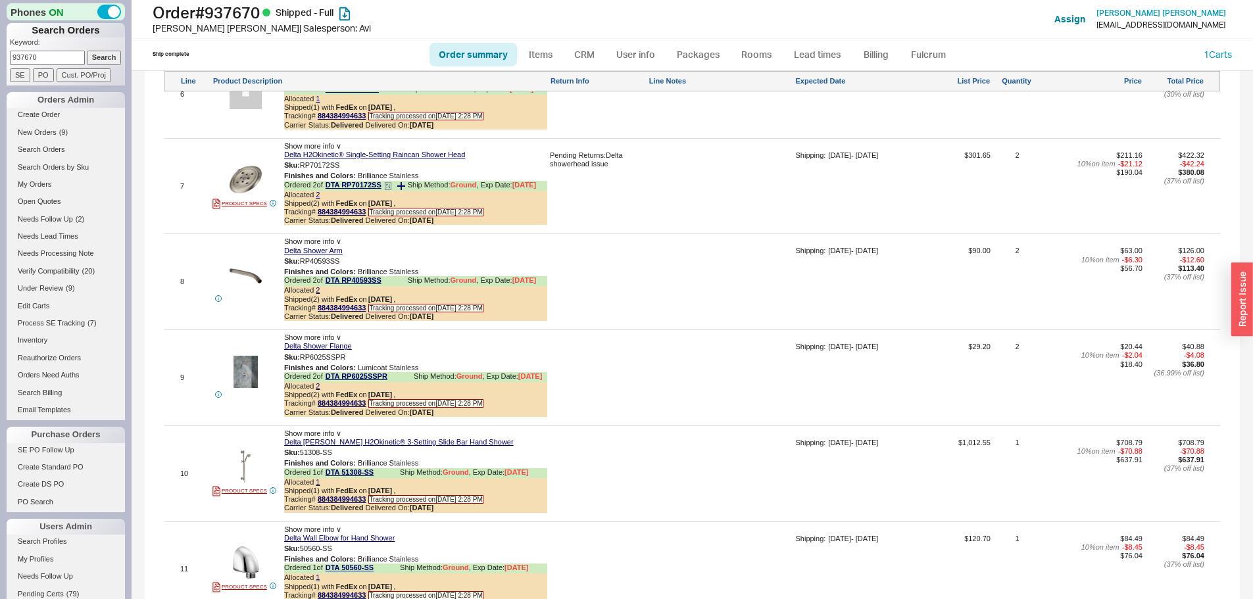
scroll to position [1381, 0]
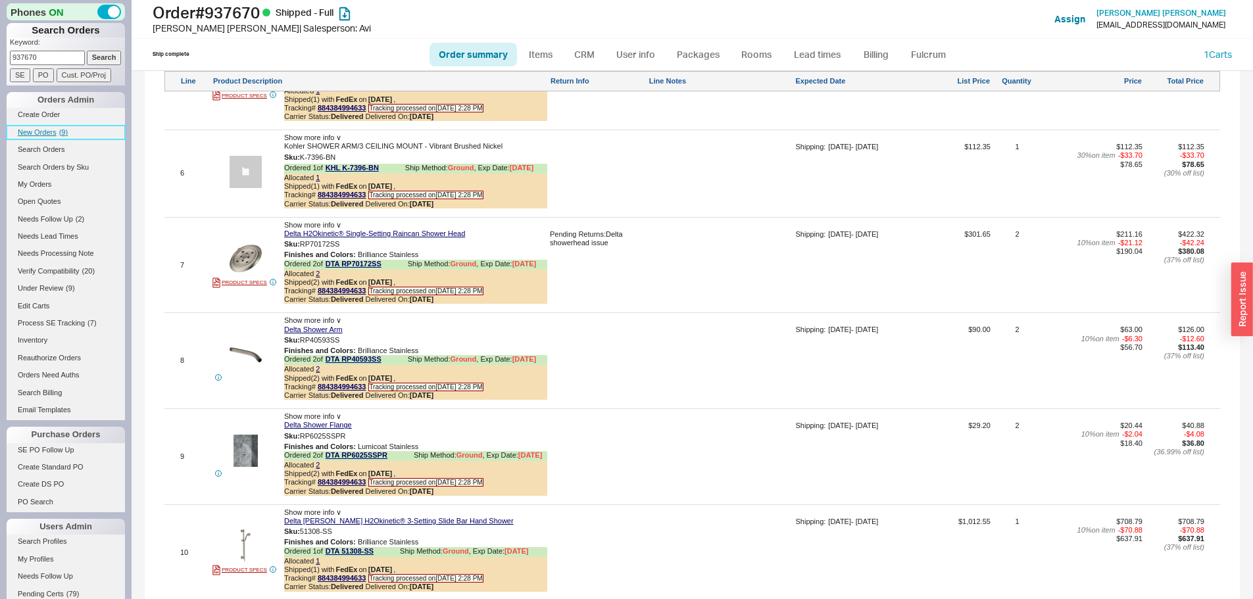
click at [47, 131] on span "New Orders" at bounding box center [37, 132] width 39 height 8
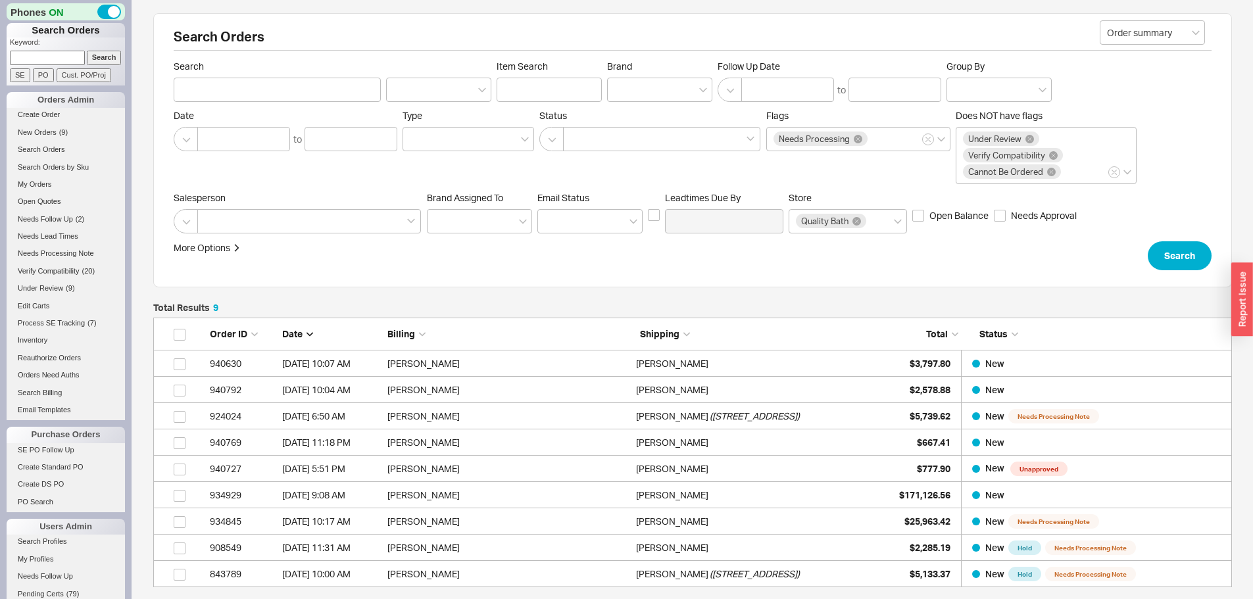
scroll to position [260, 1069]
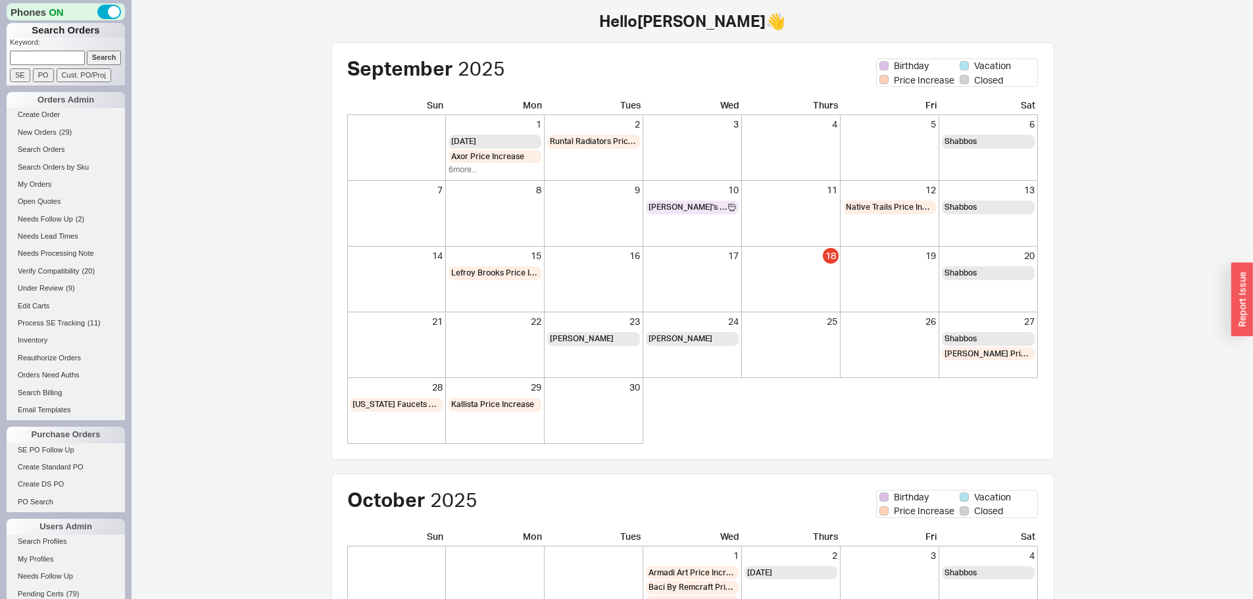
click at [62, 53] on input at bounding box center [47, 58] width 75 height 14
paste input "915400"
type input "915400"
click at [87, 51] on input "Search" at bounding box center [104, 58] width 35 height 14
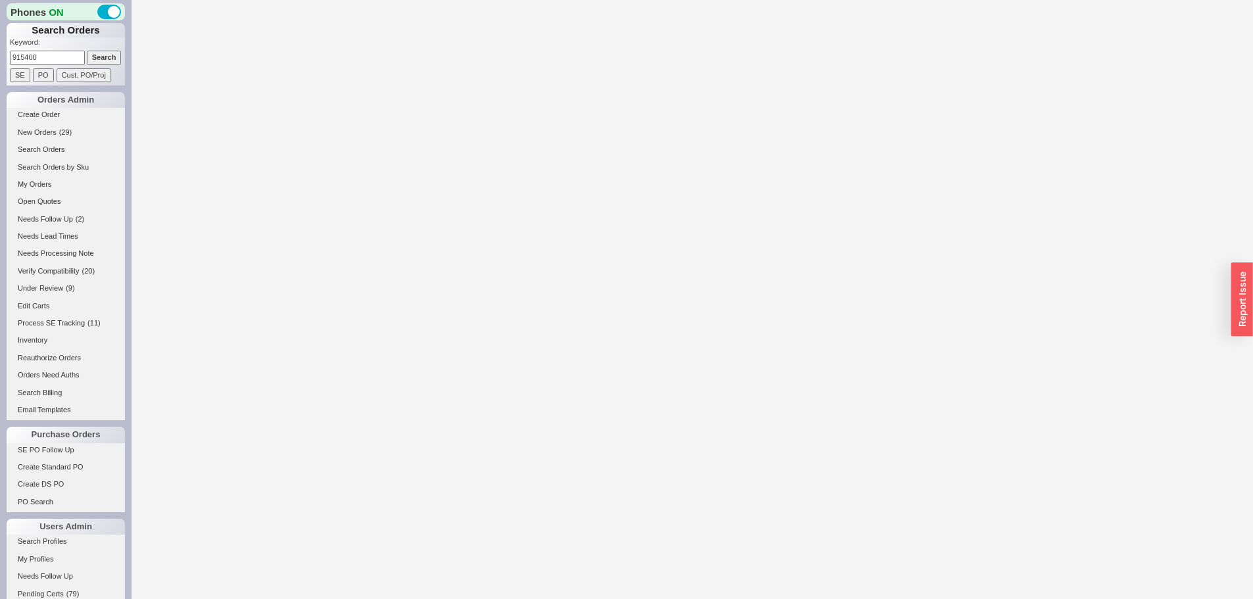
select select "*"
select select "LOW"
select select "3"
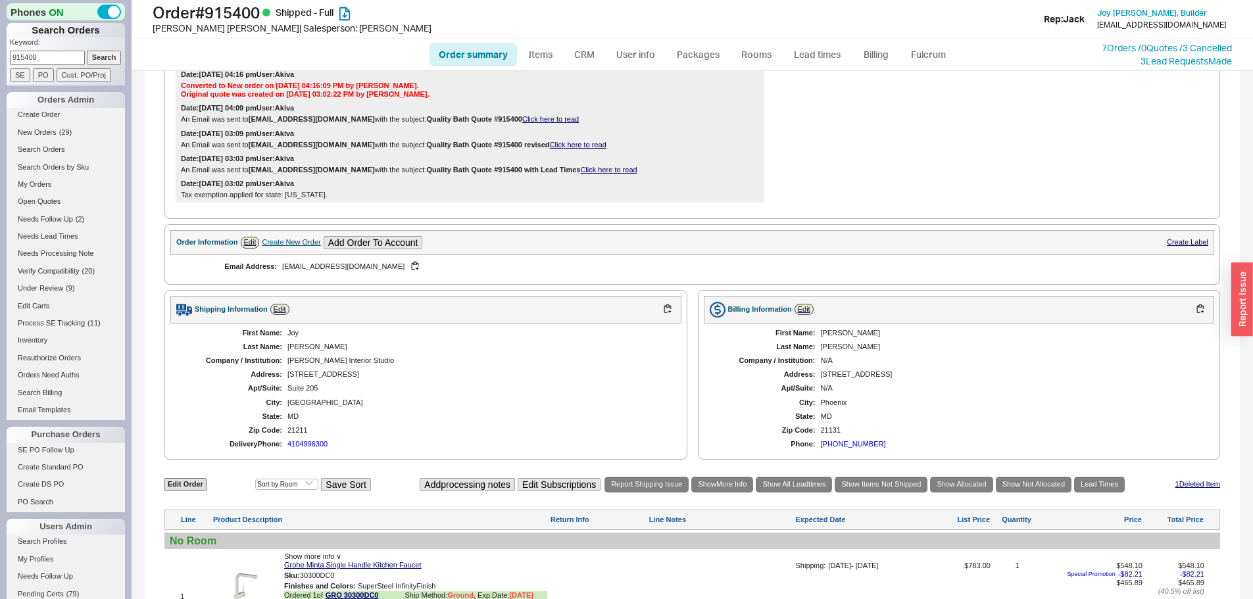
scroll to position [215, 0]
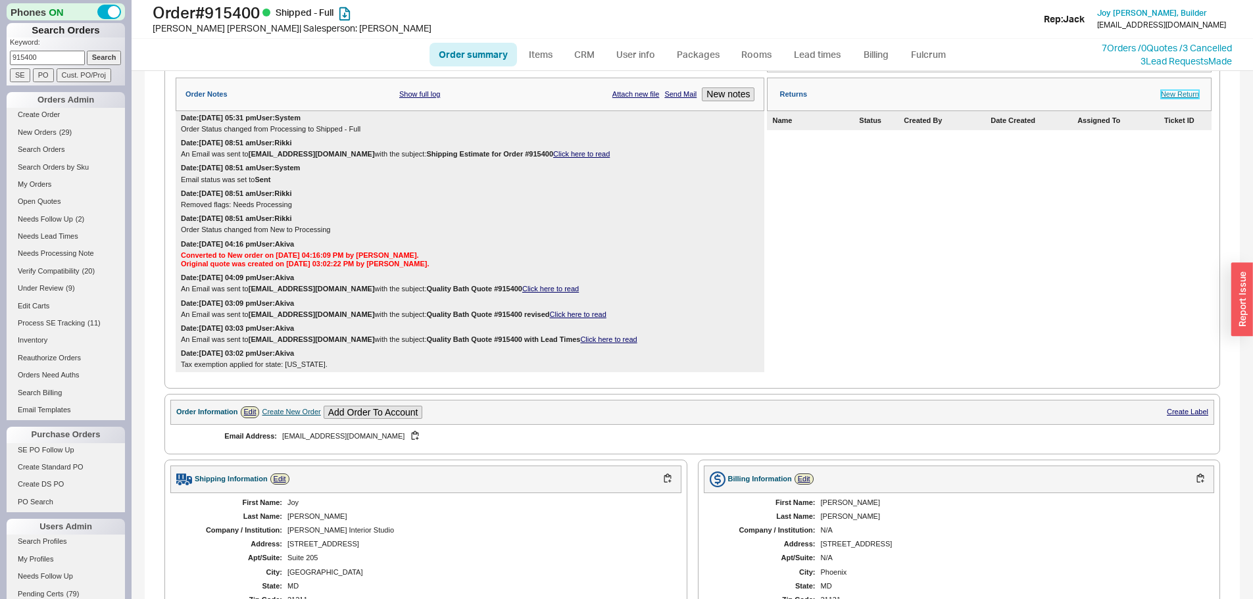
click at [1177, 99] on link "New Return" at bounding box center [1180, 94] width 38 height 9
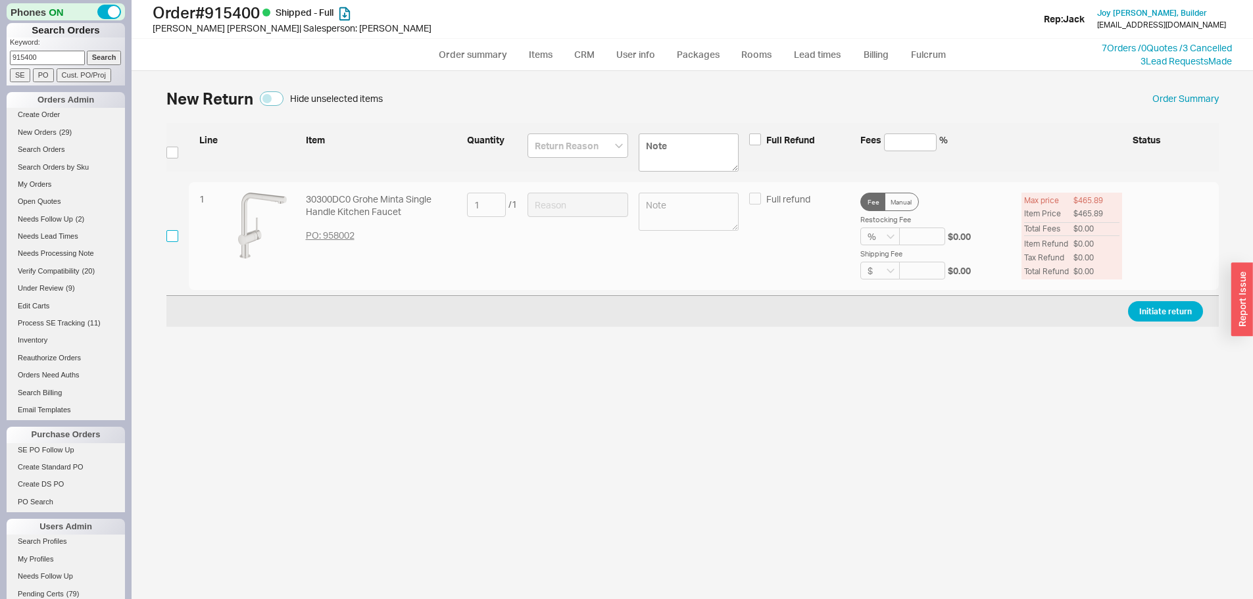
click at [170, 239] on input "checkbox" at bounding box center [172, 236] width 12 height 12
checkbox input "true"
click at [554, 203] on input at bounding box center [577, 205] width 101 height 24
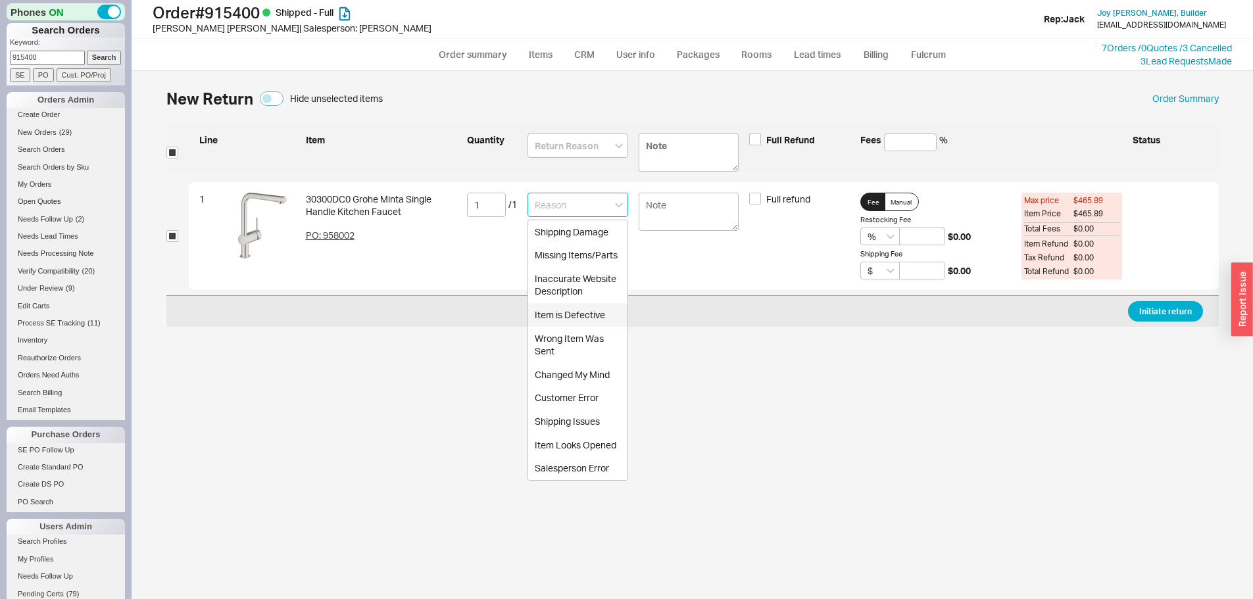
click at [579, 312] on div "Item is Defective" at bounding box center [577, 315] width 99 height 24
type input "Item is Defective"
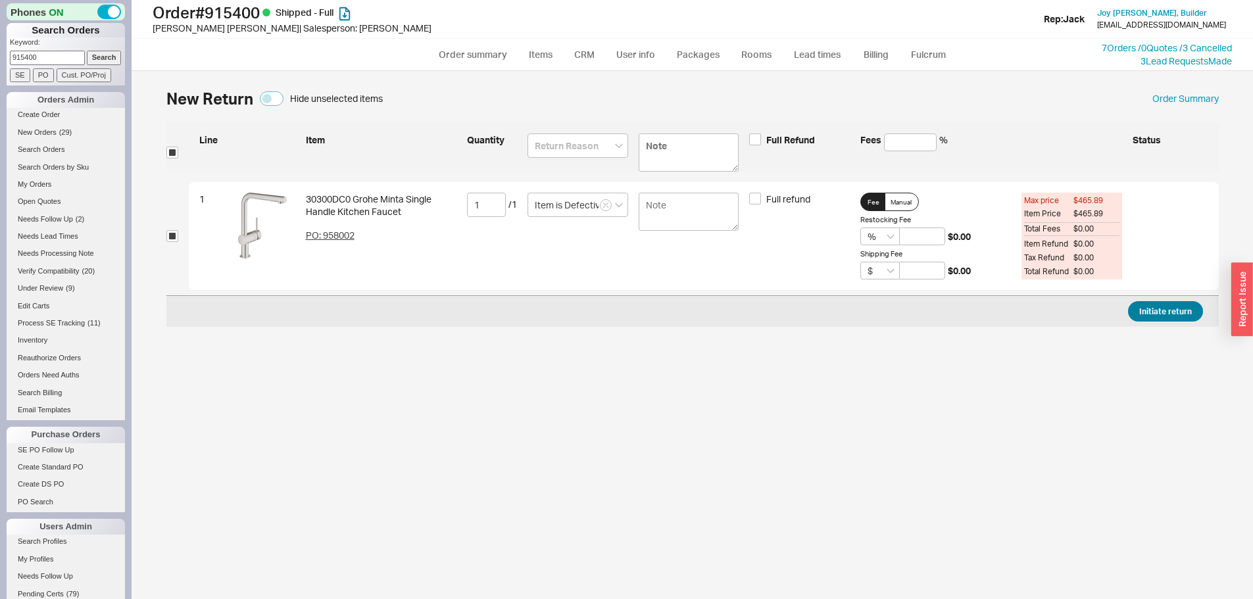
click at [1157, 299] on div "Initiate return" at bounding box center [692, 311] width 1052 height 32
click at [1158, 310] on button "Initiate return" at bounding box center [1165, 311] width 75 height 20
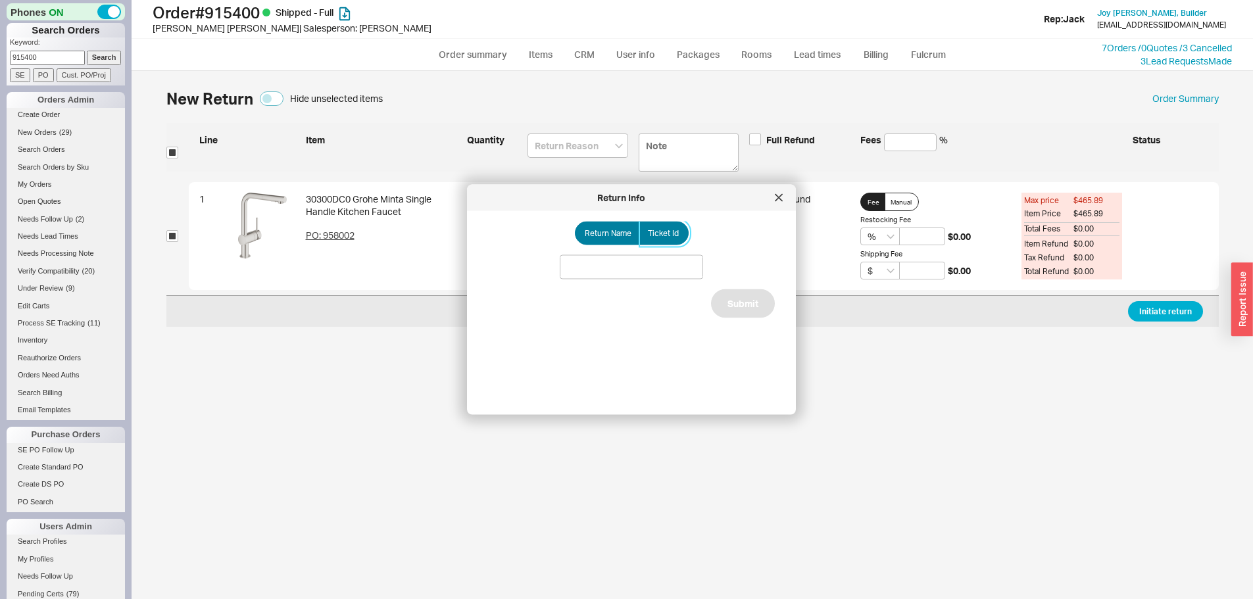
click at [678, 225] on label "Ticket Id" at bounding box center [663, 234] width 49 height 24
click at [0, 0] on input "Ticket Id" at bounding box center [0, 0] width 0 height 0
click at [644, 256] on input at bounding box center [631, 267] width 143 height 24
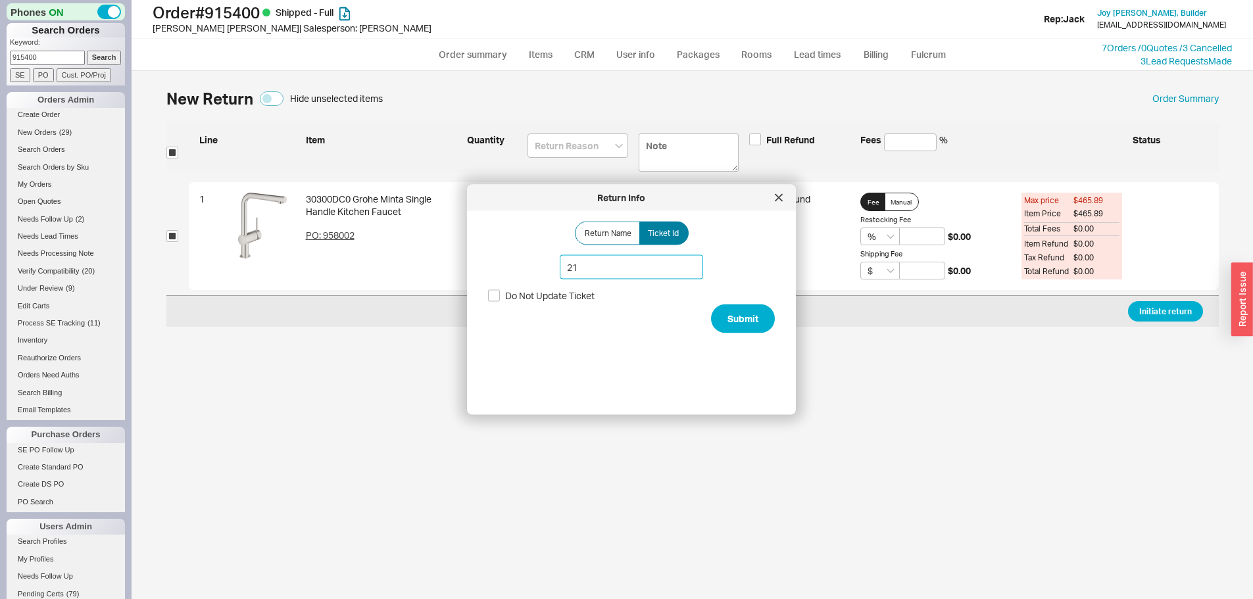
type input "2"
type input "187936"
click at [732, 308] on button "Submit" at bounding box center [743, 318] width 64 height 29
select select "*"
select select "LOW"
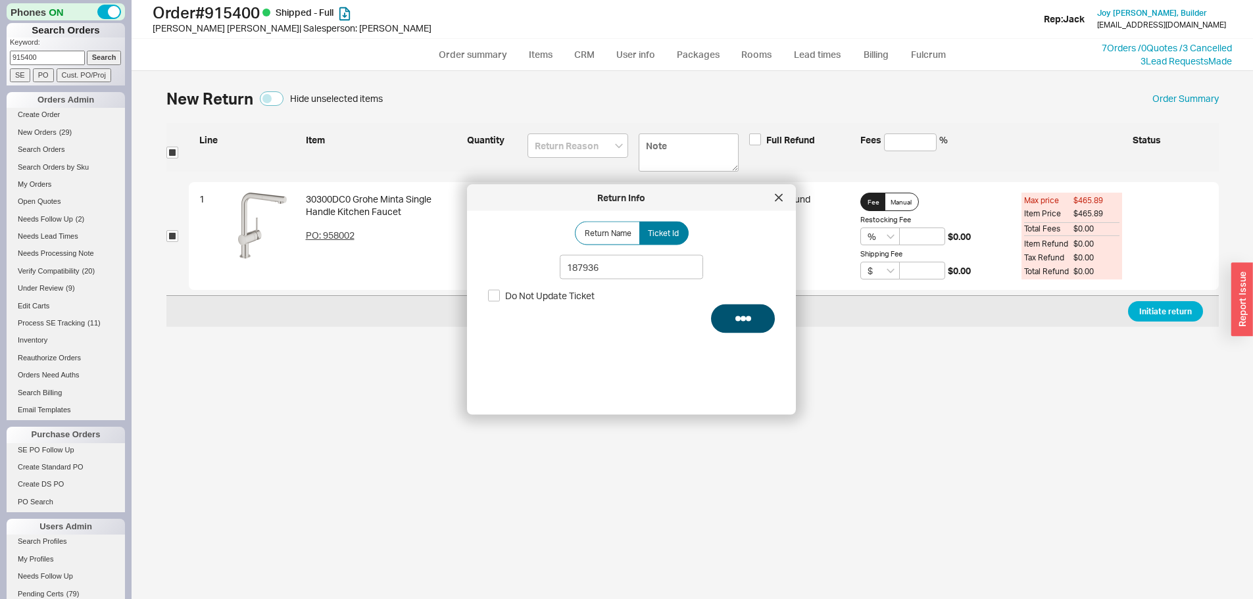
select select "3"
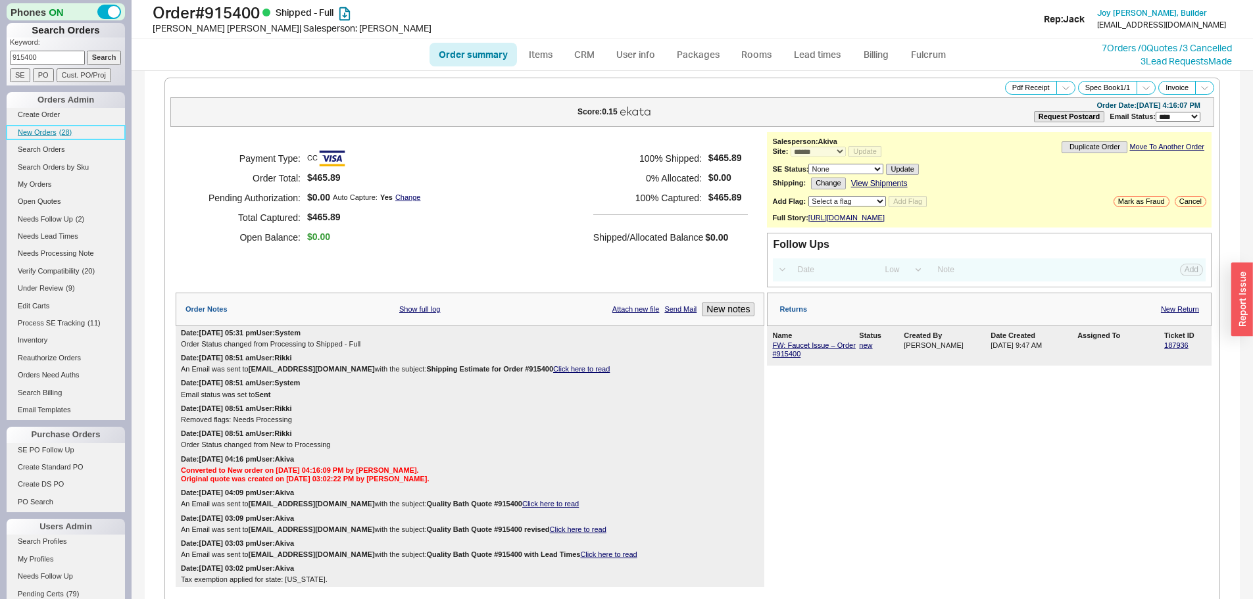
click at [56, 136] on link "New Orders ( 28 )" at bounding box center [66, 133] width 118 height 14
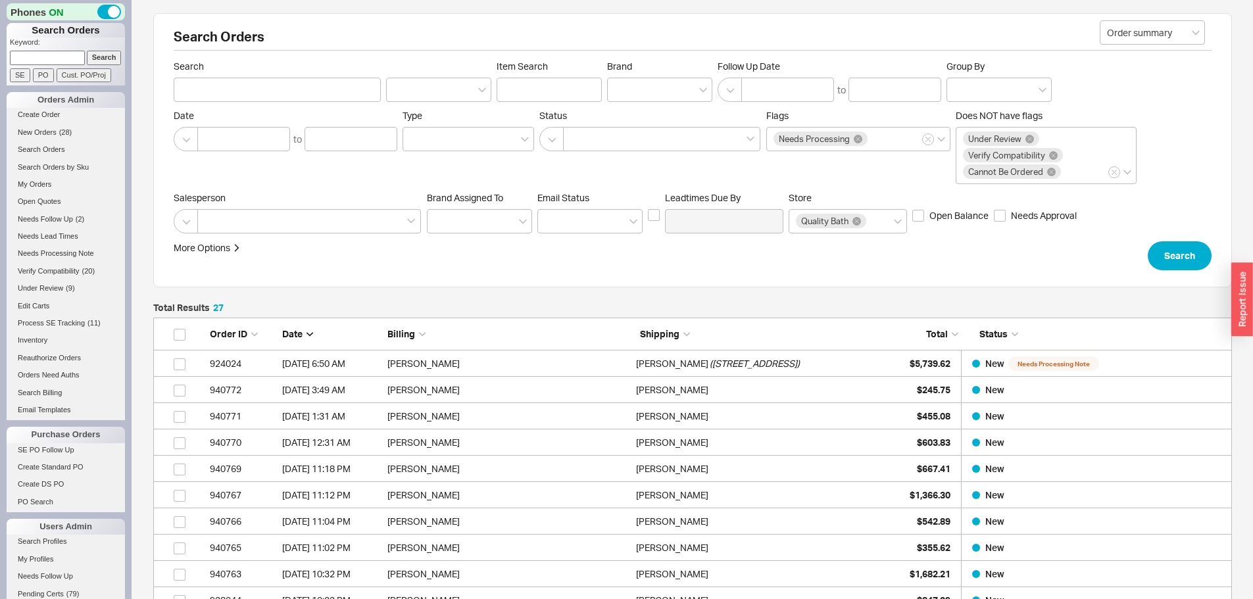
scroll to position [733, 1069]
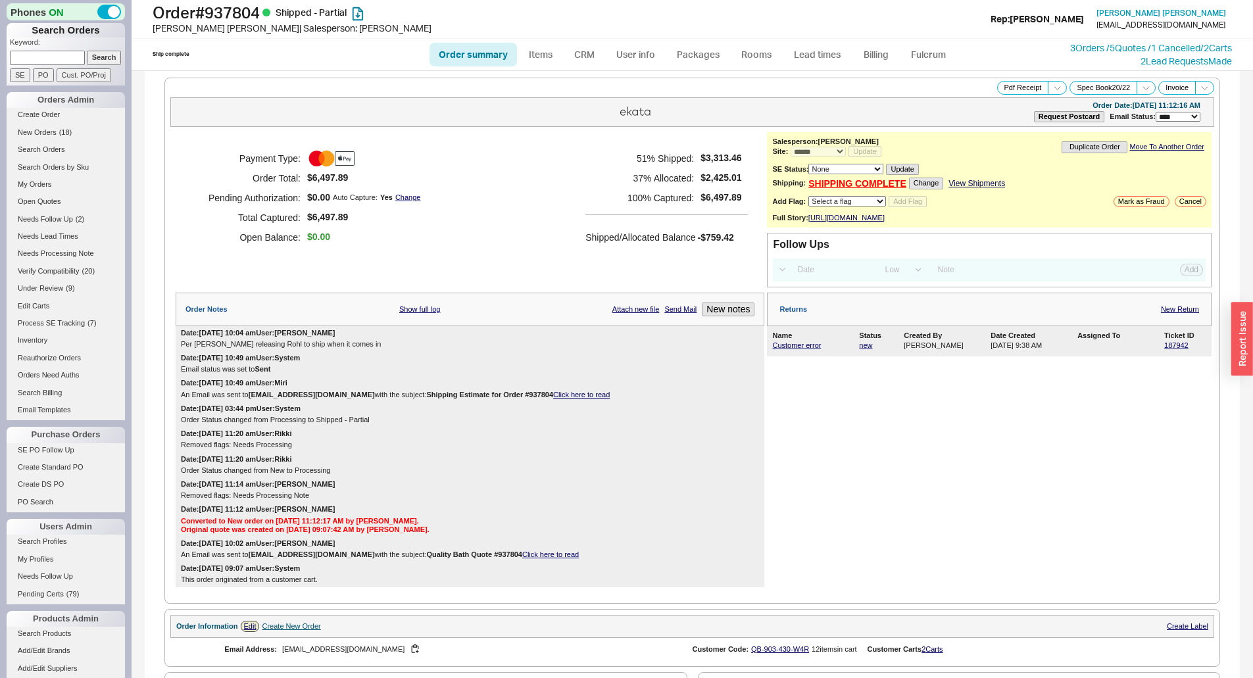
select select "*"
select select "LOW"
select select "3"
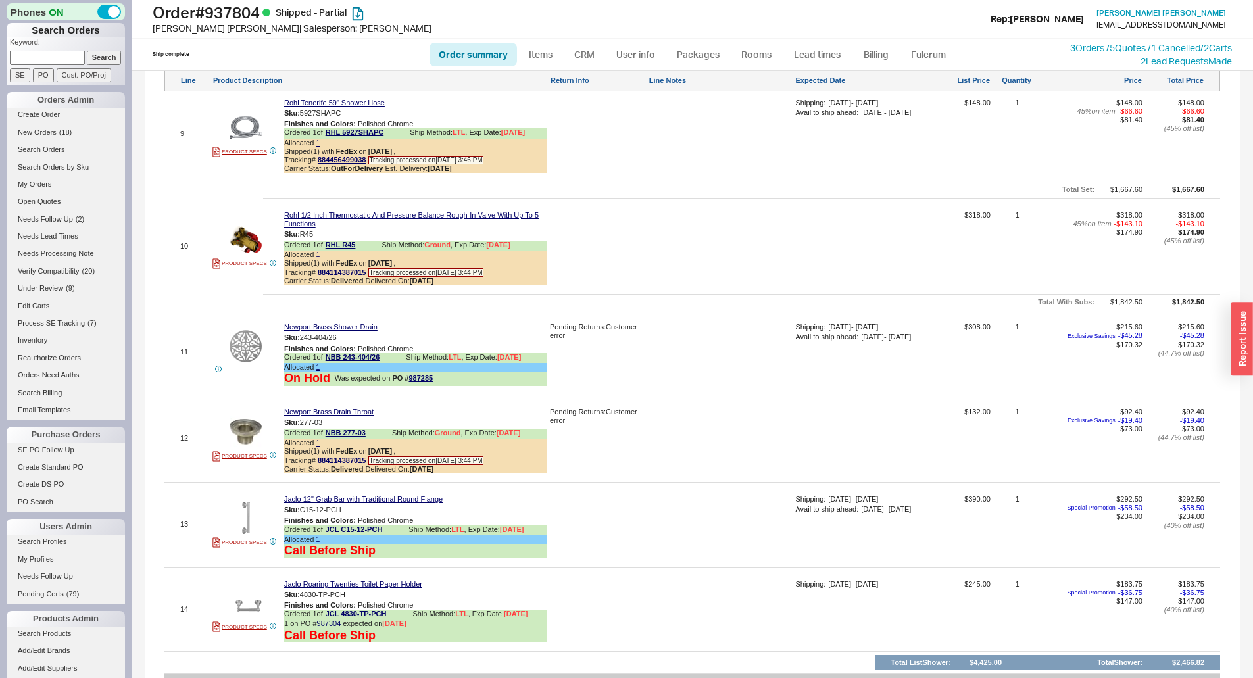
scroll to position [1776, 0]
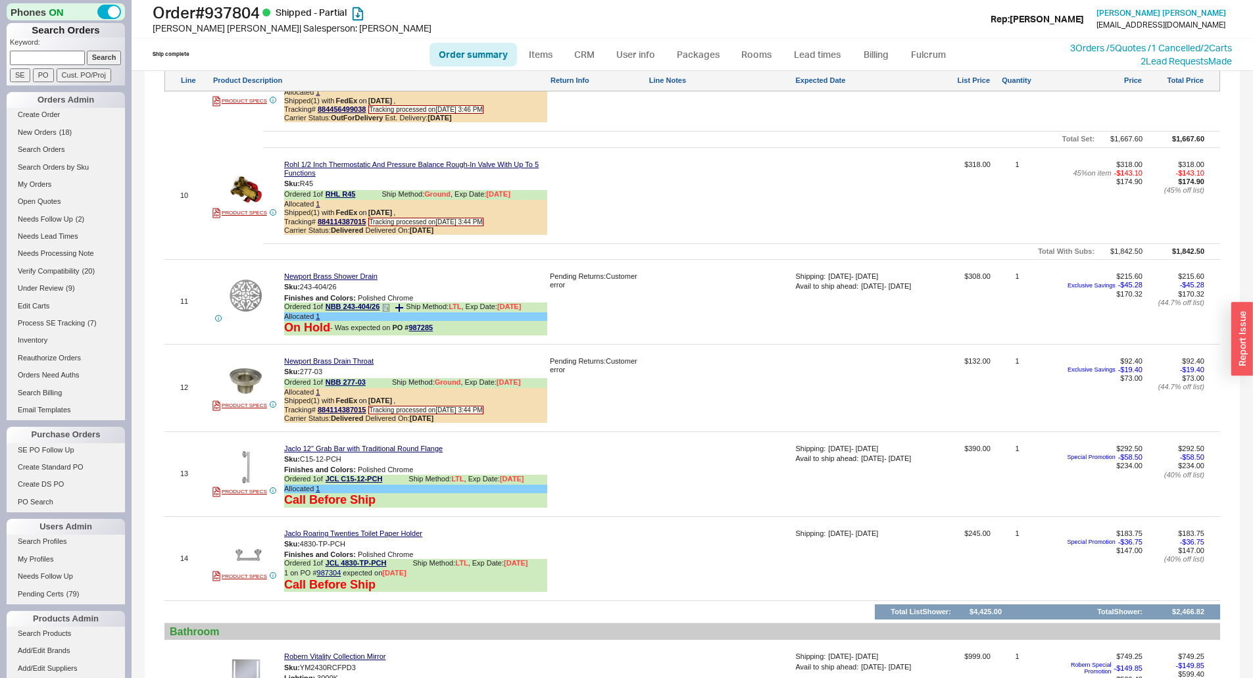
click at [389, 311] on icon at bounding box center [386, 307] width 6 height 7
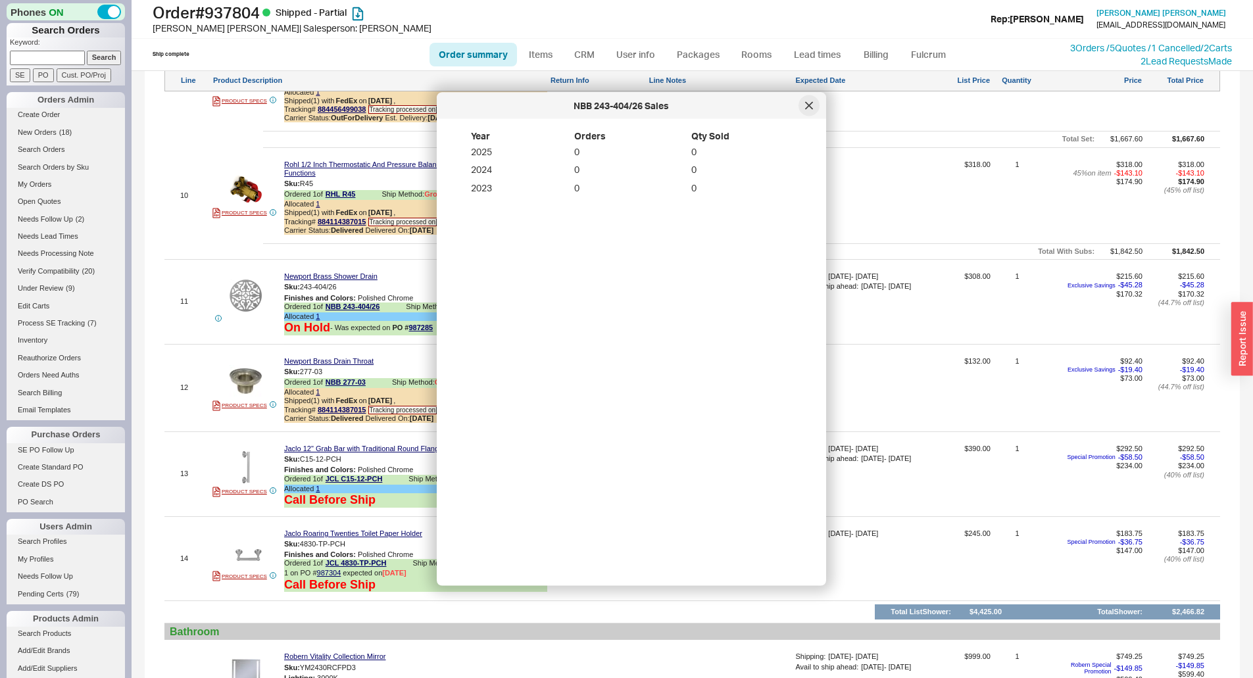
click at [812, 110] on div at bounding box center [808, 105] width 21 height 21
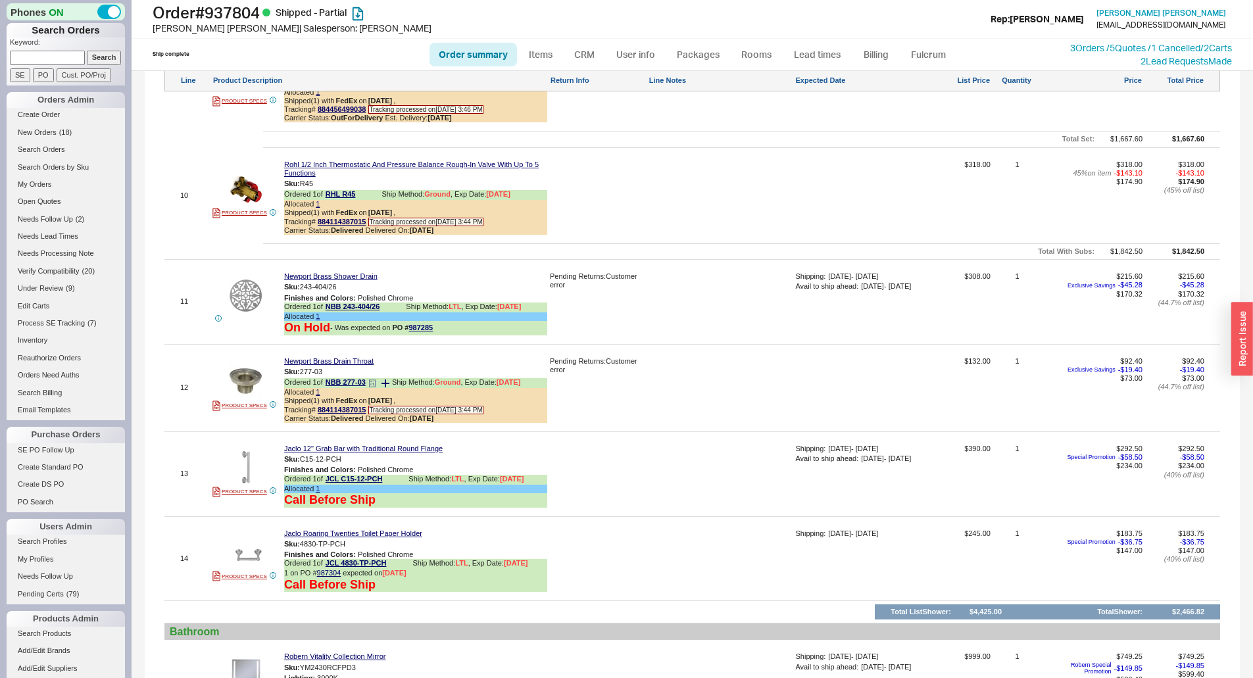
click at [375, 387] on icon at bounding box center [372, 383] width 8 height 8
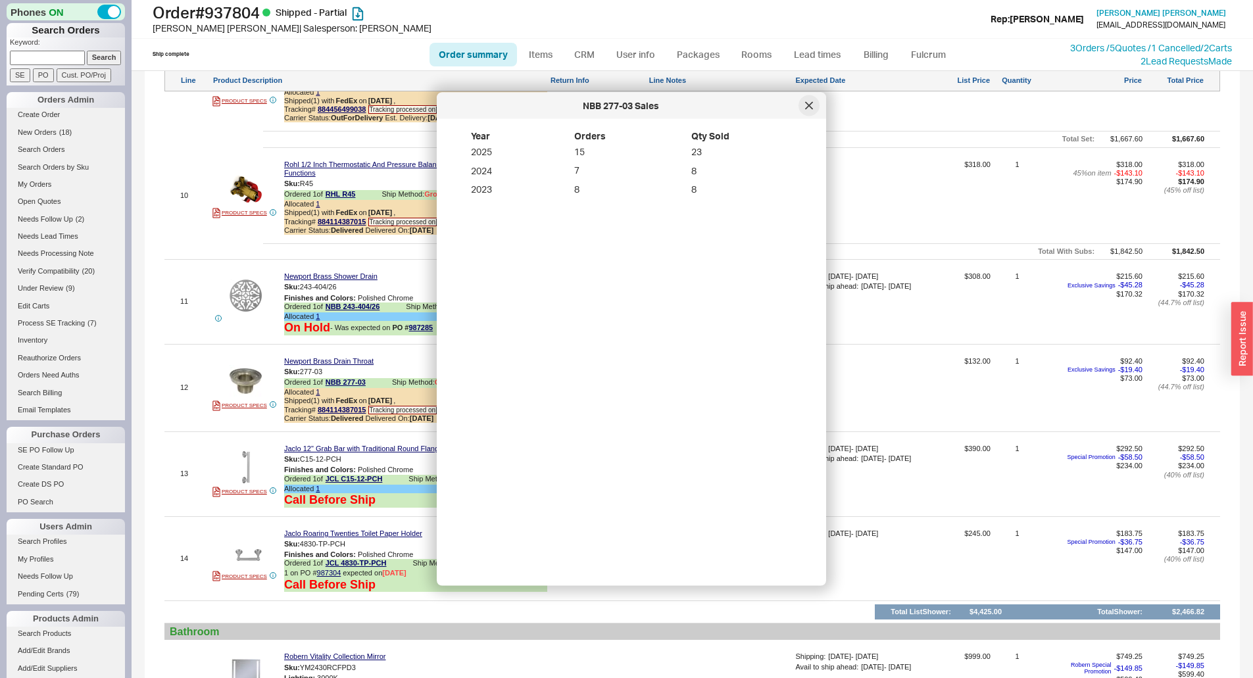
click at [811, 110] on div at bounding box center [808, 105] width 21 height 21
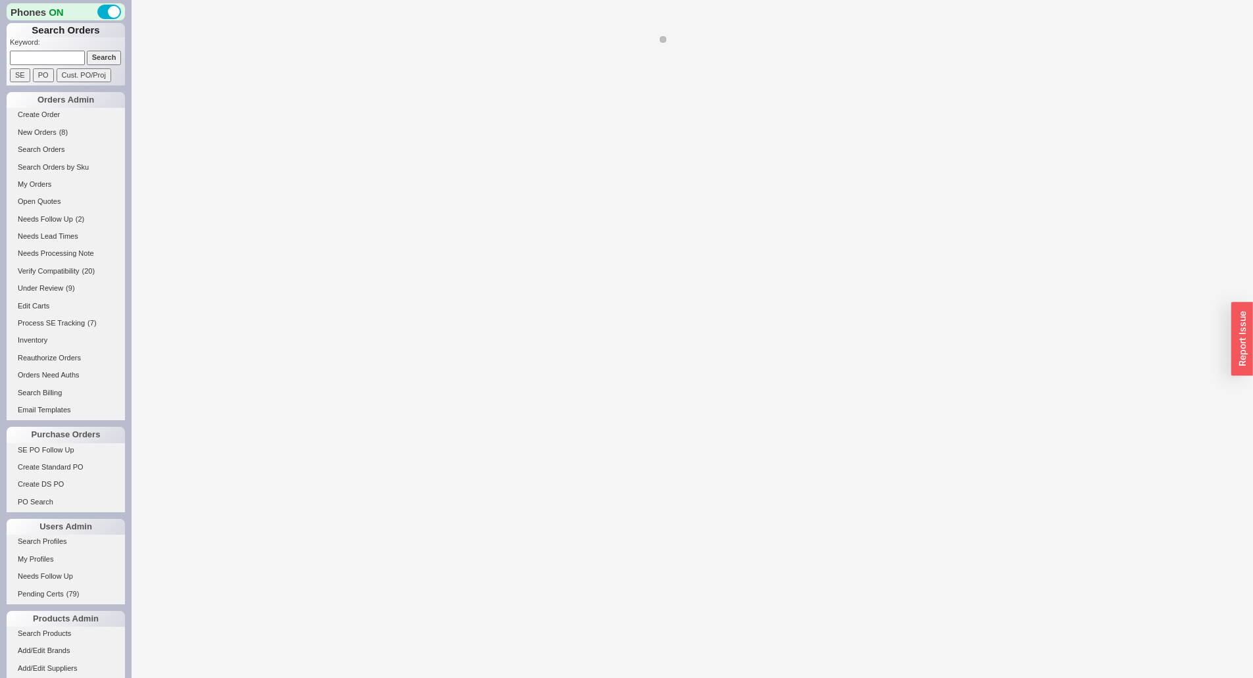
select select "*"
select select "LOW"
select select "3"
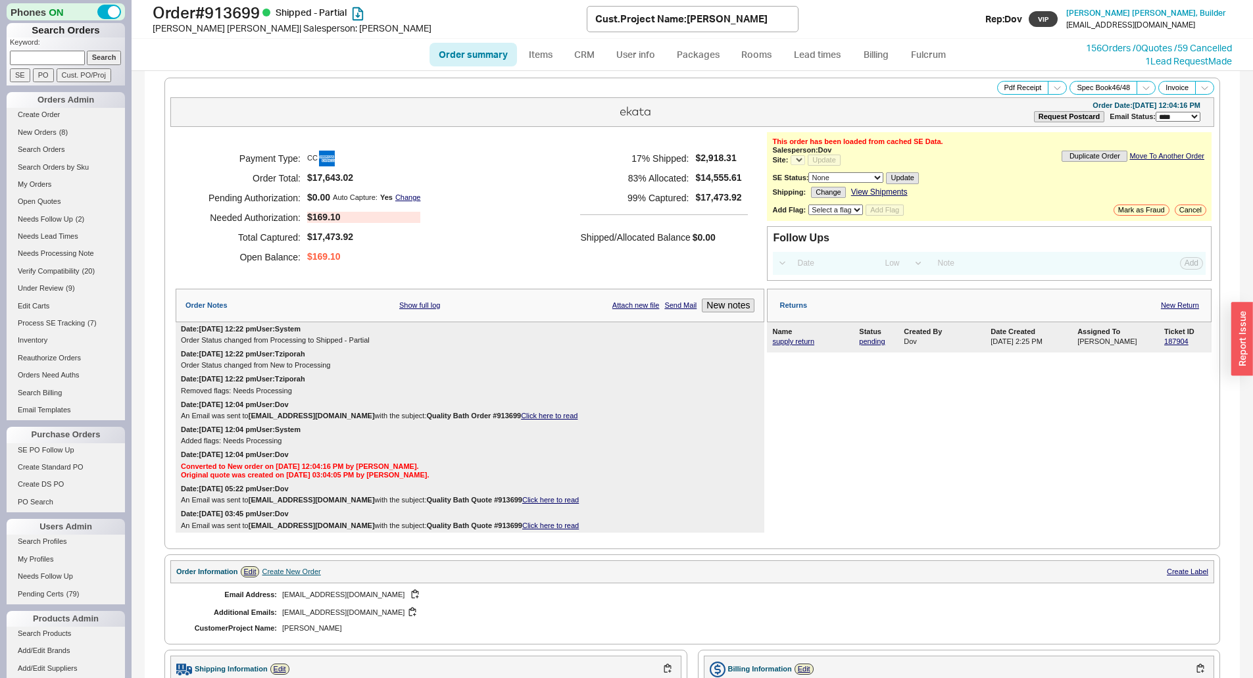
select select "*"
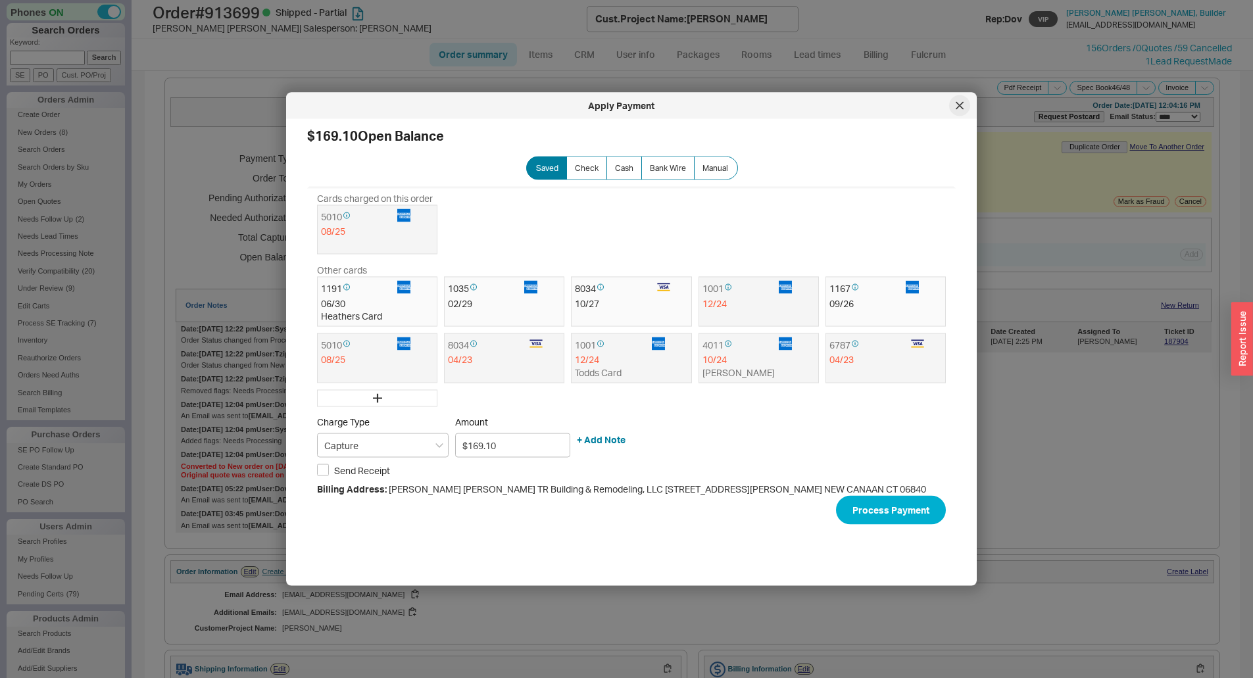
click at [958, 106] on icon at bounding box center [960, 106] width 8 height 8
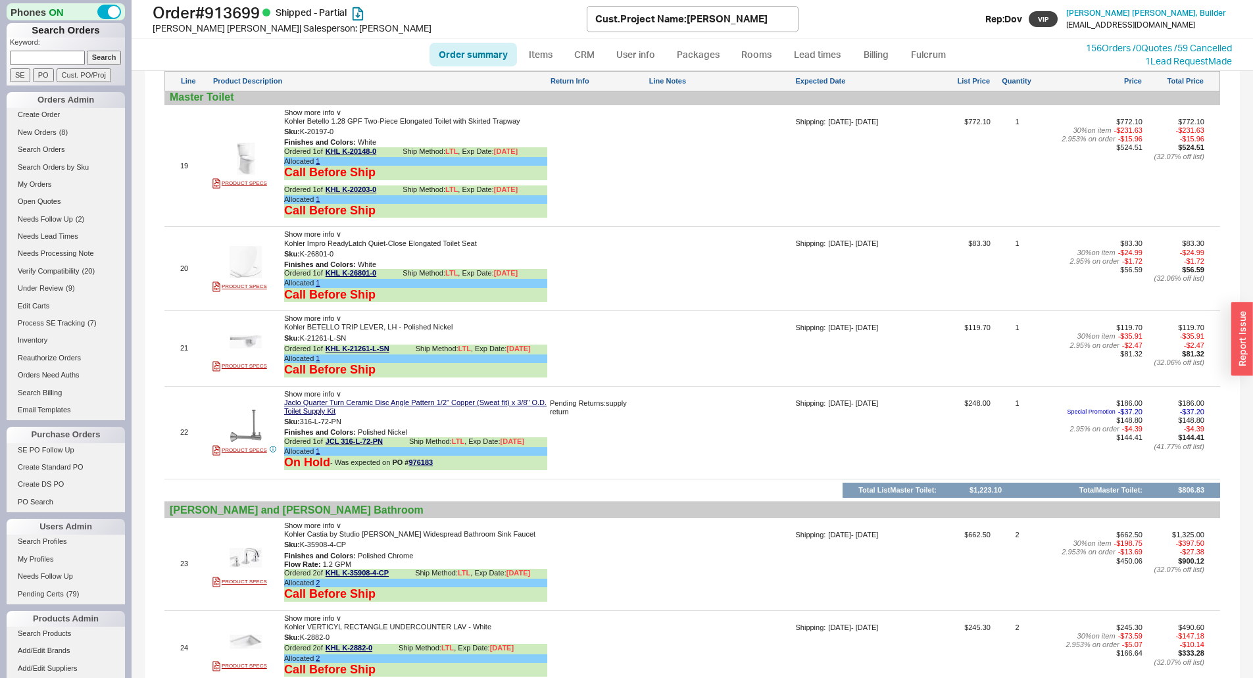
scroll to position [2828, 0]
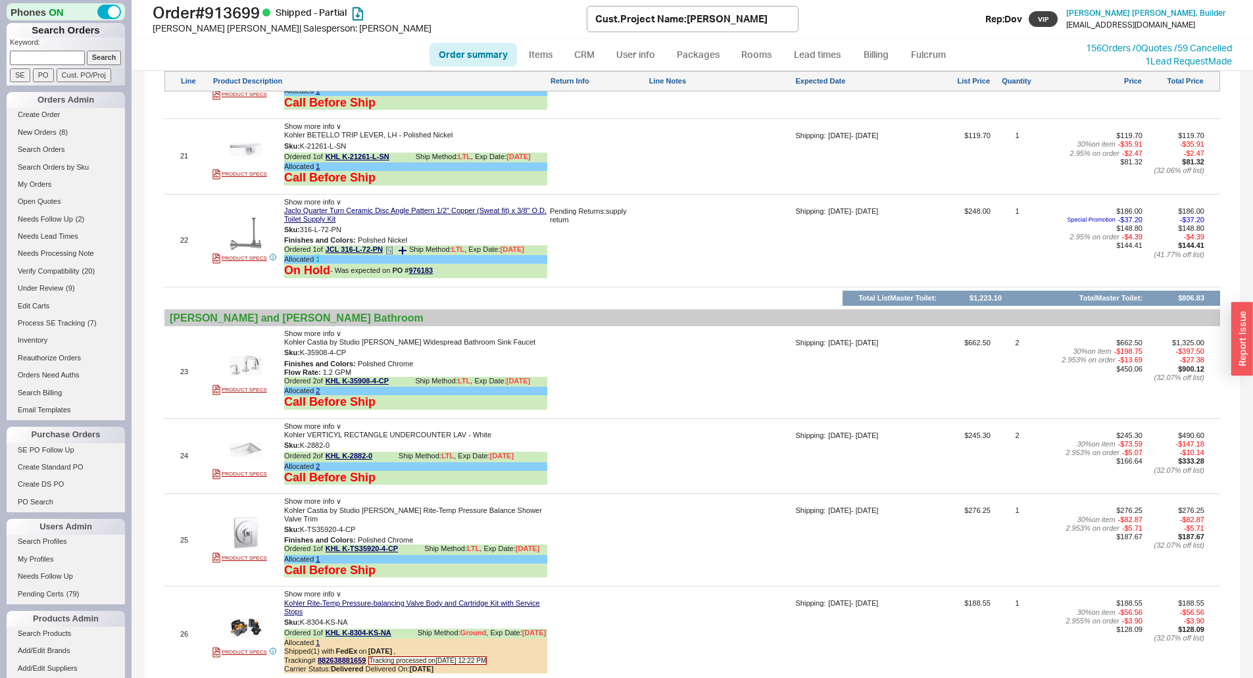
click at [318, 260] on link "1" at bounding box center [318, 259] width 4 height 8
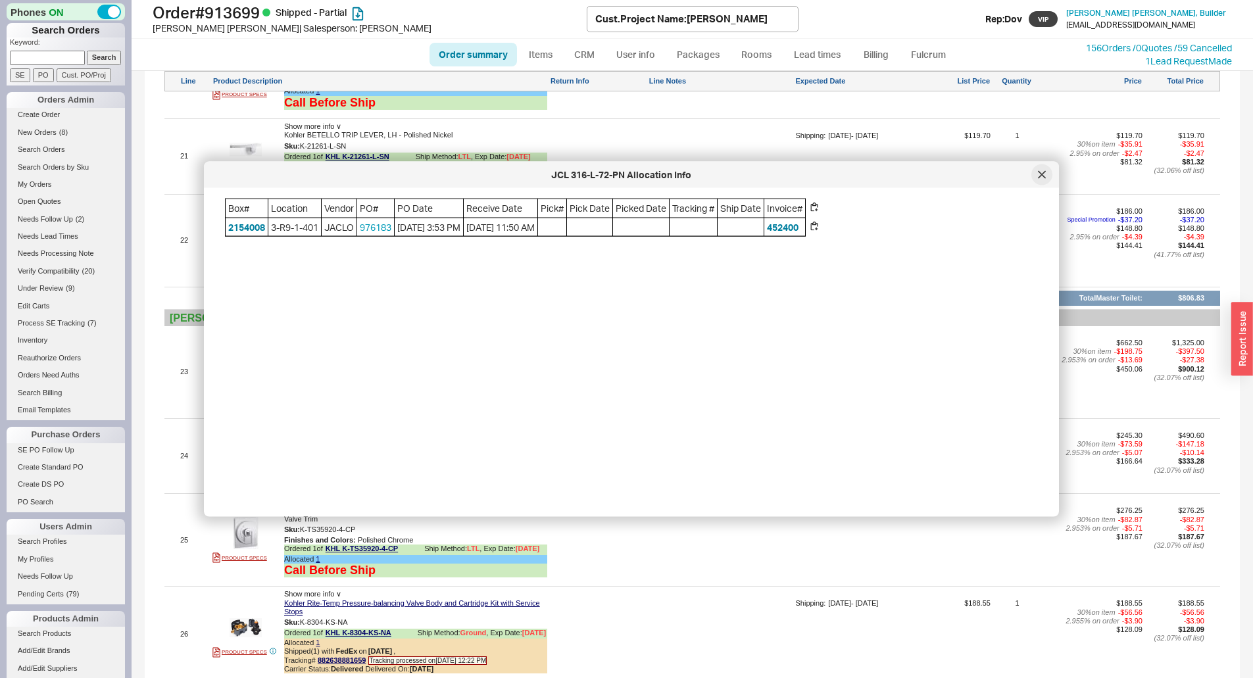
click at [1046, 172] on div at bounding box center [1041, 174] width 21 height 21
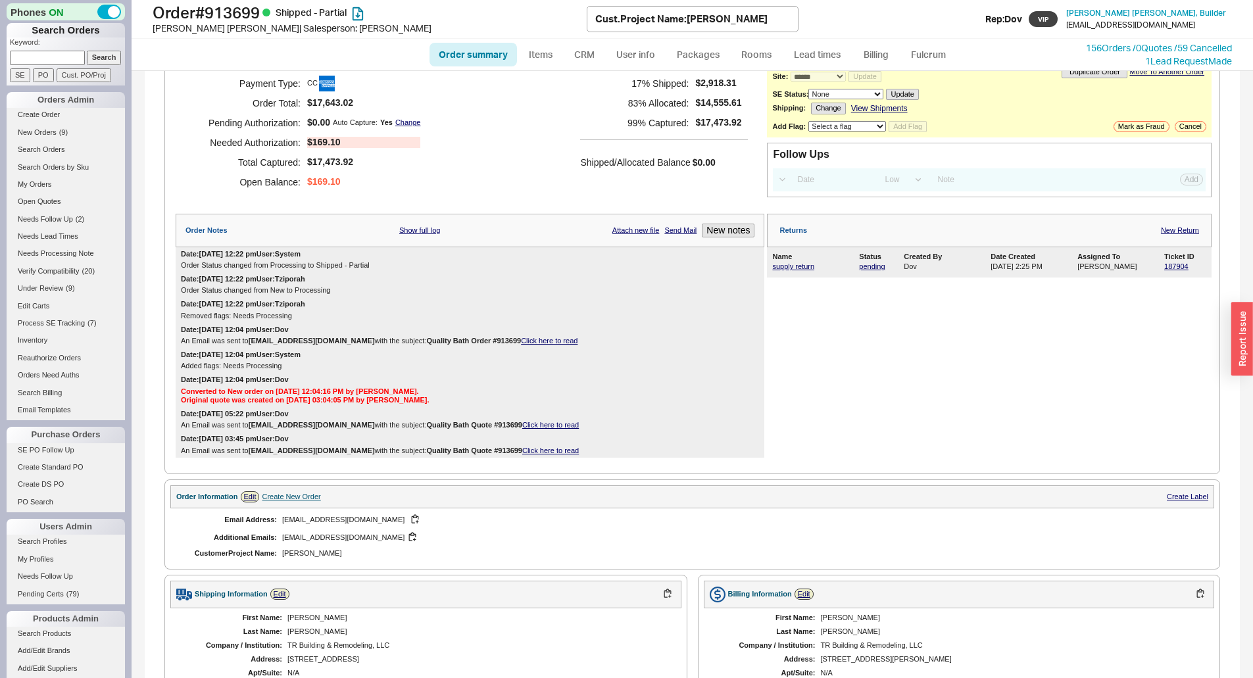
scroll to position [0, 0]
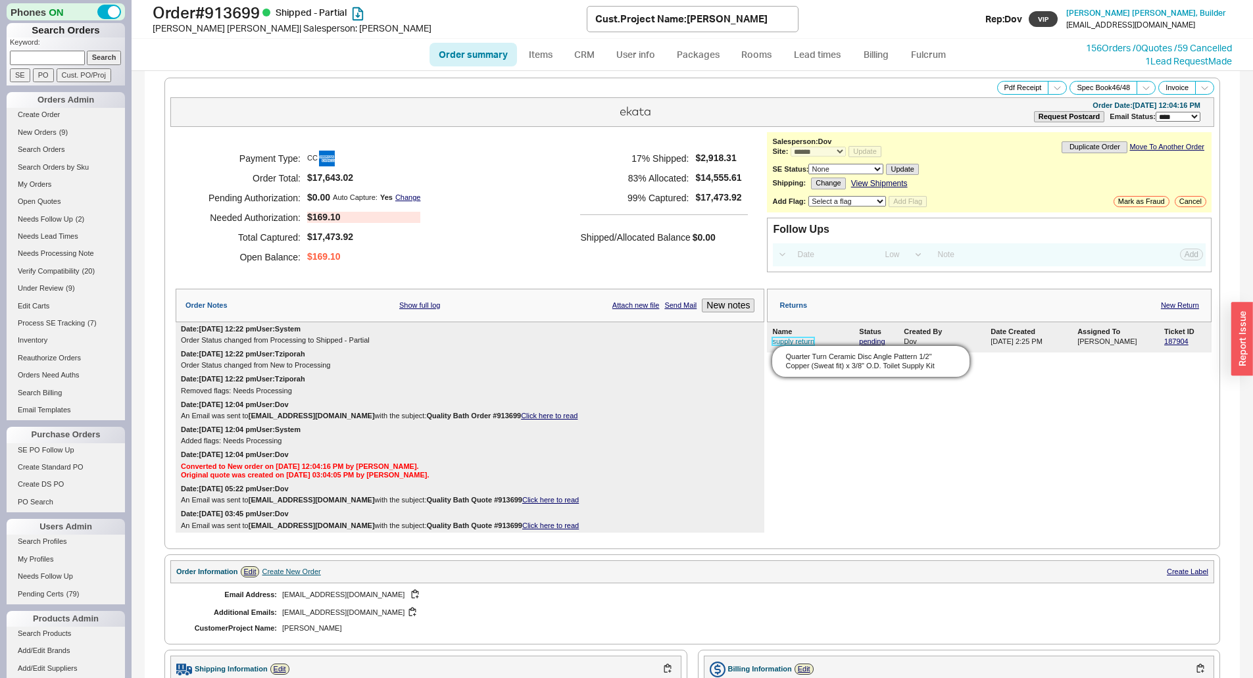
click at [802, 343] on link "supply return" at bounding box center [793, 341] width 42 height 8
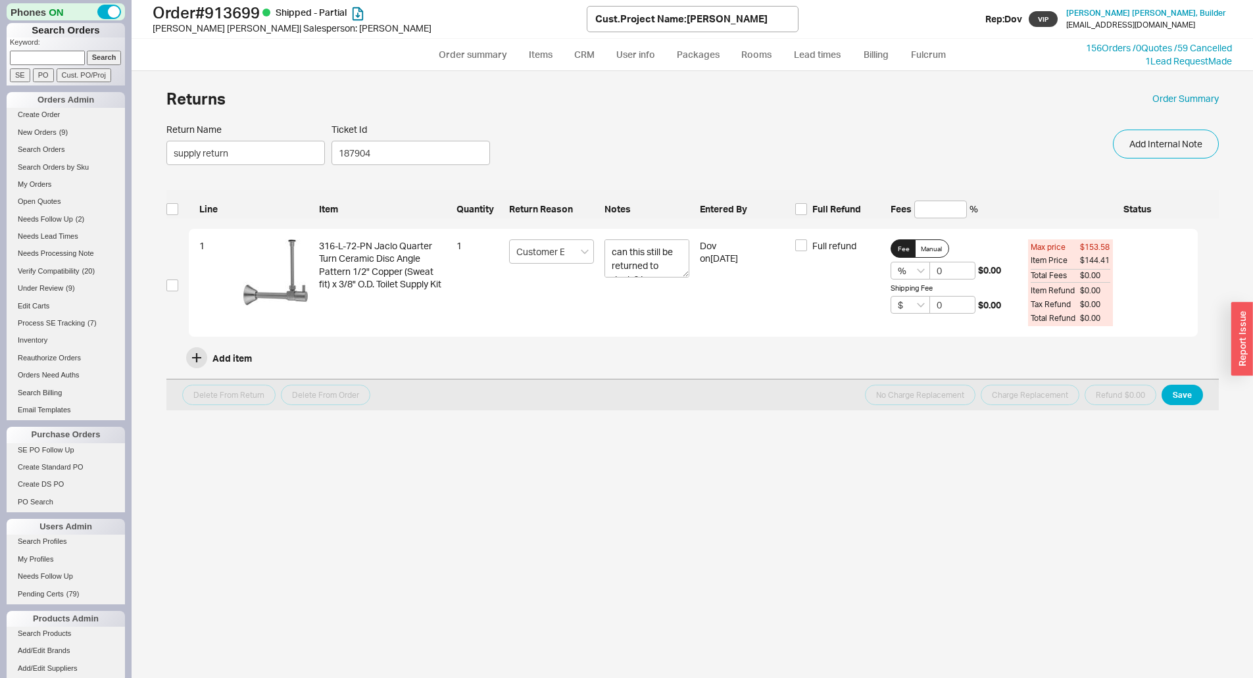
click at [165, 287] on div "Returns Order Summary Return Name supply return Ticket Id 187904 Add Internal N…" at bounding box center [692, 381] width 1079 height 594
click at [176, 285] on input "checkbox" at bounding box center [172, 286] width 12 height 12
checkbox input "true"
drag, startPoint x: 948, startPoint y: 272, endPoint x: 890, endPoint y: 281, distance: 58.0
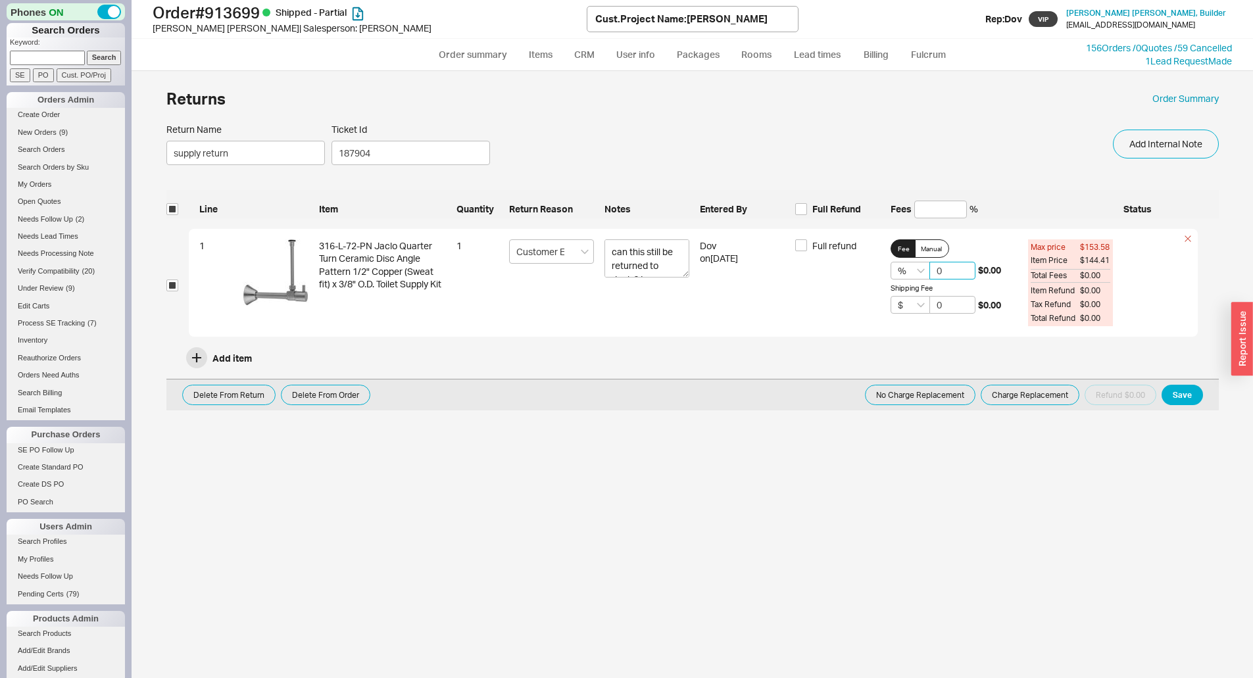
click at [896, 281] on div "% 0 $0.00 Shipping Fee $ 0 $0.00" at bounding box center [953, 288] width 127 height 52
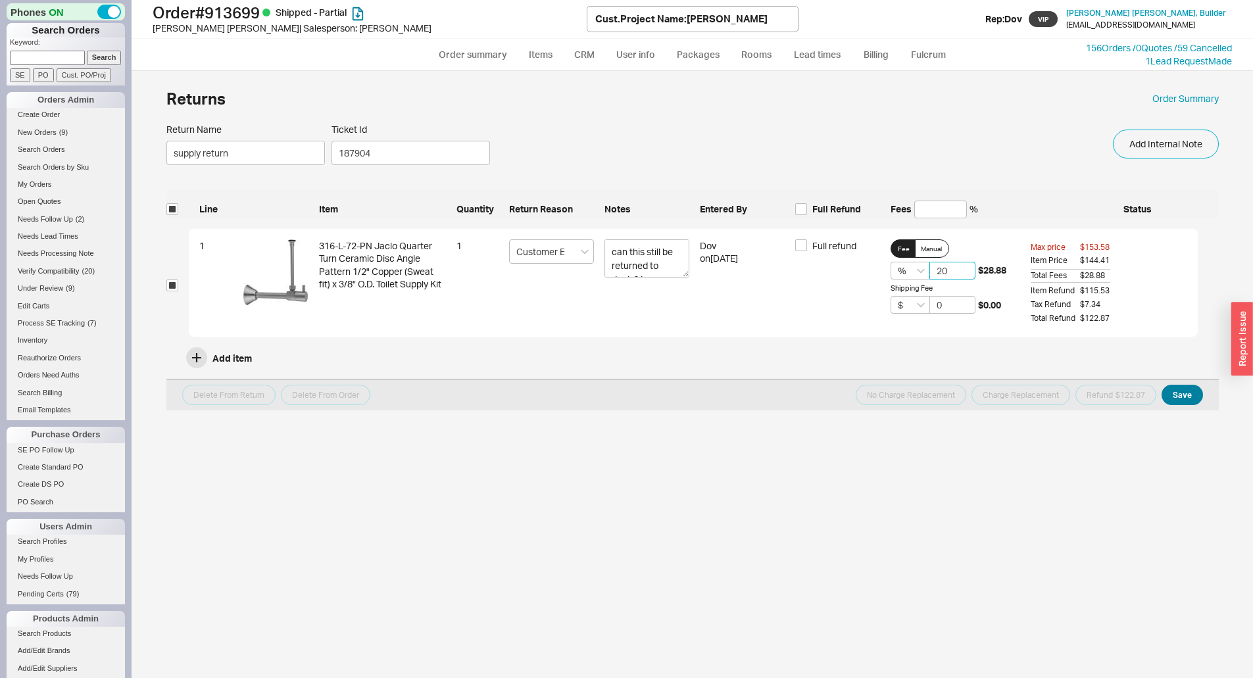
type input "20"
click at [1183, 397] on button "Save" at bounding box center [1181, 395] width 41 height 20
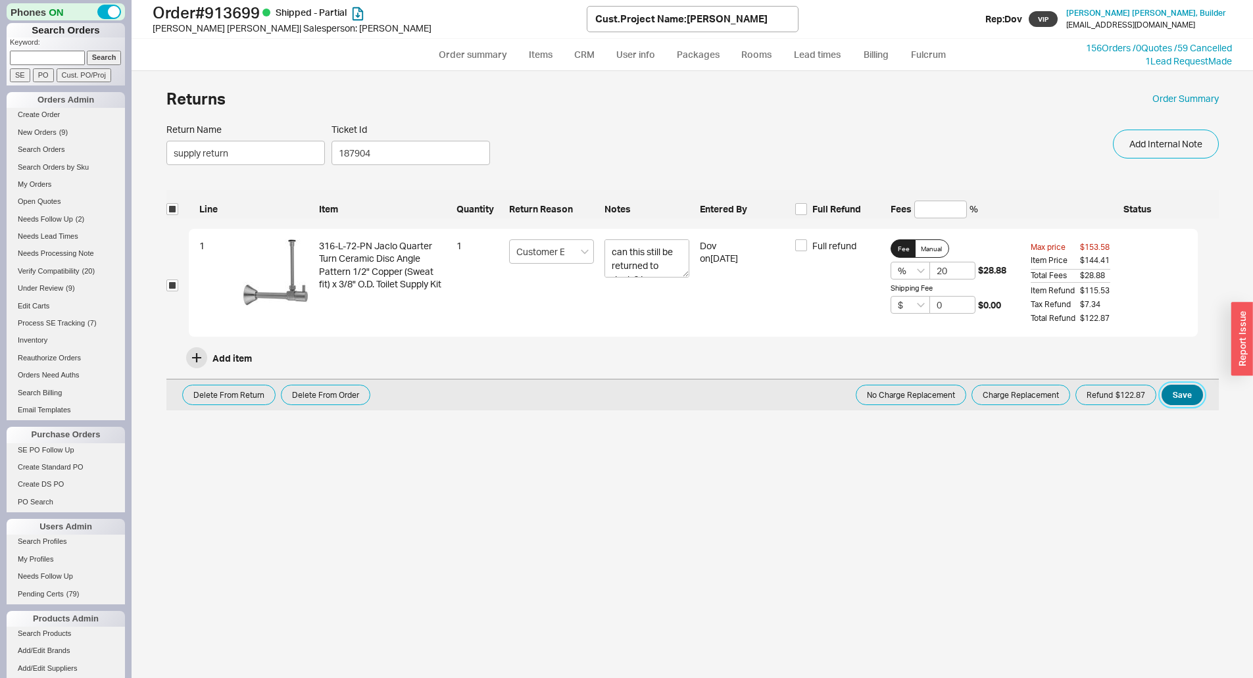
click at [1191, 397] on button "Save" at bounding box center [1181, 395] width 41 height 20
click at [1192, 102] on link "Order Summary" at bounding box center [1185, 98] width 66 height 13
select select "*"
select select "LOW"
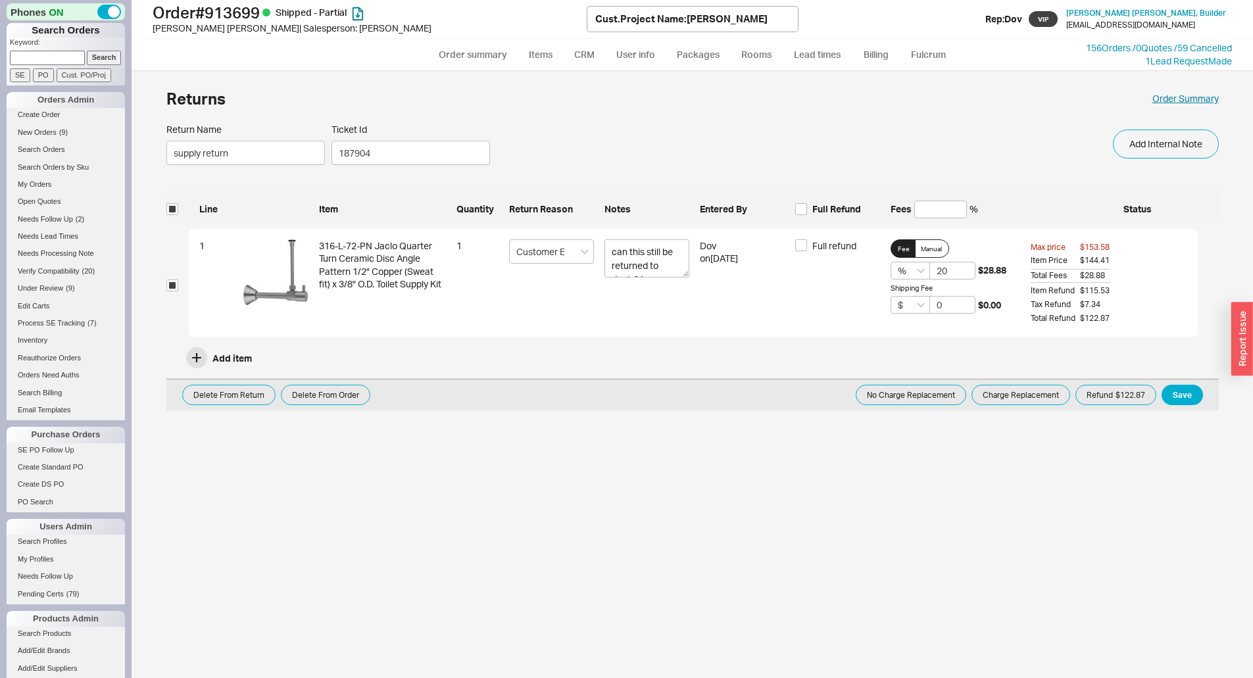
select select "3"
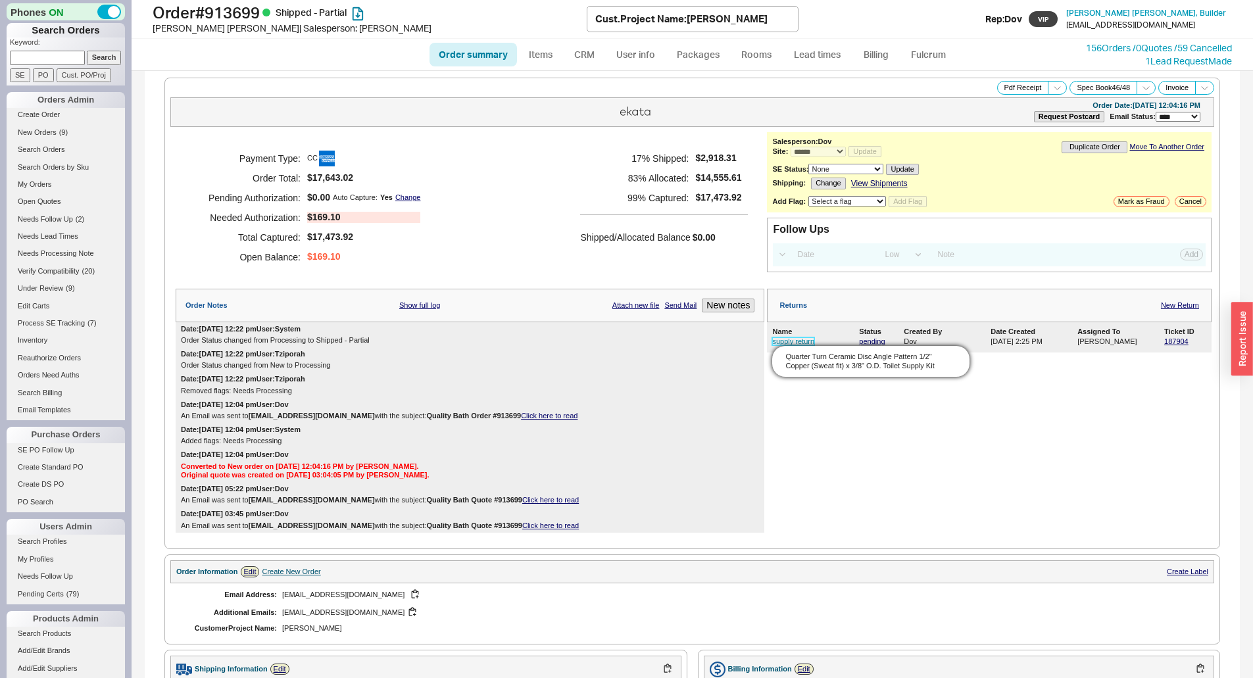
click at [791, 345] on link "supply return" at bounding box center [793, 341] width 42 height 8
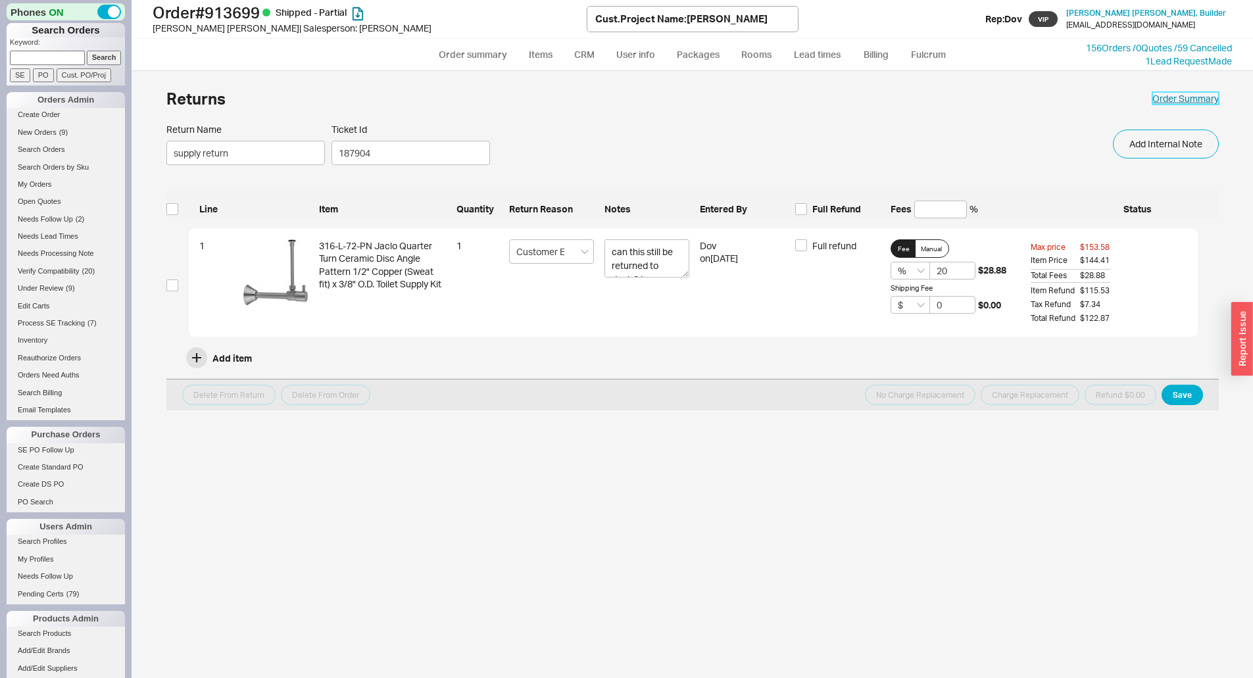
click at [1200, 96] on link "Order Summary" at bounding box center [1185, 98] width 66 height 13
select select "*"
select select "LOW"
select select "3"
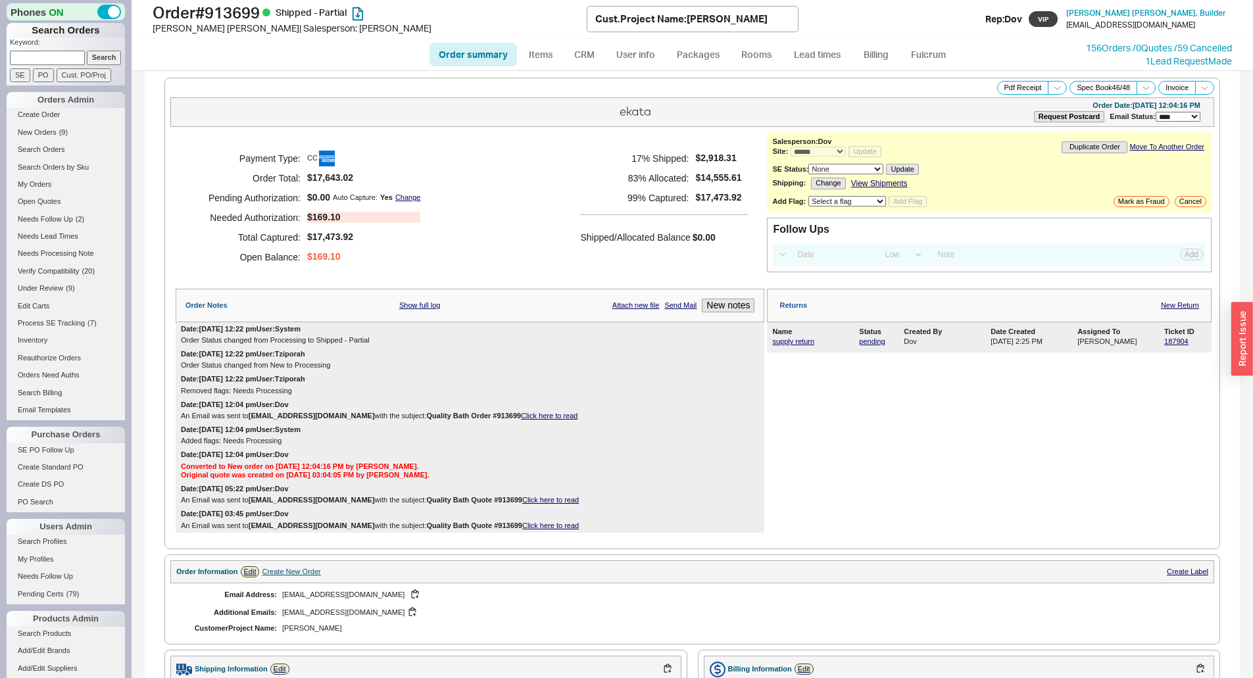
scroll to position [395, 0]
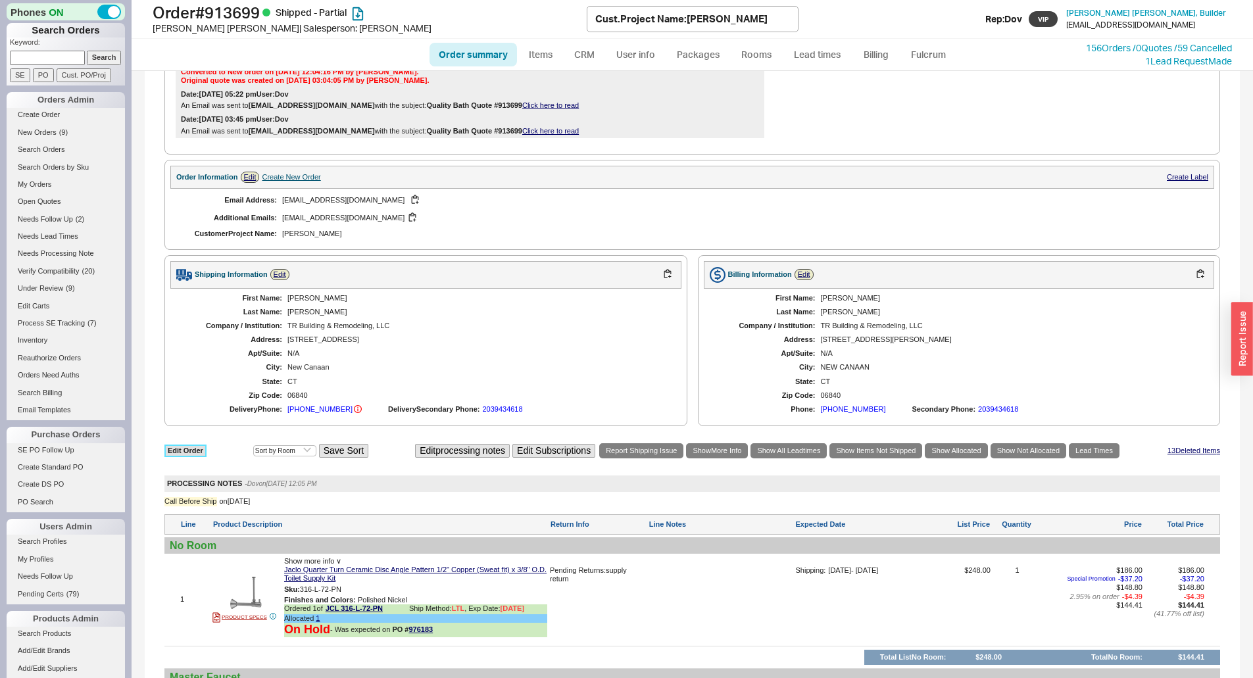
click at [183, 449] on link "Edit Order" at bounding box center [185, 451] width 42 height 12
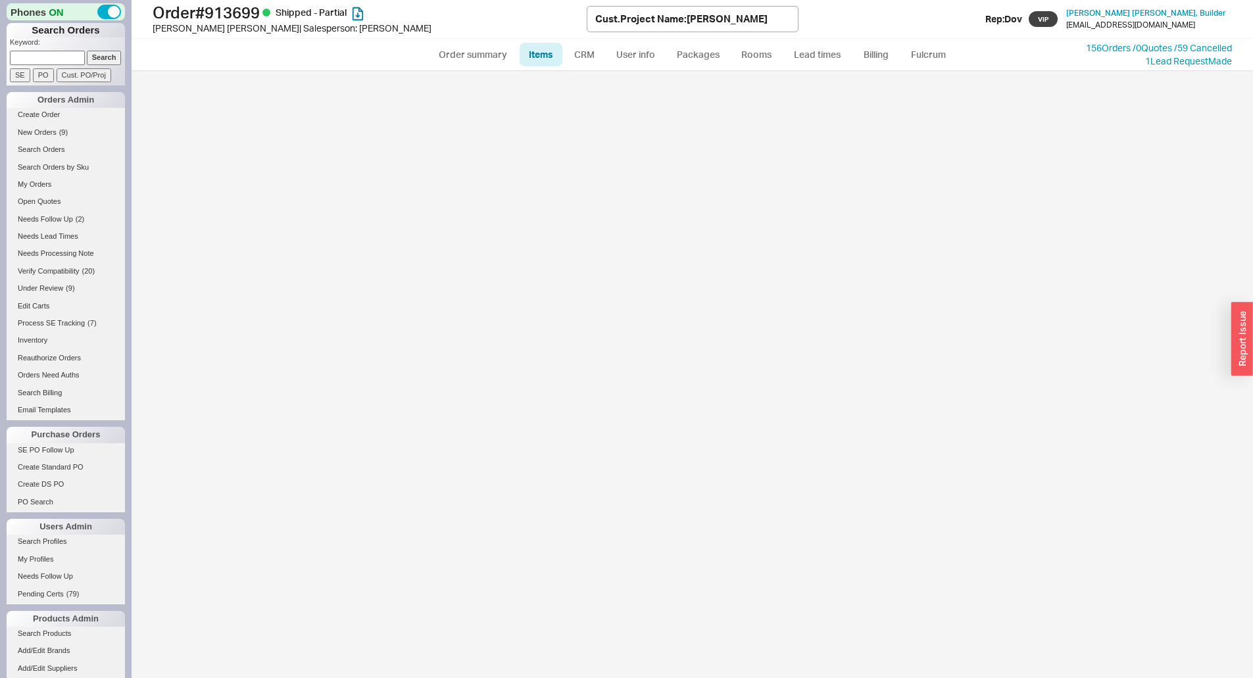
select select "3"
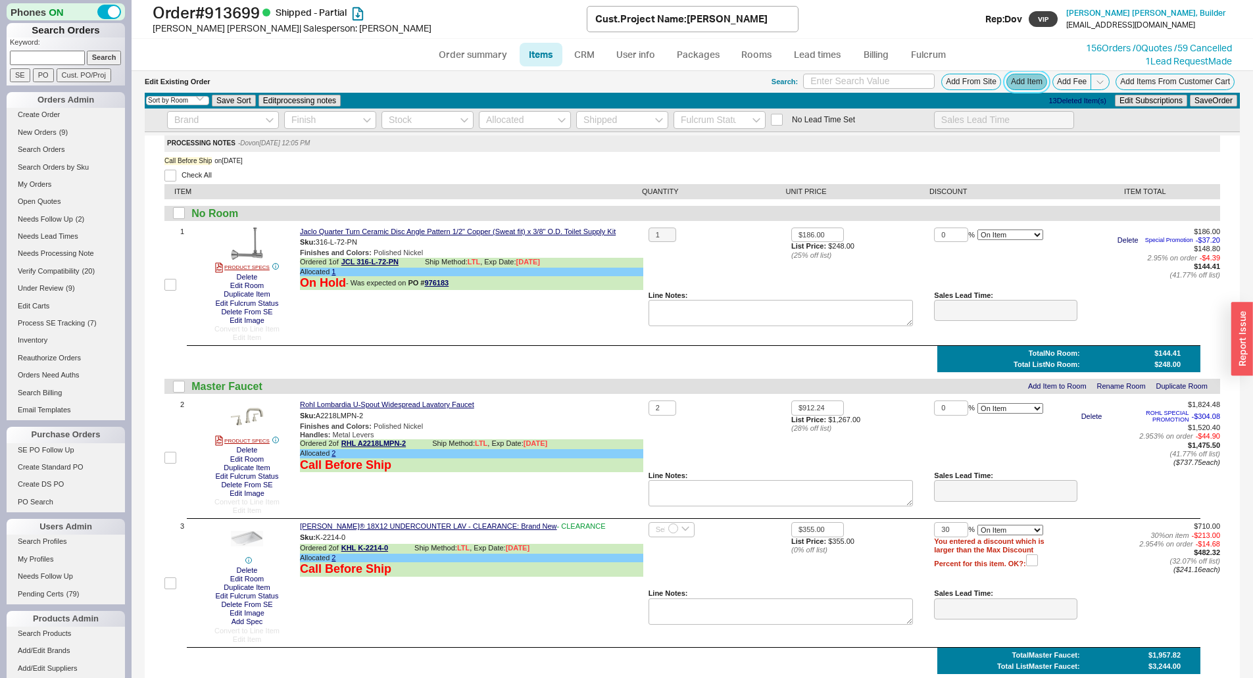
click at [1017, 84] on button "Add Item" at bounding box center [1026, 82] width 41 height 16
click at [1057, 83] on button "Add Fee" at bounding box center [1071, 82] width 39 height 16
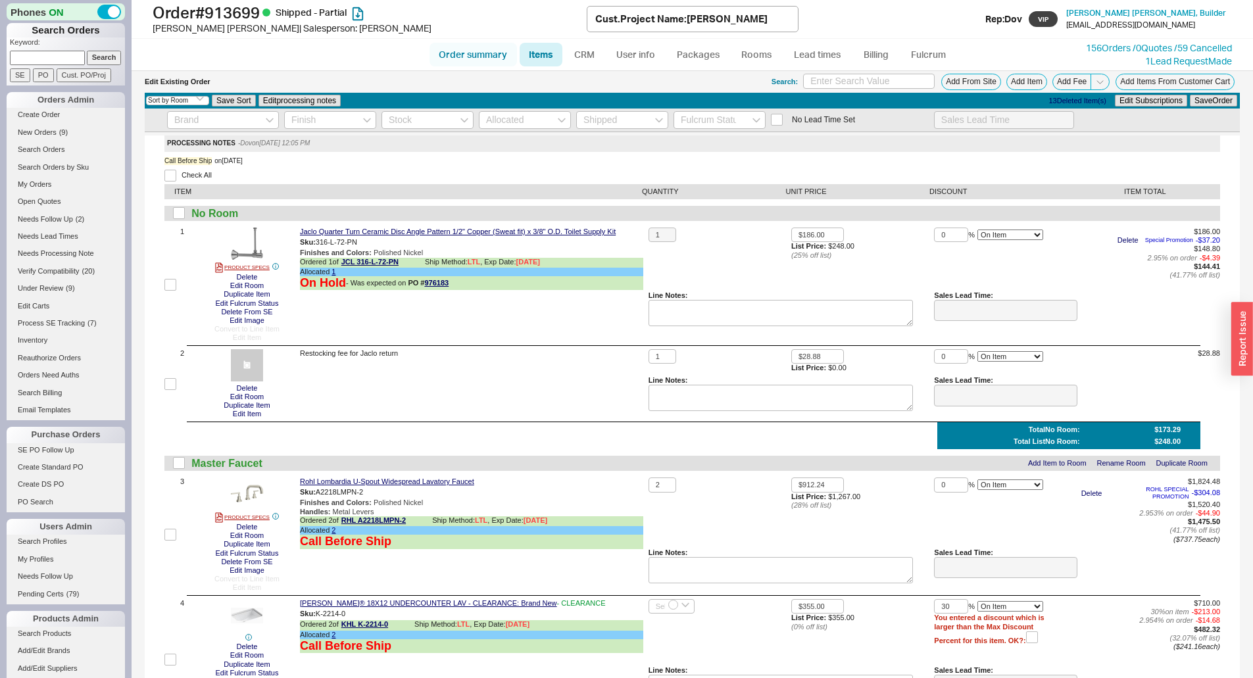
click at [491, 59] on link "Order summary" at bounding box center [472, 55] width 87 height 24
select select "*"
select select "LOW"
select select "3"
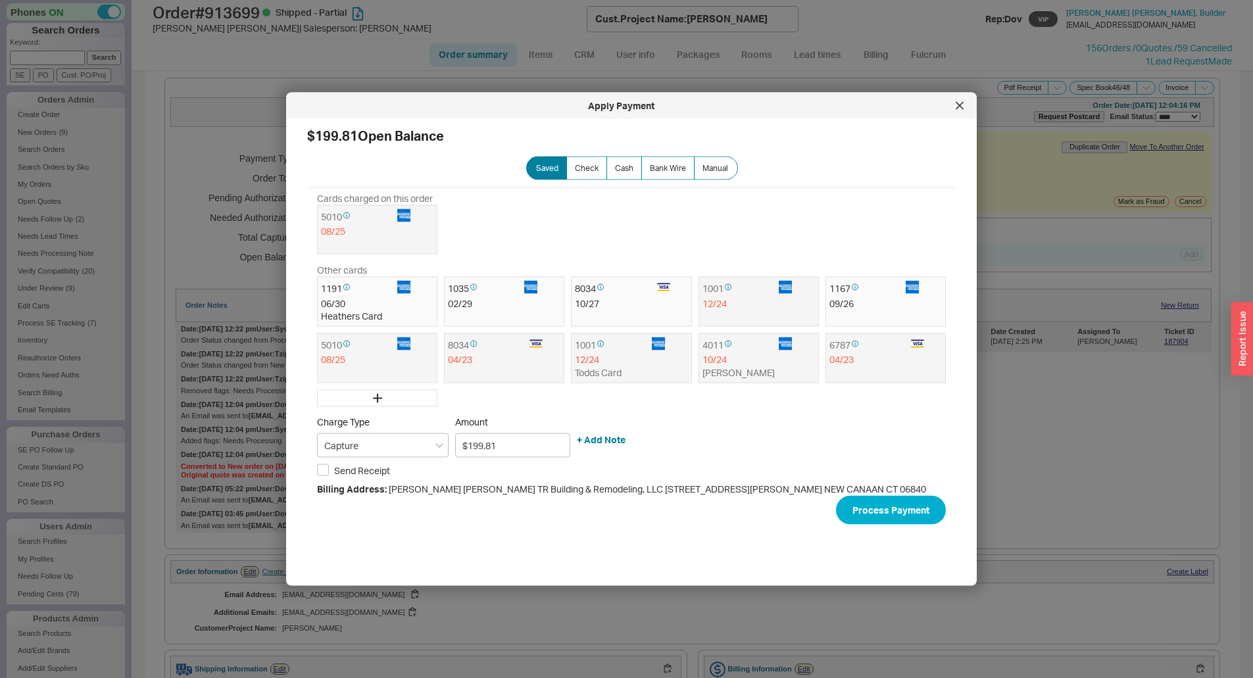
click at [962, 105] on icon at bounding box center [960, 106] width 8 height 8
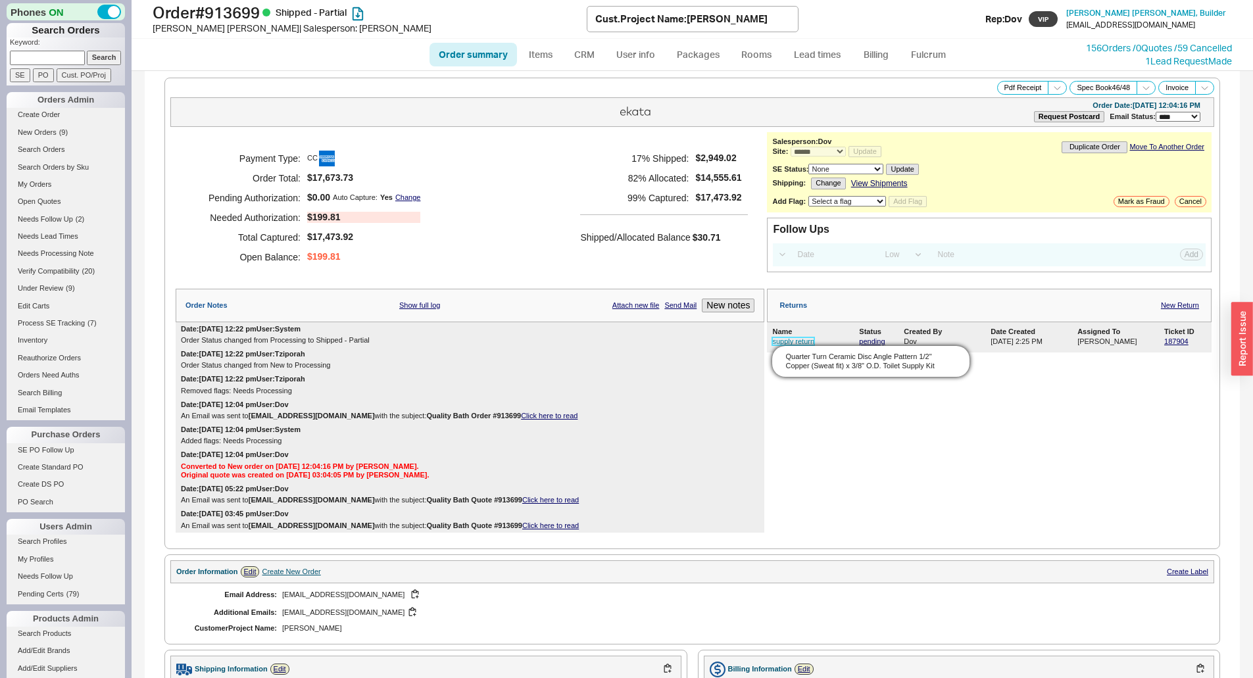
click at [790, 343] on link "supply return" at bounding box center [793, 341] width 42 height 8
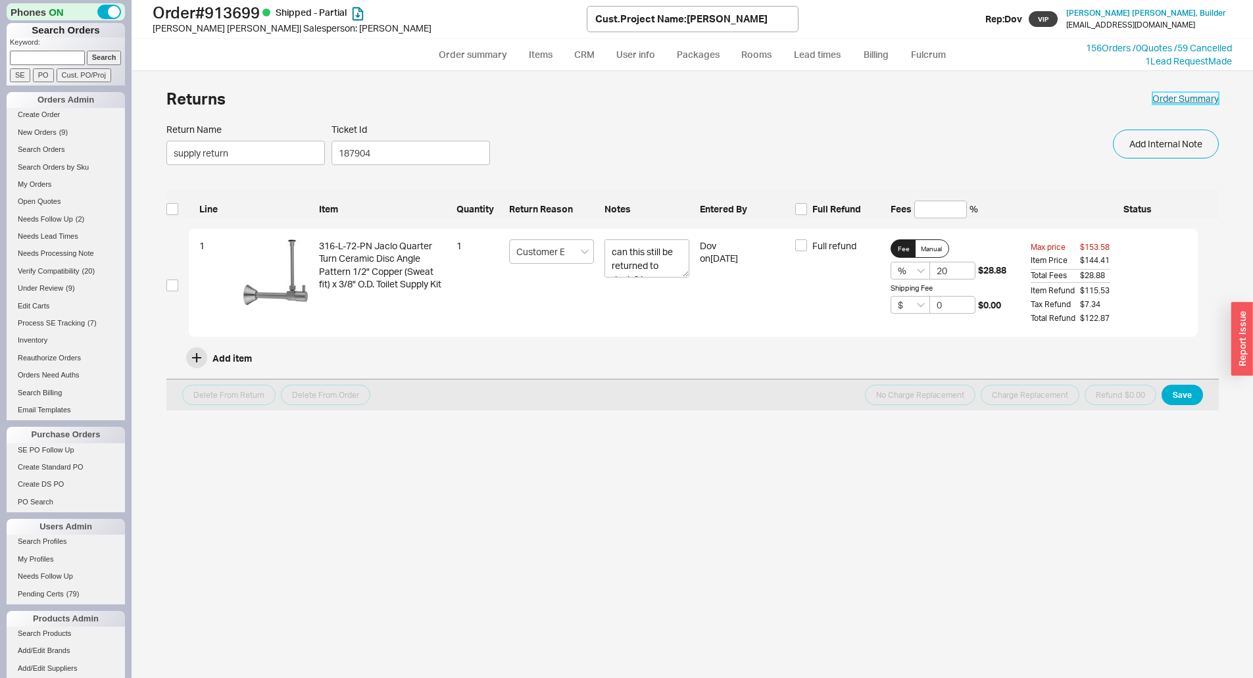
click at [1202, 102] on link "Order Summary" at bounding box center [1185, 98] width 66 height 13
select select "*"
select select "LOW"
select select "3"
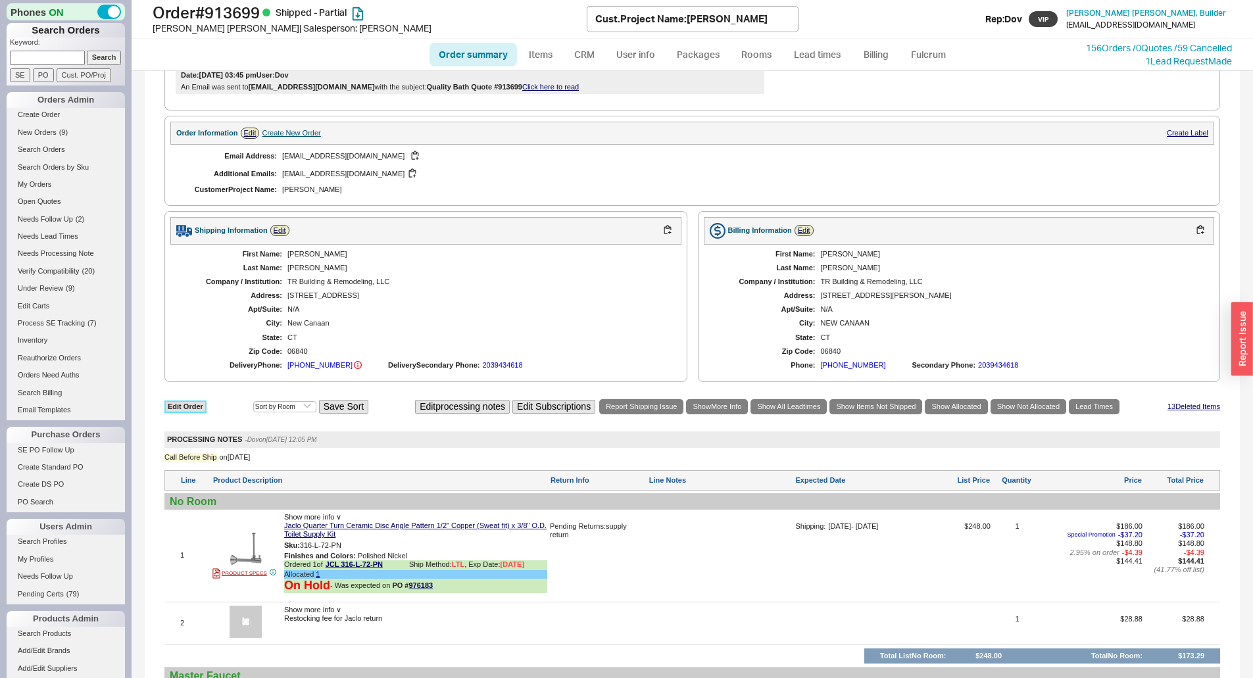
scroll to position [526, 0]
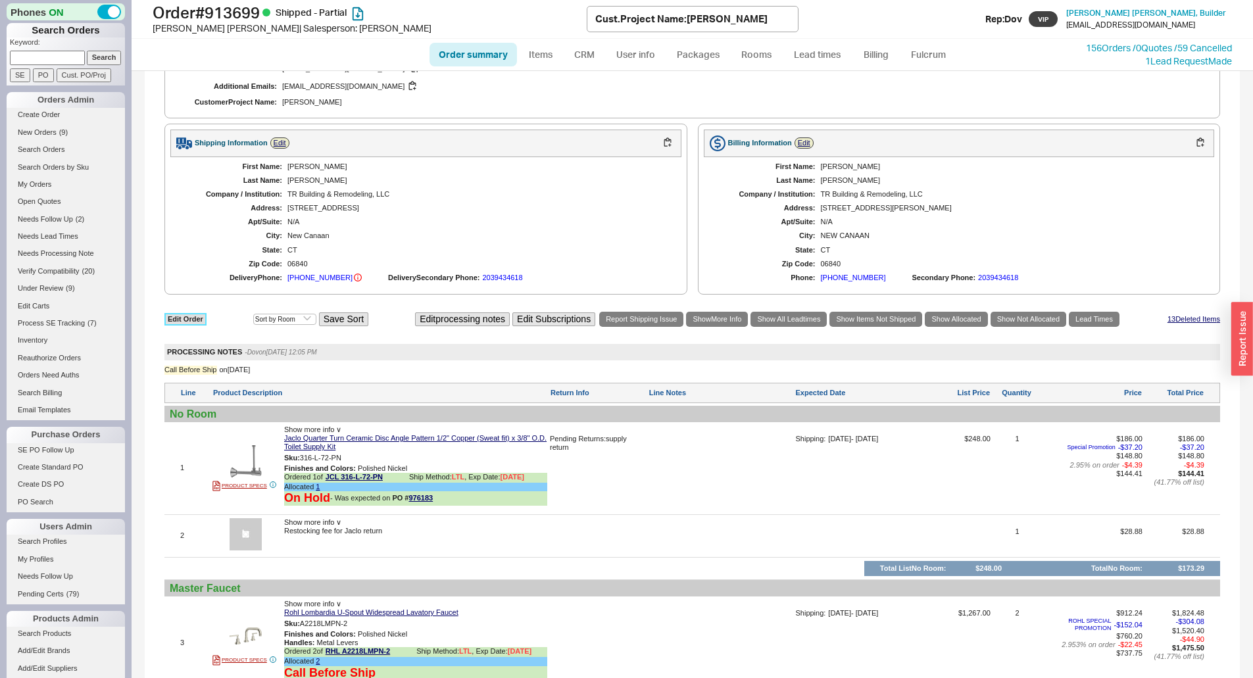
click at [182, 324] on link "Edit Order" at bounding box center [185, 319] width 42 height 12
select select "3"
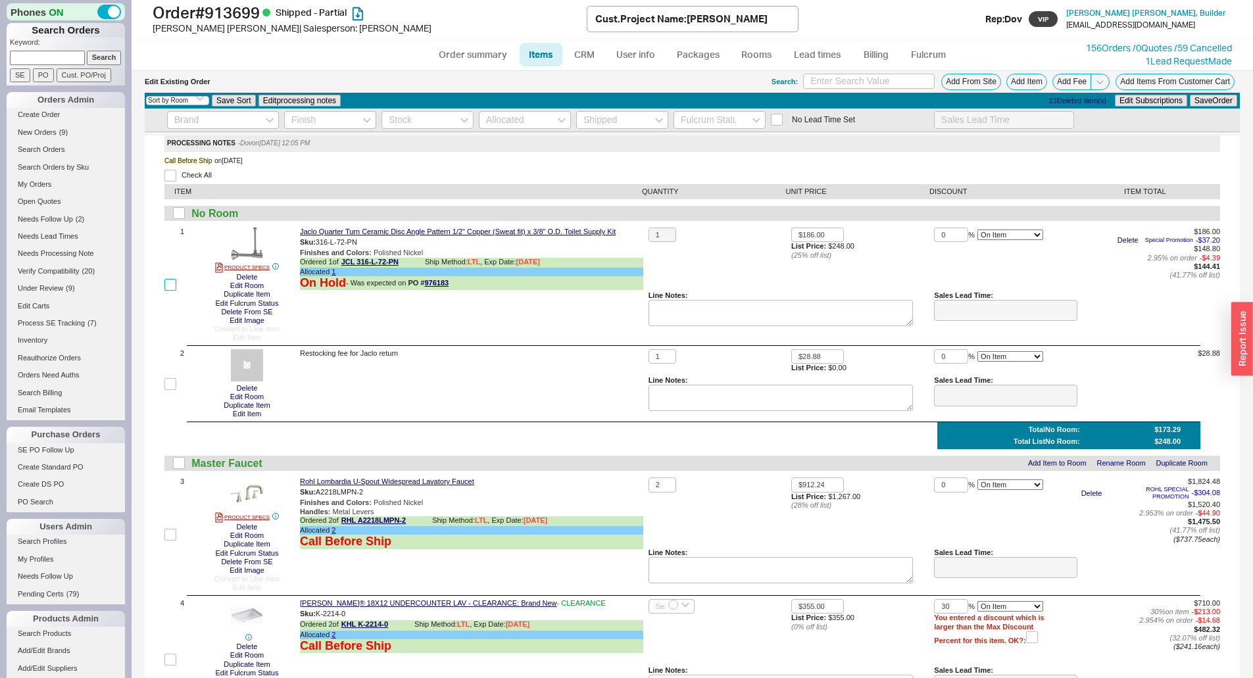
click at [164, 286] on input "checkbox" at bounding box center [170, 285] width 12 height 12
checkbox input "true"
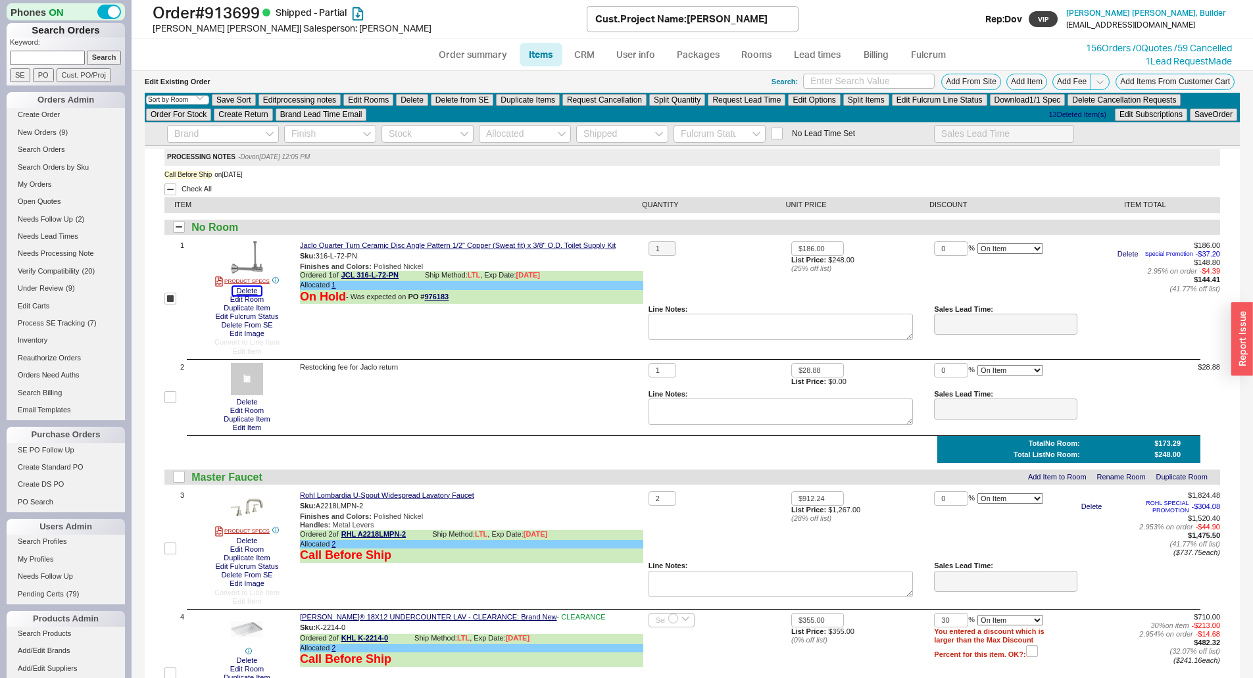
click at [251, 292] on button "Delete" at bounding box center [247, 291] width 29 height 9
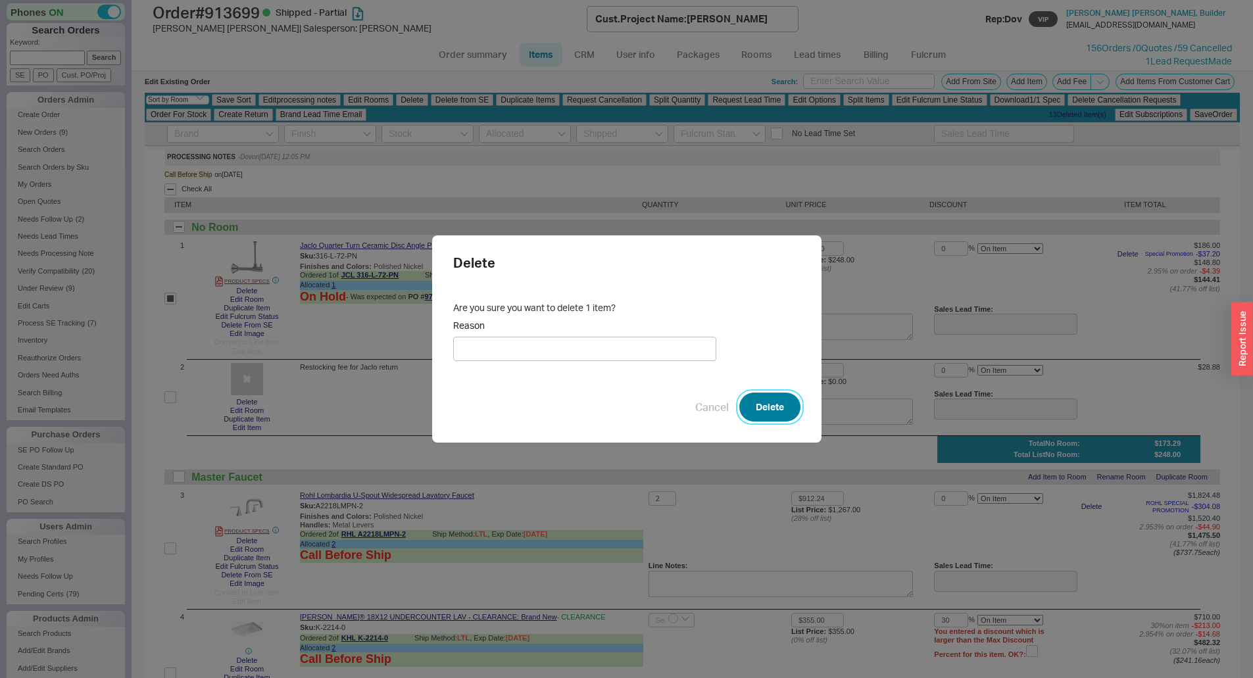
click at [747, 406] on button "Delete" at bounding box center [769, 407] width 61 height 29
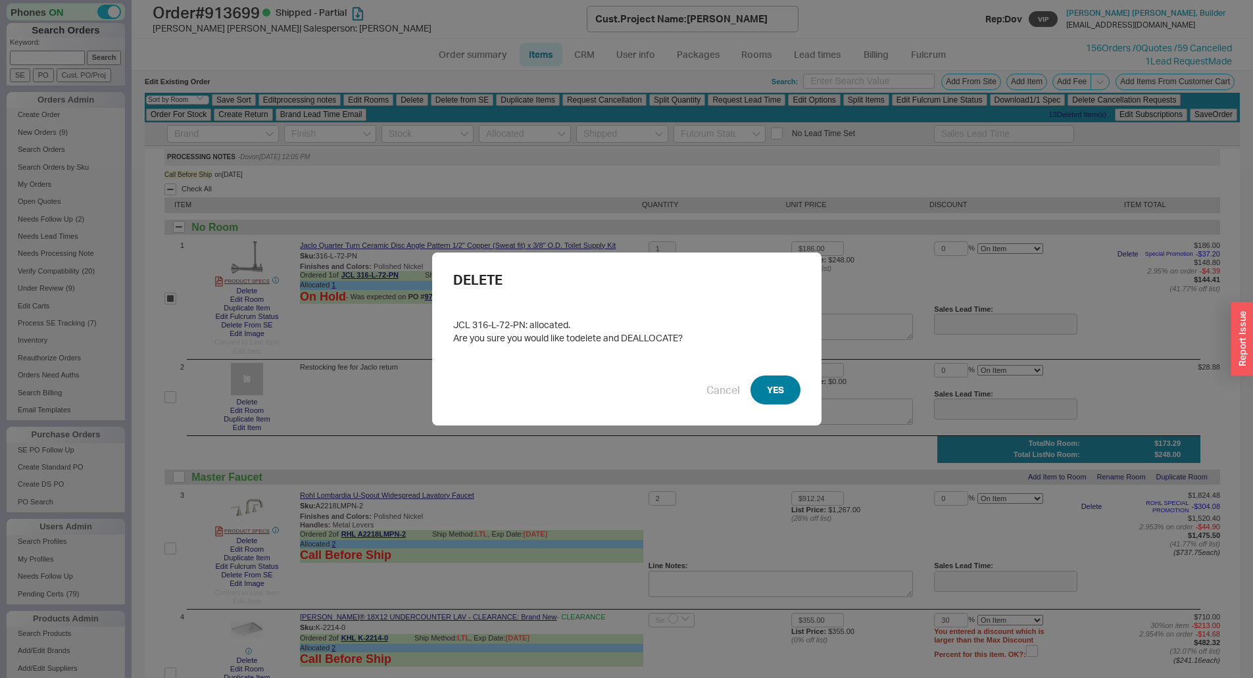
click at [764, 391] on button "YES" at bounding box center [775, 390] width 50 height 29
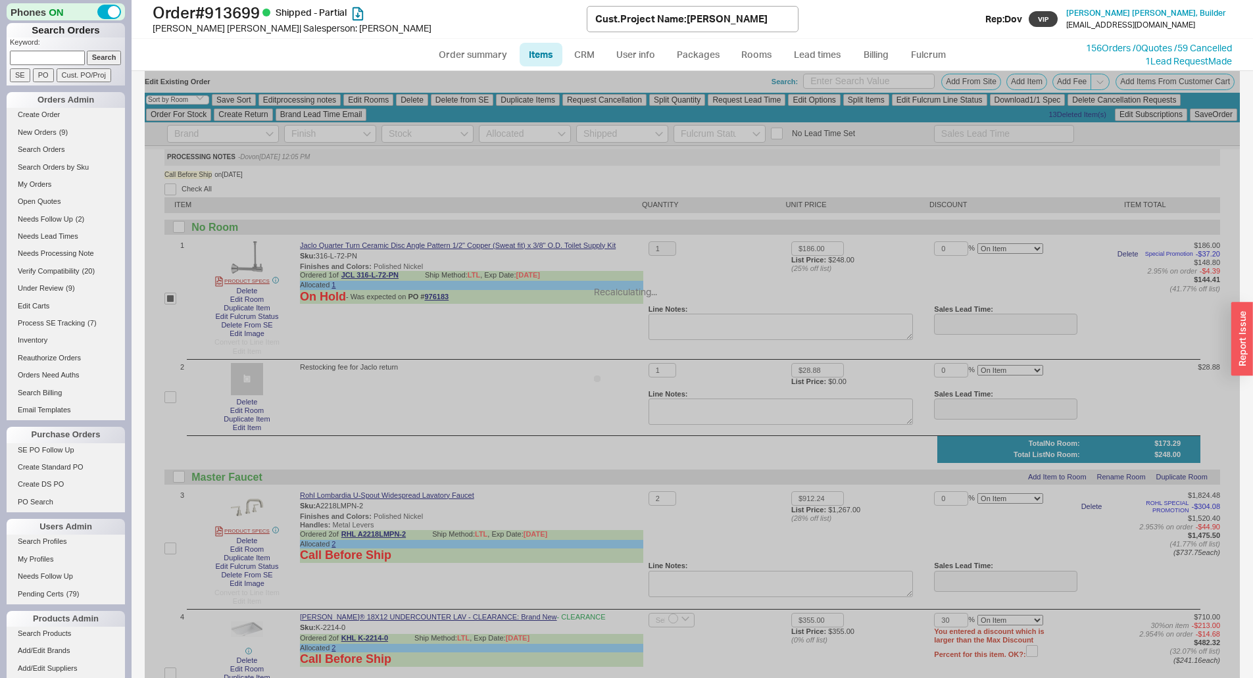
checkbox input "false"
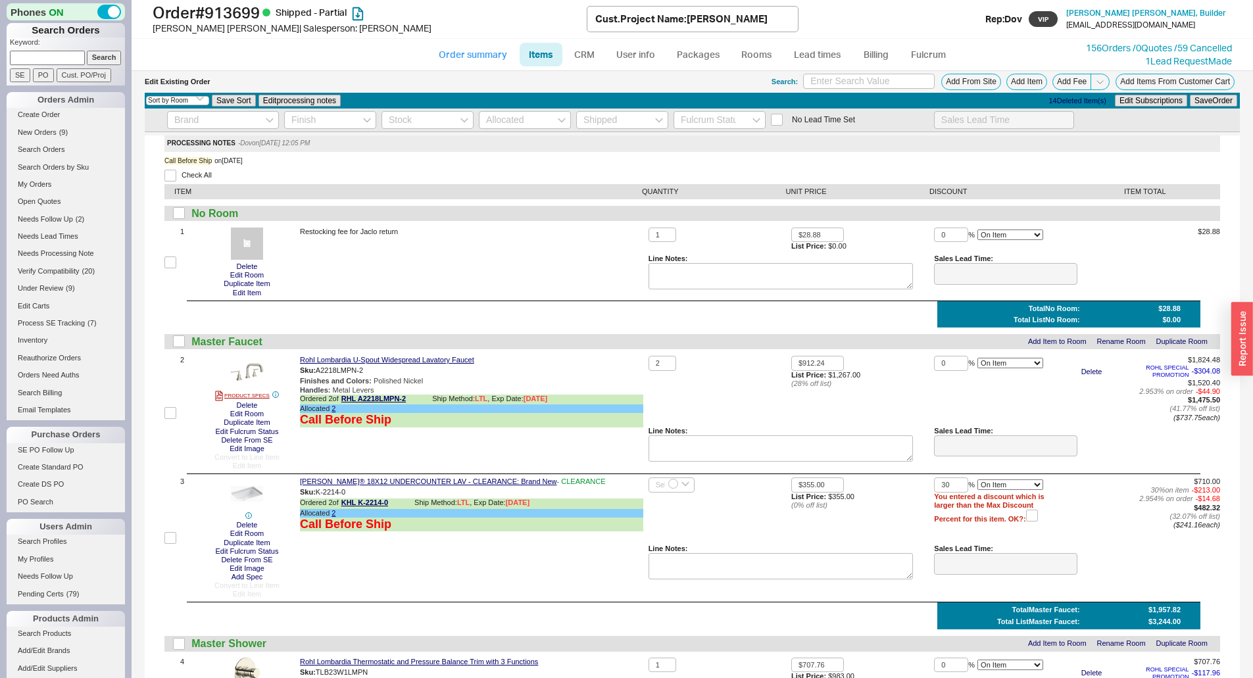
drag, startPoint x: 458, startPoint y: 58, endPoint x: 458, endPoint y: 70, distance: 12.5
click at [458, 57] on link "Order summary" at bounding box center [472, 55] width 87 height 24
select select "*"
select select "LOW"
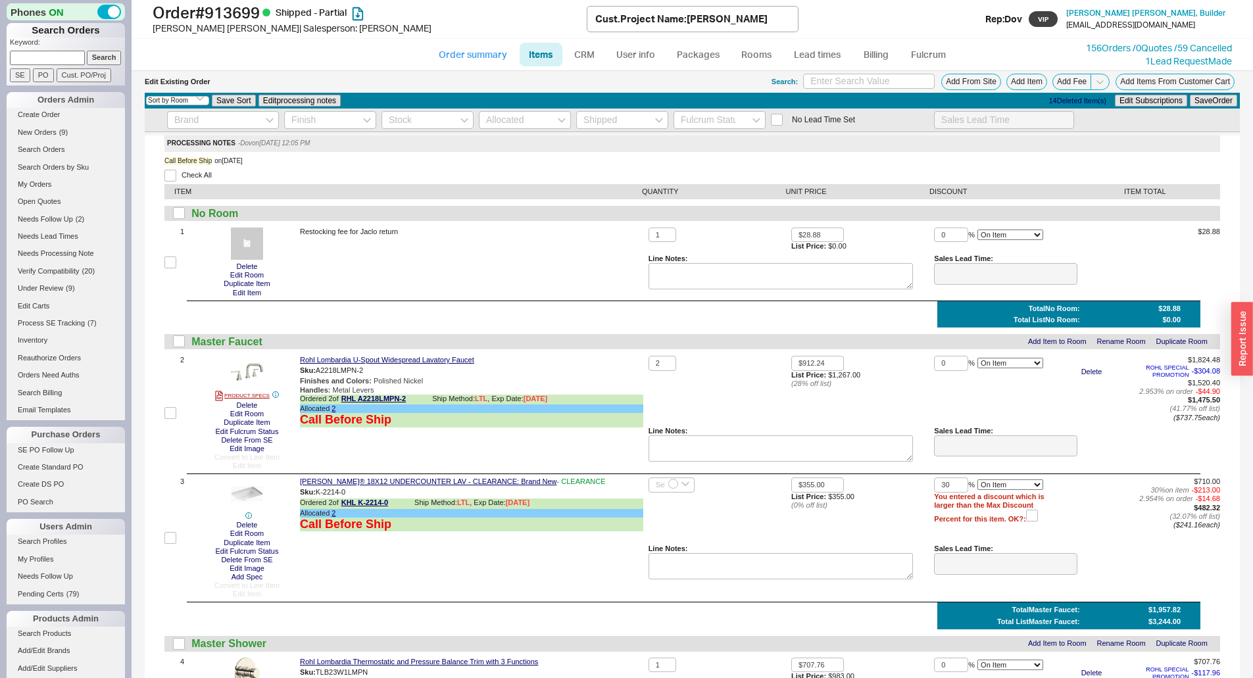
select select "3"
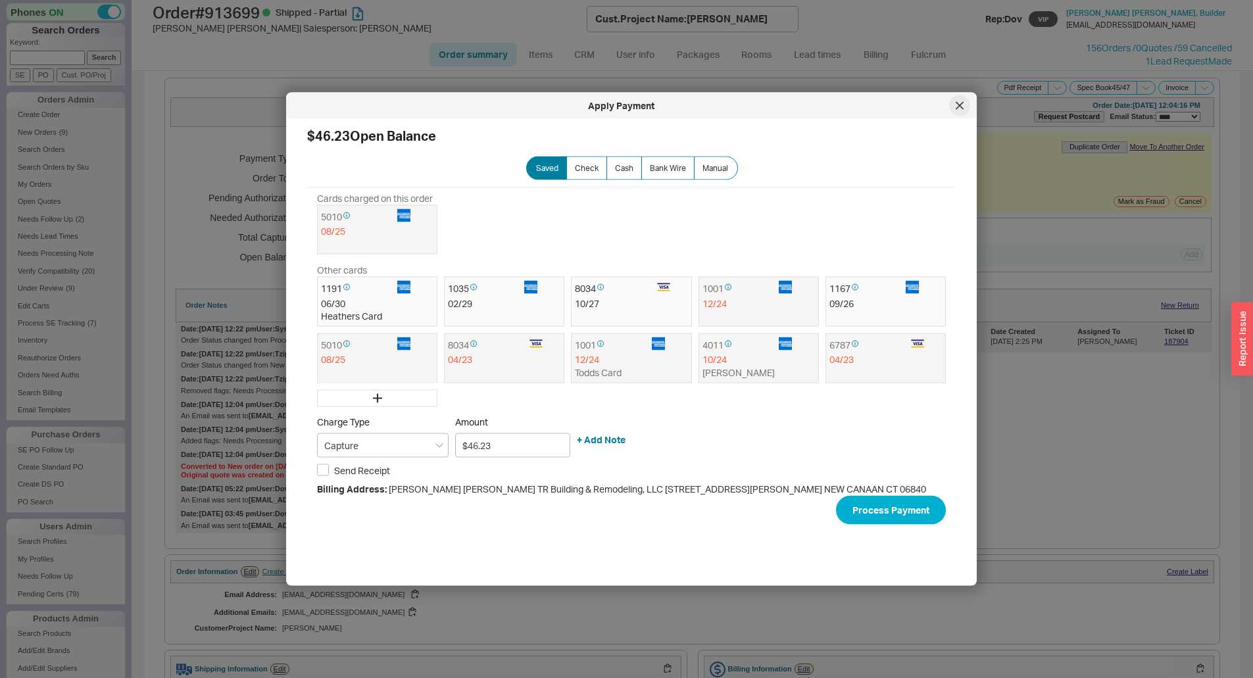
click at [953, 110] on div at bounding box center [959, 105] width 21 height 21
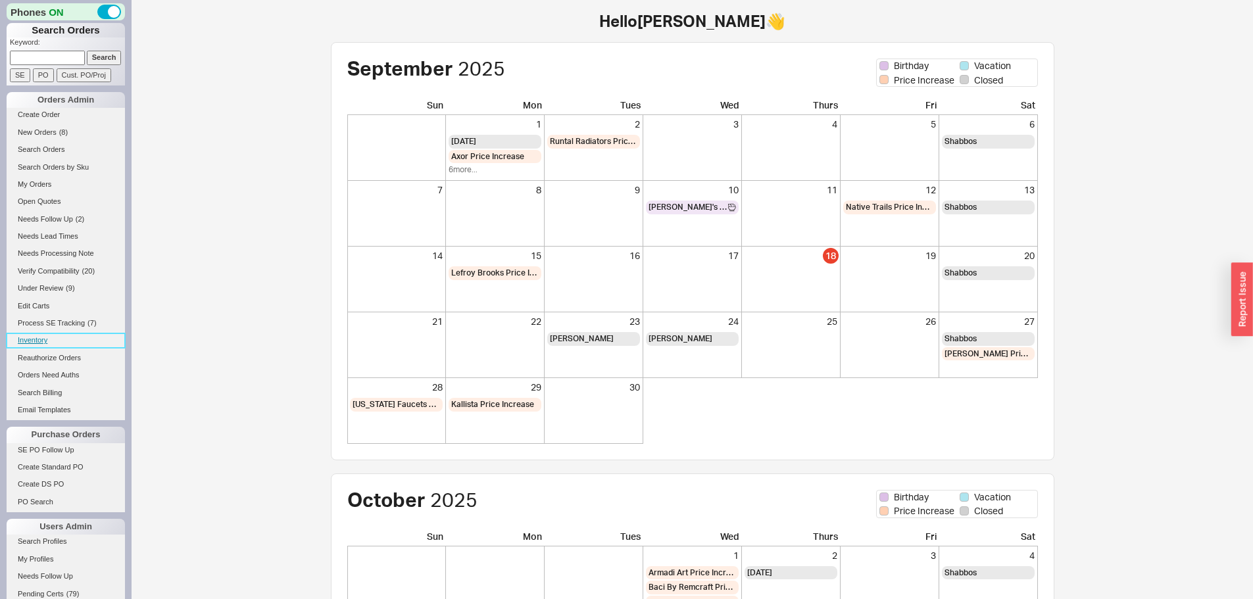
click at [32, 339] on link "Inventory" at bounding box center [66, 340] width 118 height 14
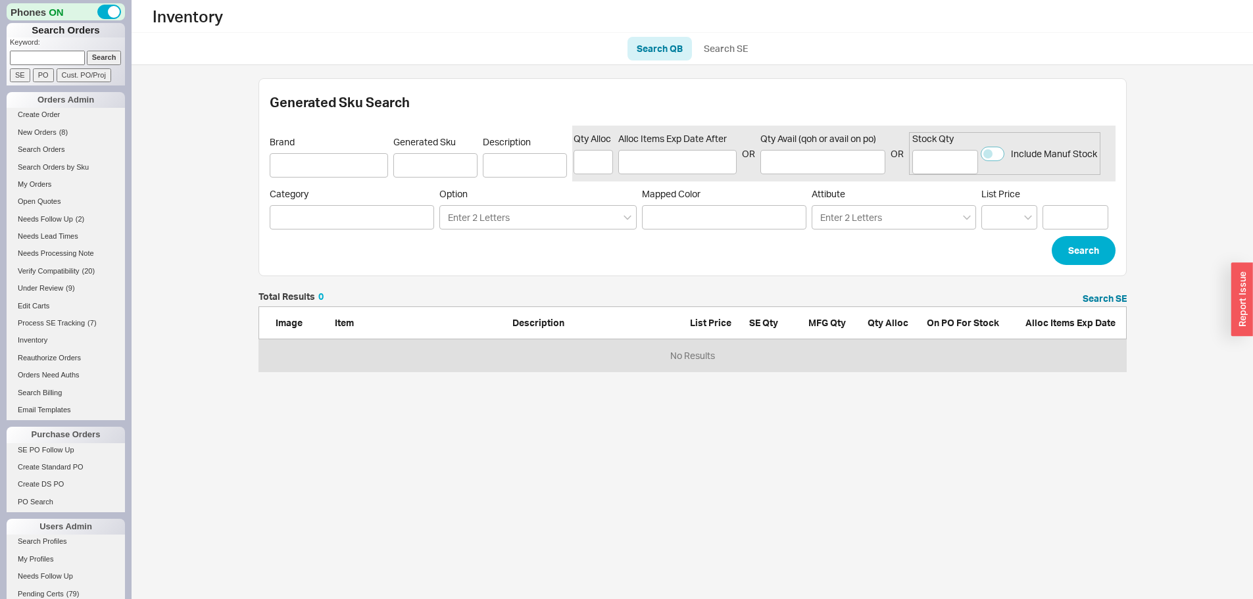
scroll to position [70, 858]
click at [721, 53] on link "Search SE" at bounding box center [725, 49] width 62 height 24
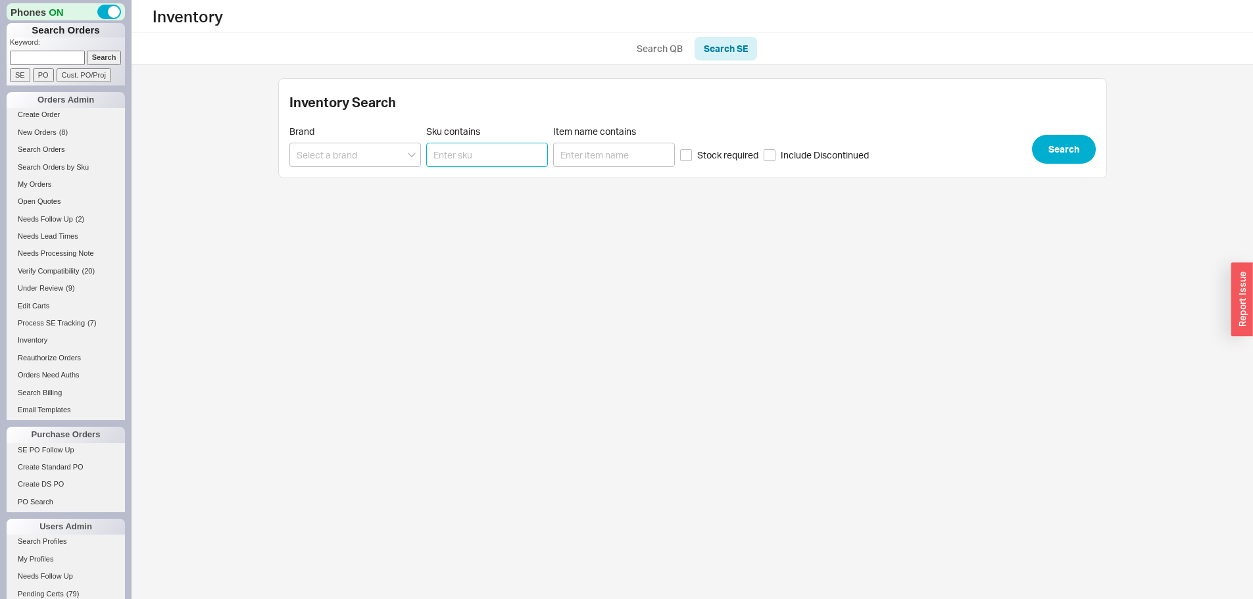
click at [470, 152] on input "Sku contains" at bounding box center [487, 155] width 122 height 24
paste input "316-L-72-PN"
type input "316-L-72-PN"
click at [1066, 151] on button "Search" at bounding box center [1064, 149] width 64 height 29
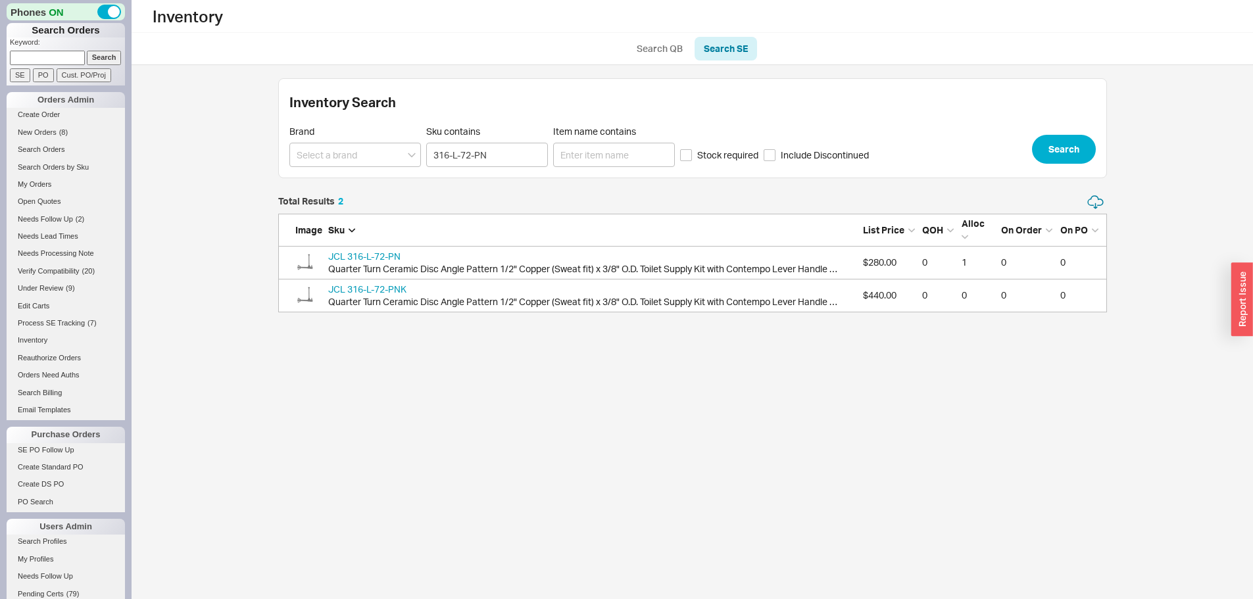
scroll to position [108, 819]
click at [386, 258] on link "JCL 316-L-72-PN" at bounding box center [364, 256] width 72 height 11
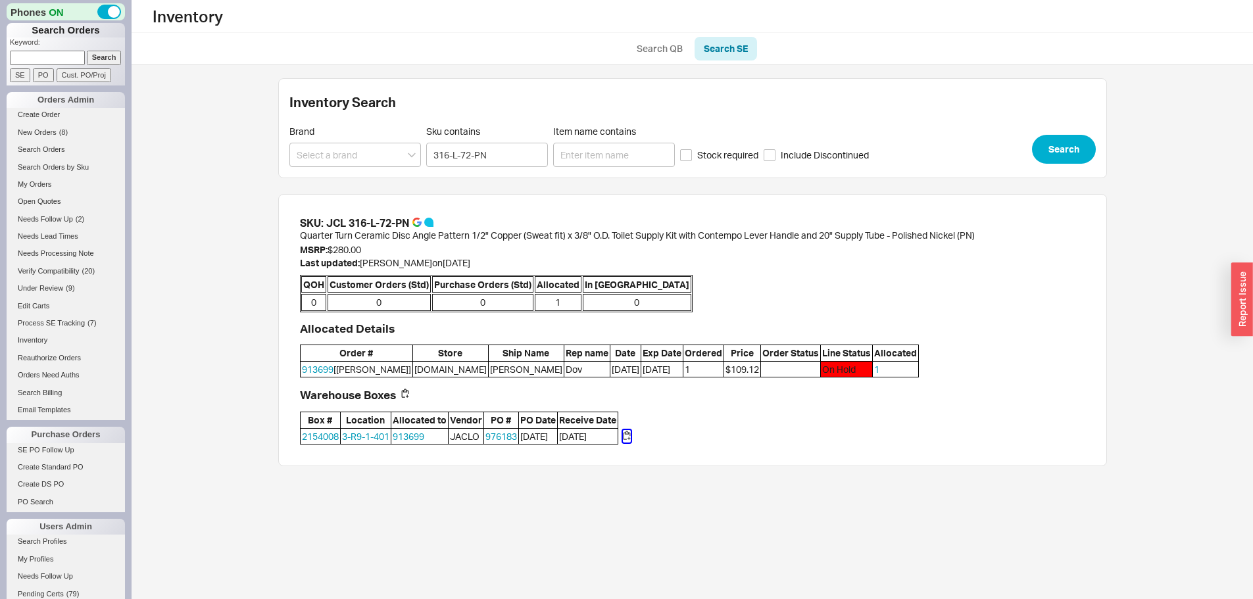
click at [631, 435] on button "button" at bounding box center [627, 436] width 8 height 13
click at [57, 55] on input at bounding box center [47, 58] width 75 height 14
paste input "939422"
type input "939422"
click at [87, 51] on input "Search" at bounding box center [104, 58] width 35 height 14
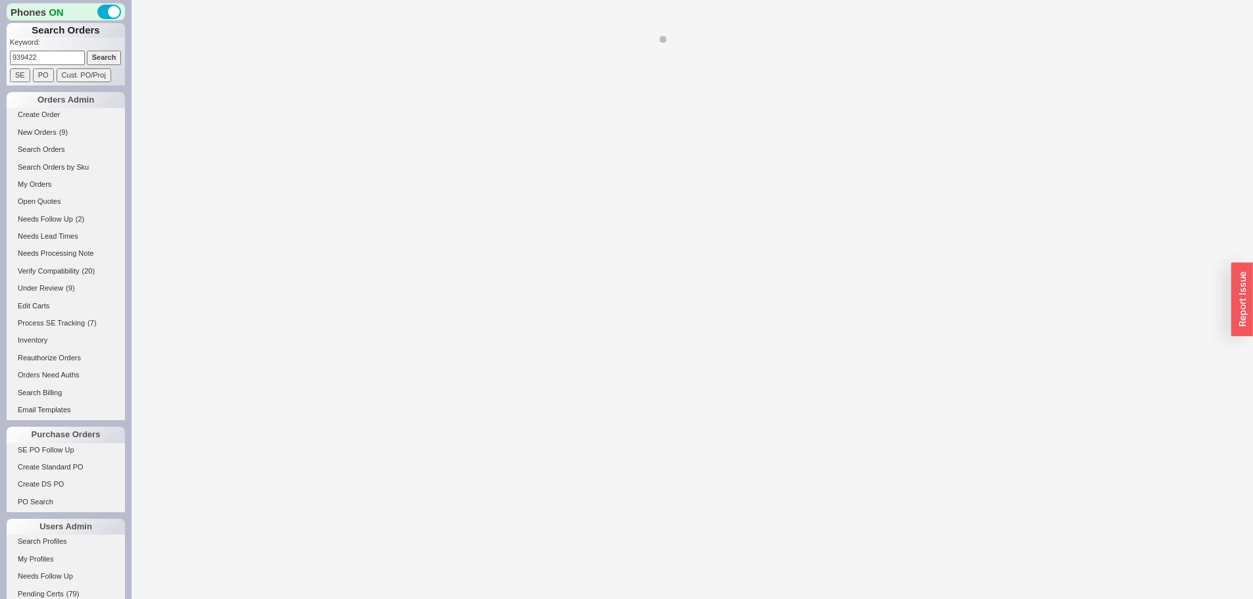
select select "LOW"
select select "3"
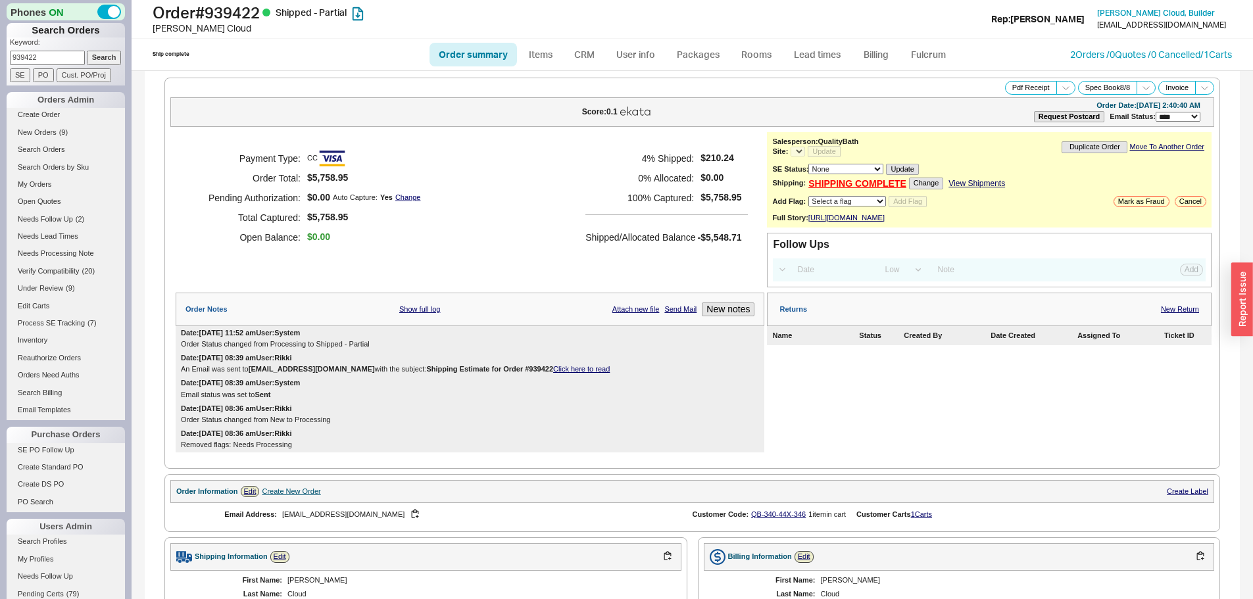
select select "*"
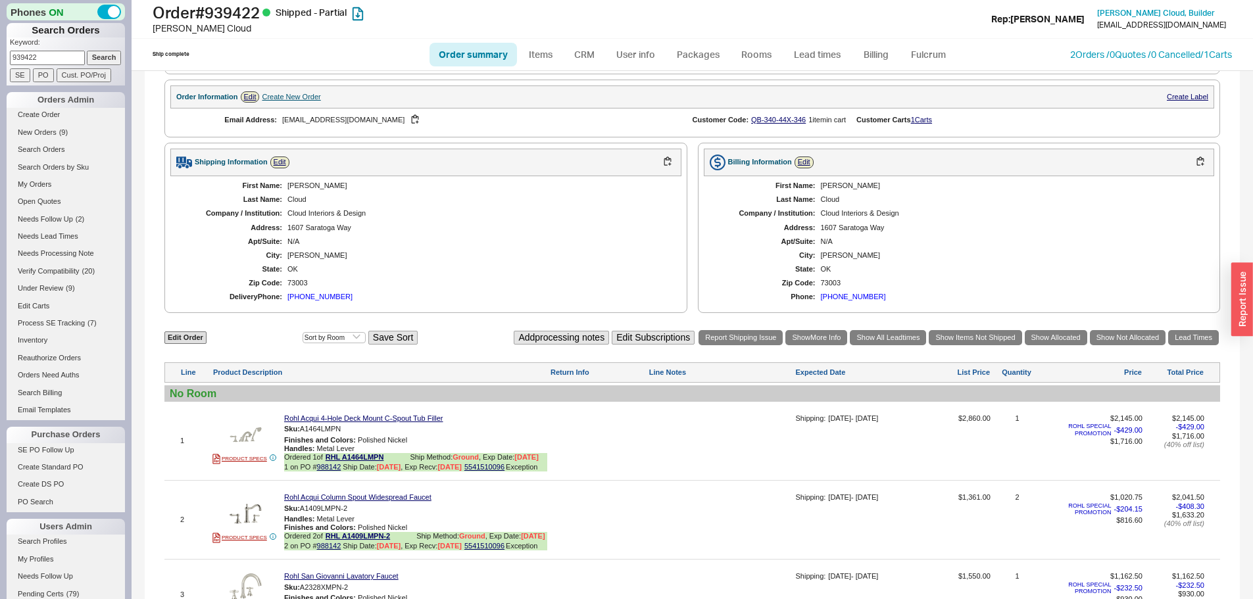
scroll to position [921, 0]
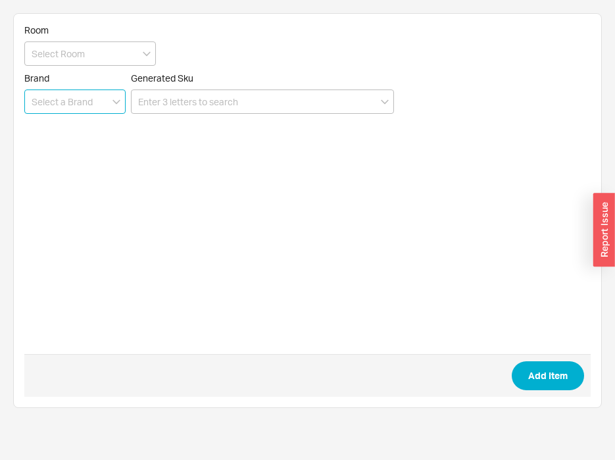
click at [76, 101] on input at bounding box center [74, 101] width 101 height 24
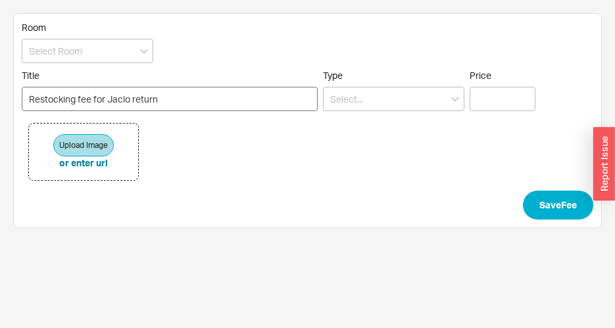
type input "Restocking fee for Jaclo return"
click at [352, 99] on input at bounding box center [393, 99] width 141 height 24
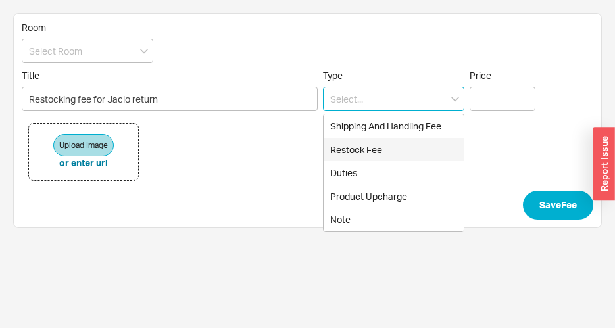
click at [388, 155] on div "Restock Fee" at bounding box center [394, 150] width 140 height 24
type input "Restock Fee"
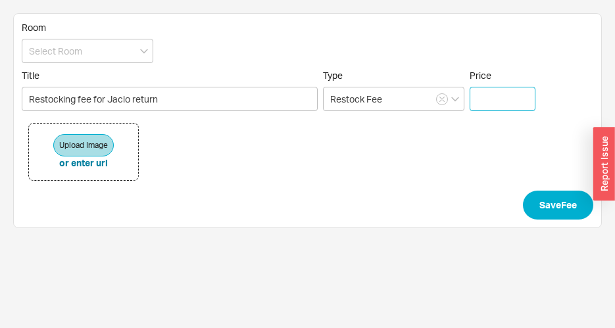
click at [487, 104] on input "Price" at bounding box center [503, 99] width 66 height 24
type input "$ 28.88"
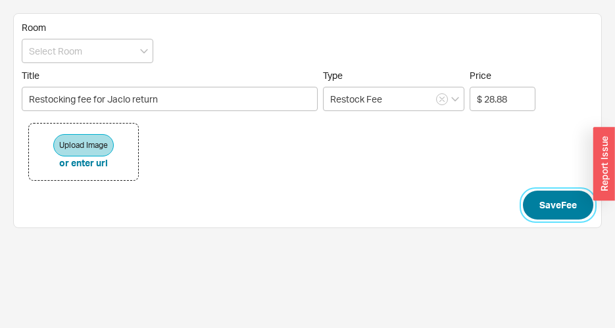
click at [549, 201] on button "Save Fee" at bounding box center [558, 205] width 70 height 29
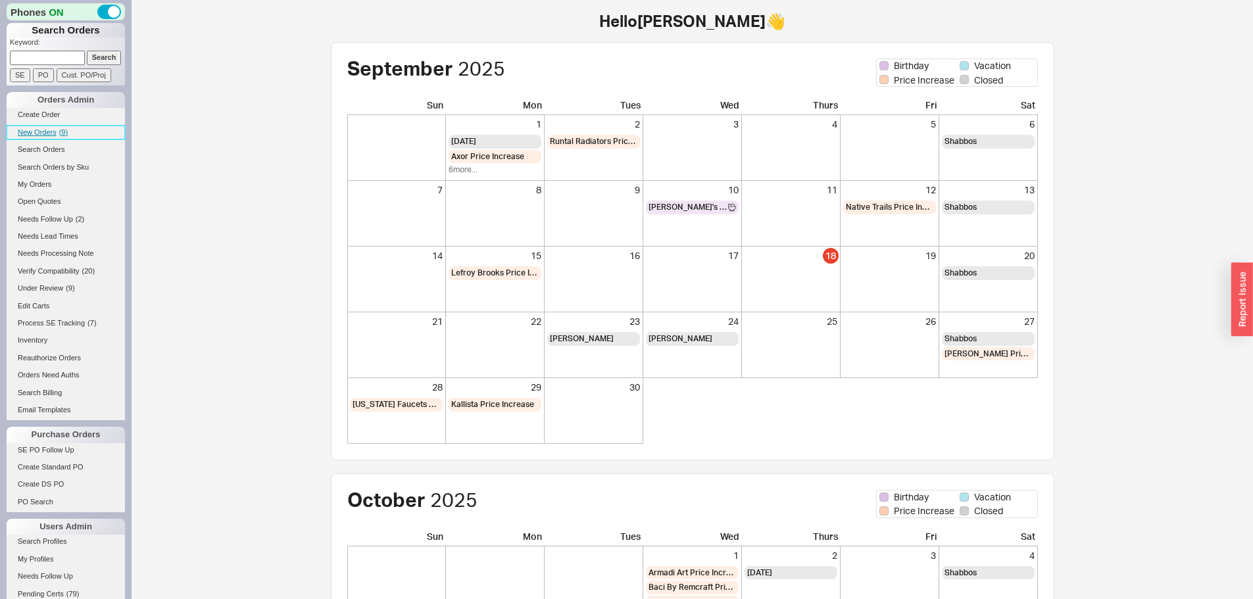
click at [47, 137] on link "New Orders ( 9 )" at bounding box center [66, 133] width 118 height 14
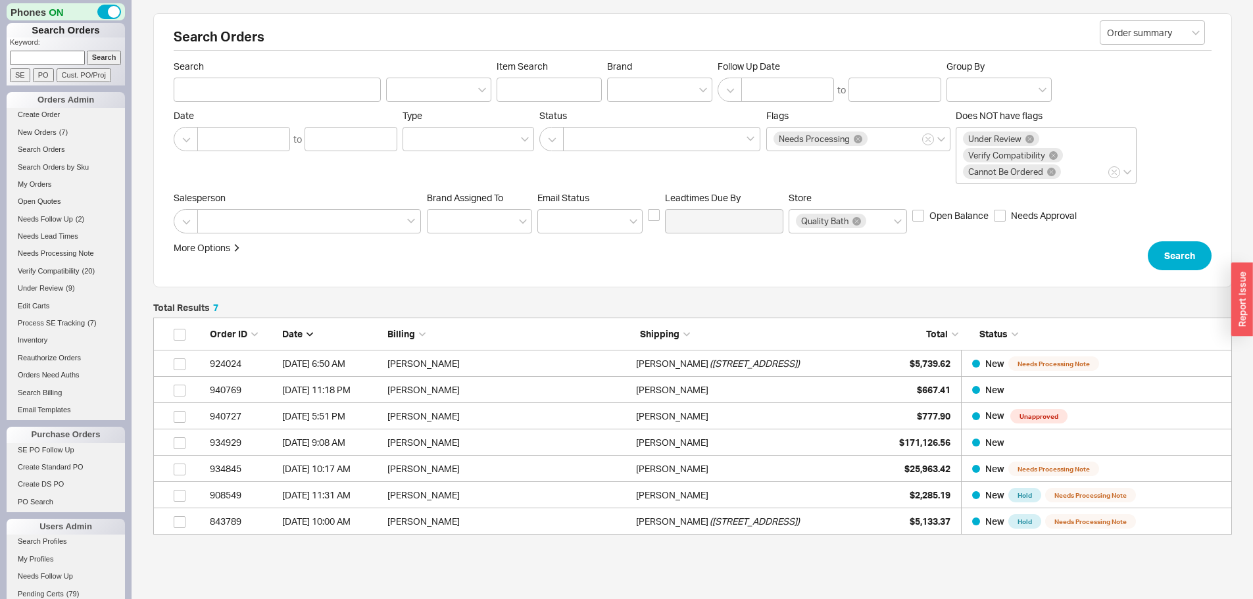
scroll to position [207, 1069]
click at [59, 132] on link "New Orders ( 7 )" at bounding box center [66, 133] width 118 height 14
click at [59, 134] on link "New Orders ( 7 )" at bounding box center [66, 133] width 118 height 14
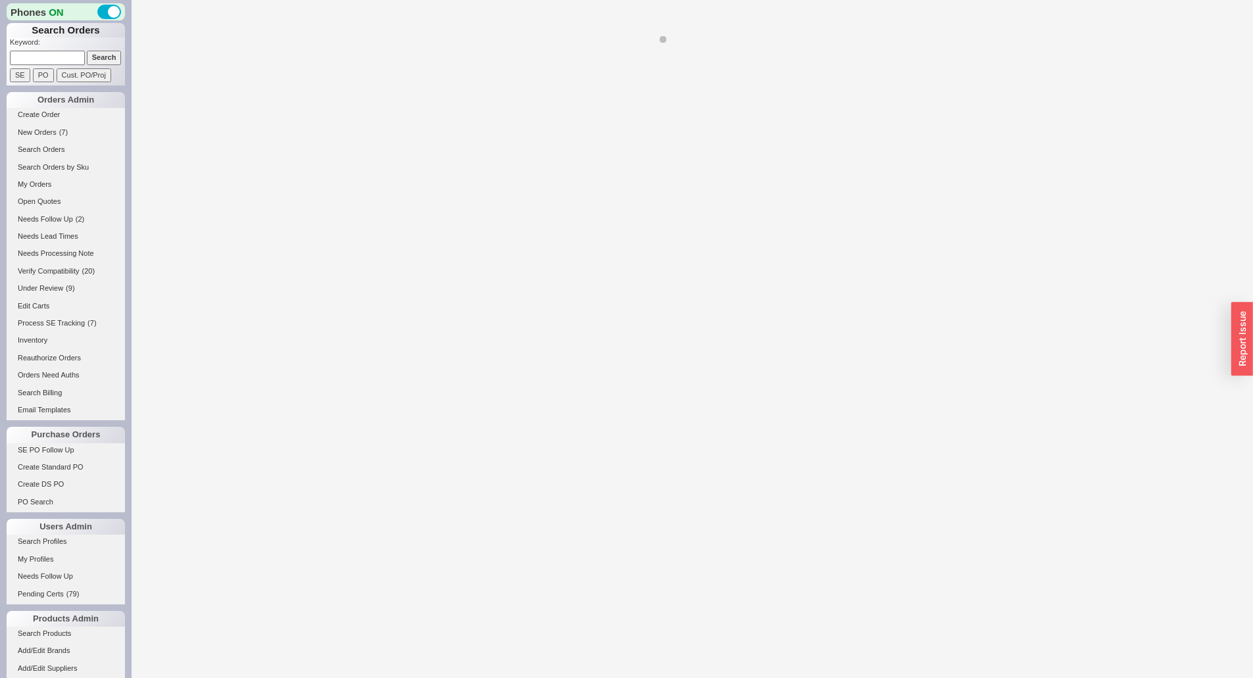
select select "*"
select select "LOW"
select select "3"
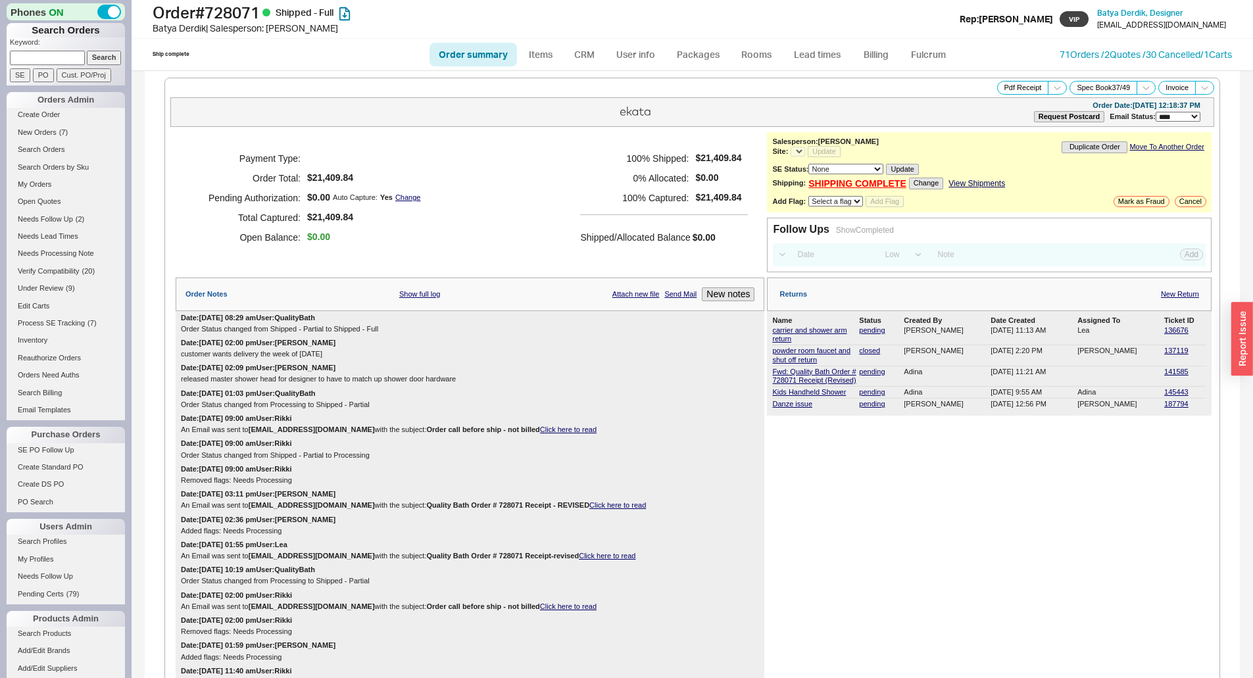
select select "*"
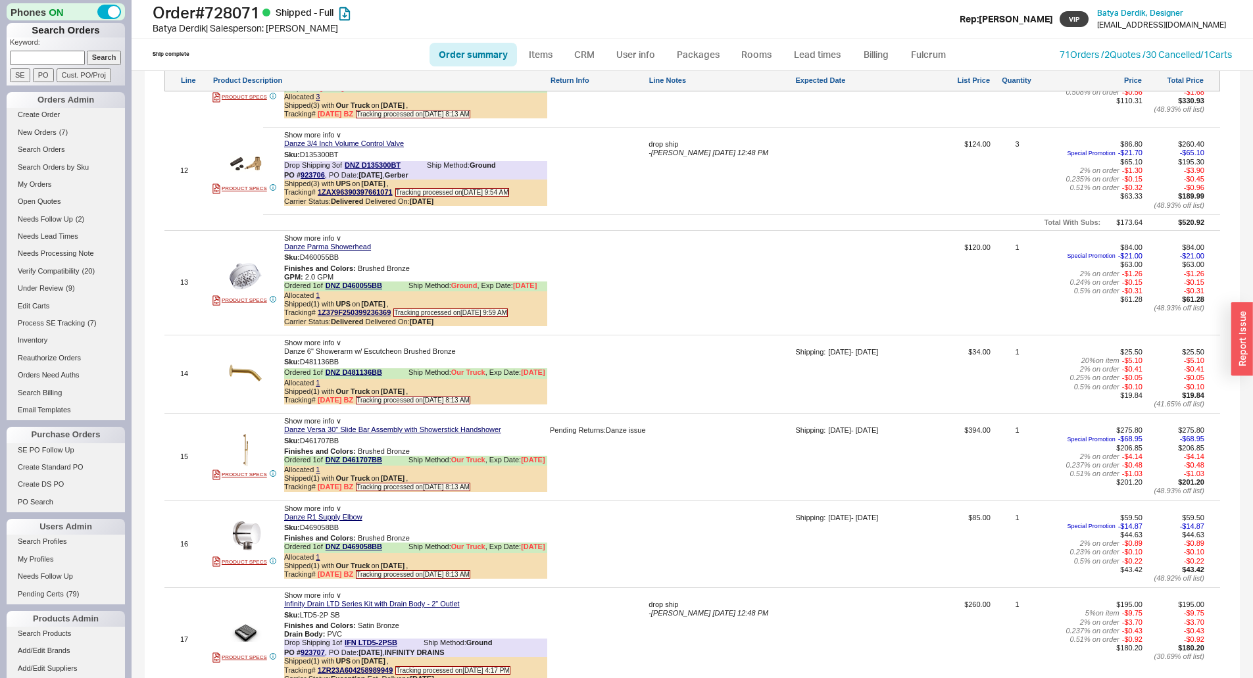
scroll to position [2959, 0]
